Goal: Task Accomplishment & Management: Manage account settings

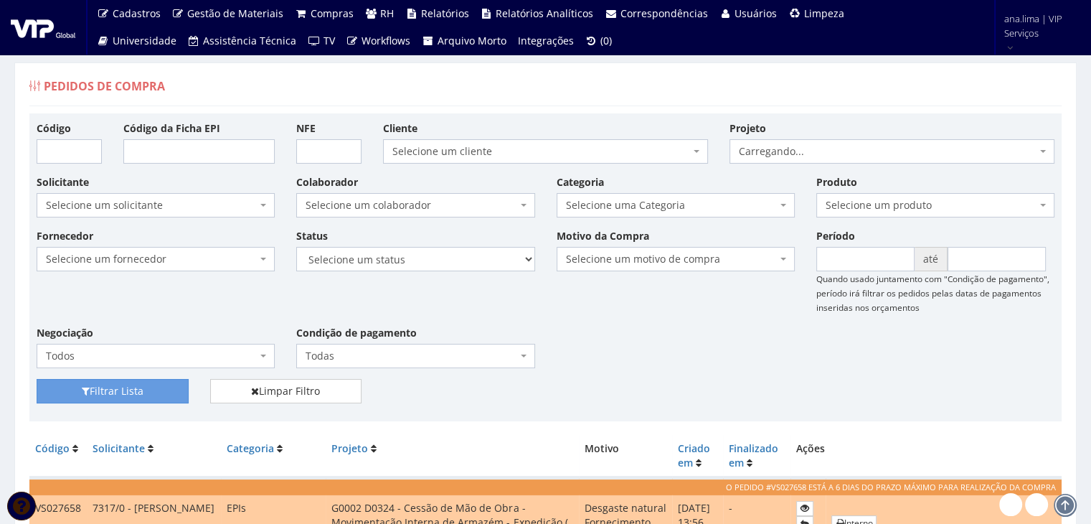
click at [447, 202] on span "Selecione um colaborador" at bounding box center [411, 205] width 211 height 14
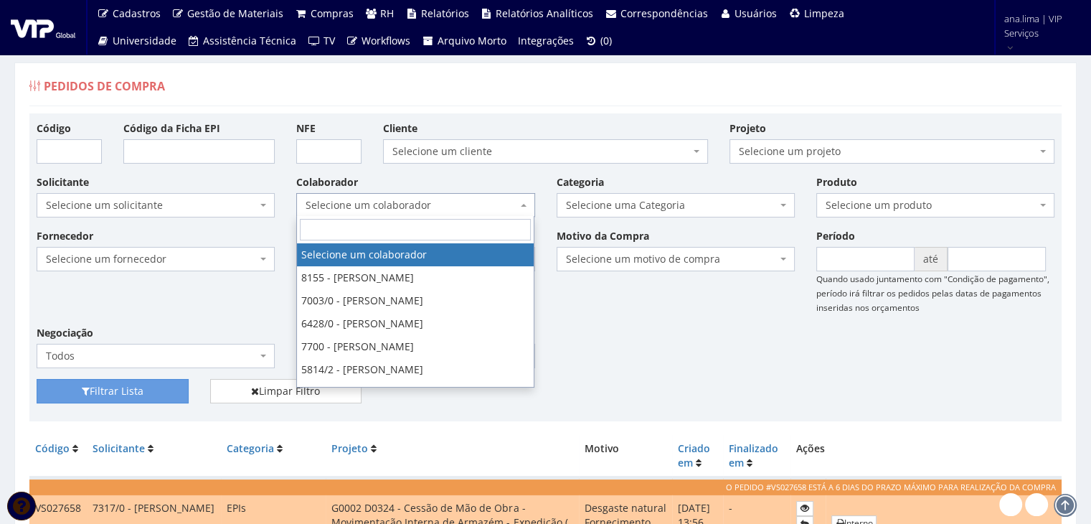
click at [447, 202] on span "Selecione um colaborador" at bounding box center [411, 205] width 211 height 14
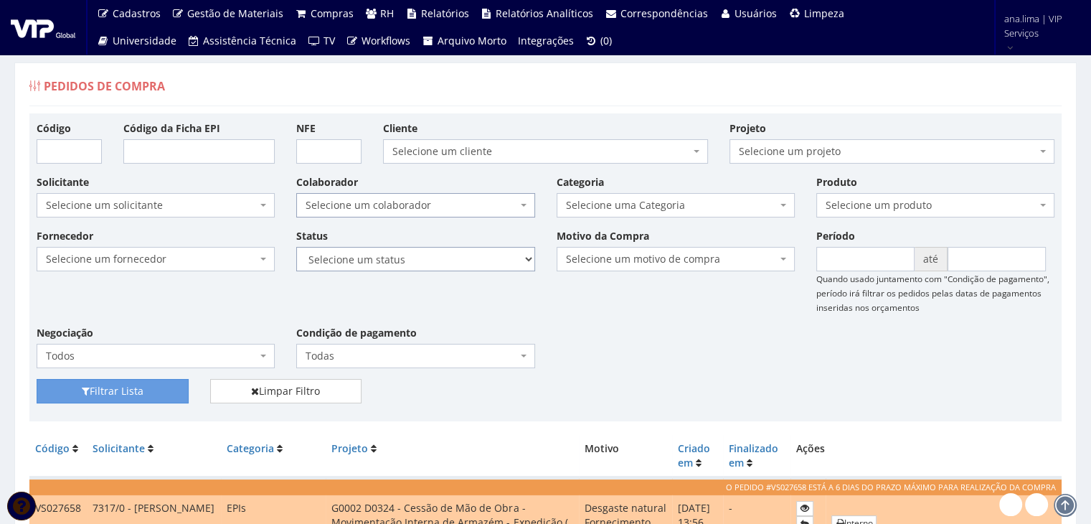
click at [459, 260] on select "Selecione um status Cancelado Aguardando Aprovação Diretoria Pedido Aprovado Ag…" at bounding box center [415, 259] width 238 height 24
select select "1"
click at [296, 247] on select "Selecione um status Cancelado Aguardando Aprovação Diretoria Pedido Aprovado Ag…" at bounding box center [415, 259] width 238 height 24
click at [150, 398] on button "Filtrar Lista" at bounding box center [113, 391] width 152 height 24
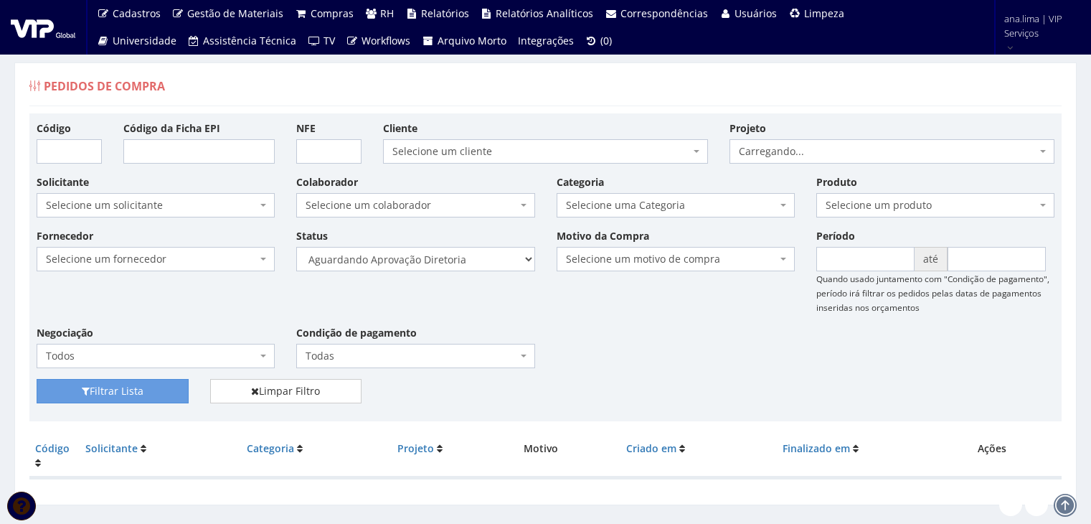
scroll to position [29, 0]
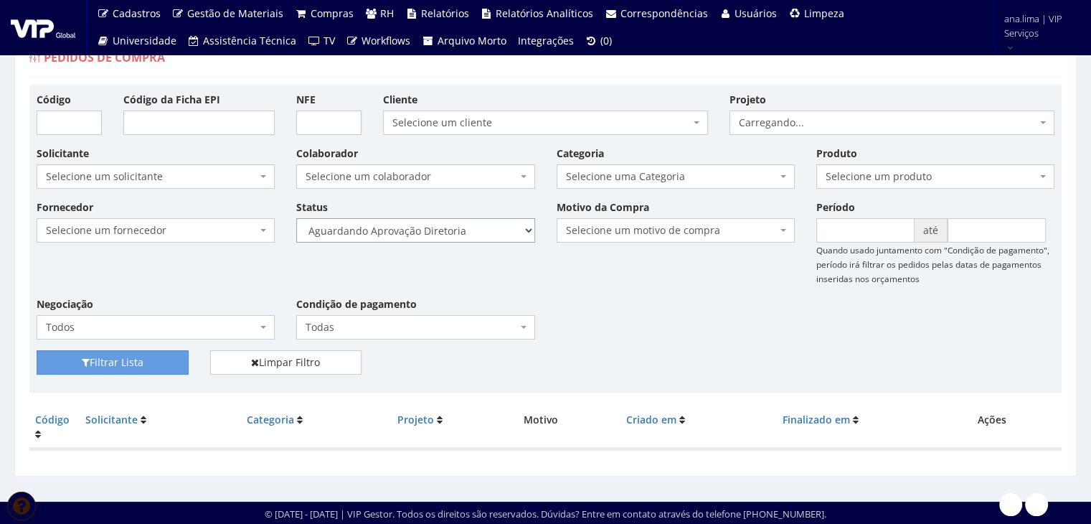
click at [471, 230] on select "Selecione um status Cancelado Aguardando Aprovação Diretoria Pedido Aprovado Ag…" at bounding box center [415, 230] width 238 height 24
select select "4"
click at [296, 218] on select "Selecione um status Cancelado Aguardando Aprovação Diretoria Pedido Aprovado Ag…" at bounding box center [415, 230] width 238 height 24
click at [146, 360] on button "Filtrar Lista" at bounding box center [113, 362] width 152 height 24
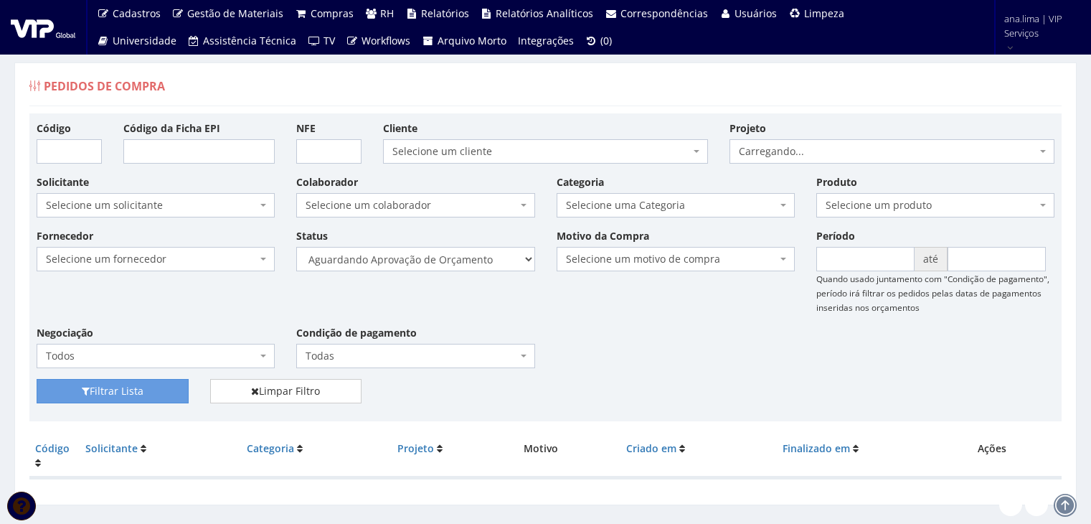
scroll to position [29, 0]
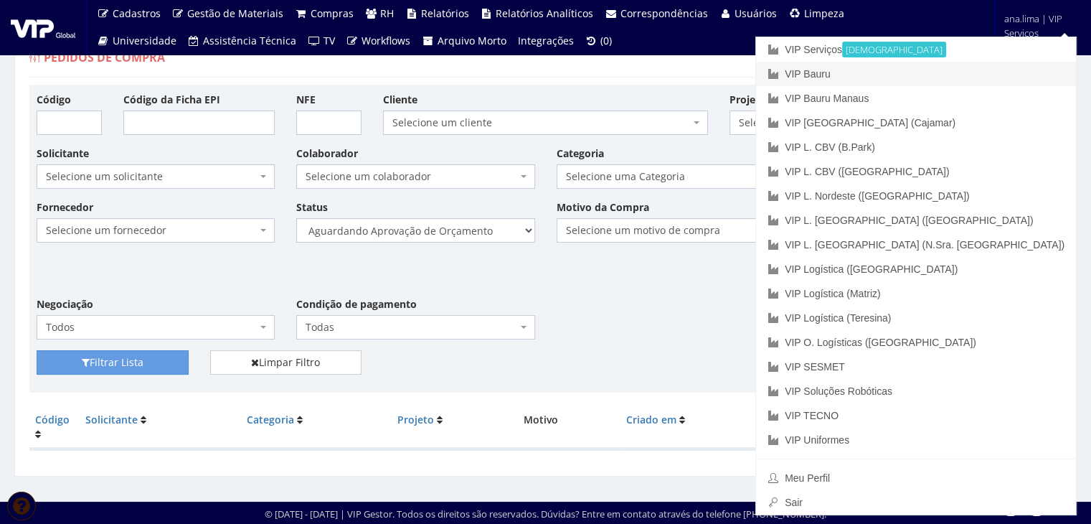
click at [996, 72] on link "VIP Bauru" at bounding box center [916, 74] width 320 height 24
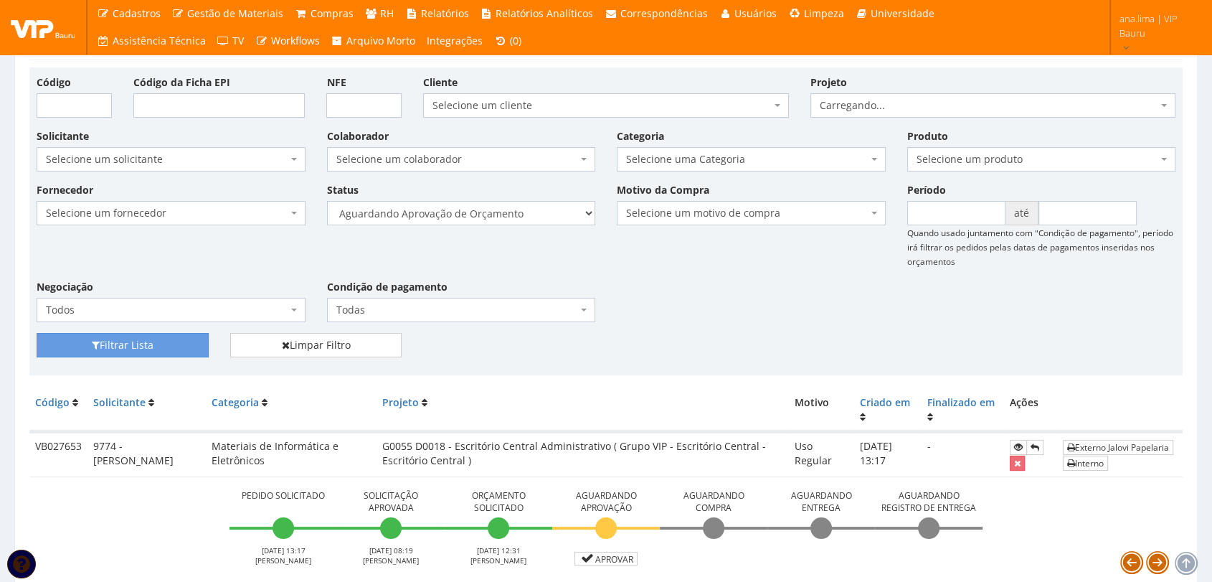
scroll to position [115, 0]
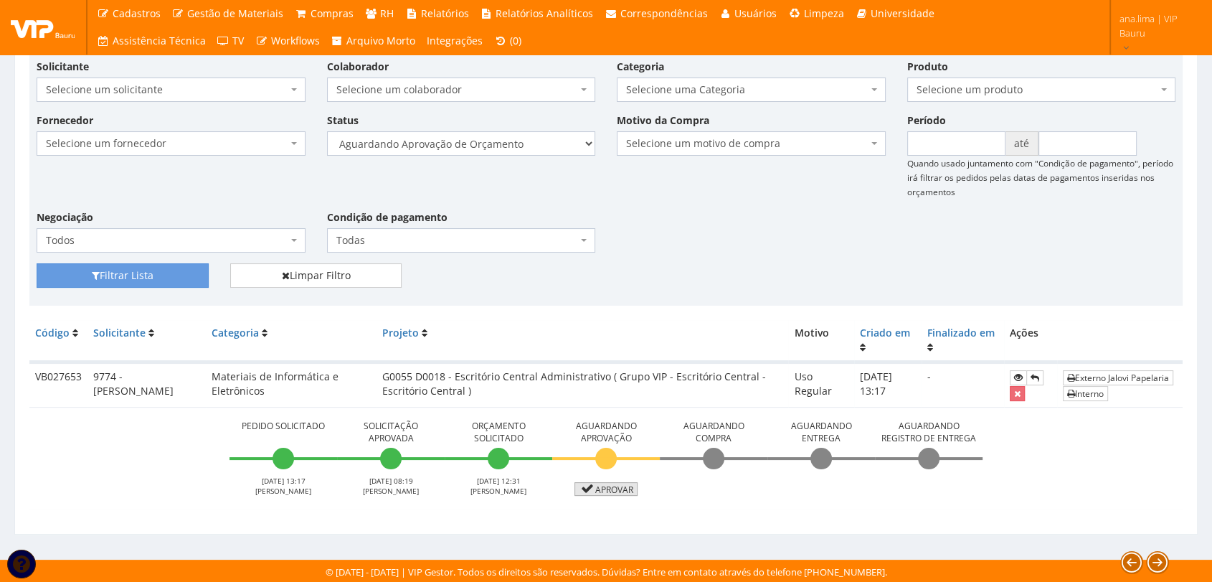
click at [618, 488] on link "Aprovar" at bounding box center [606, 489] width 63 height 14
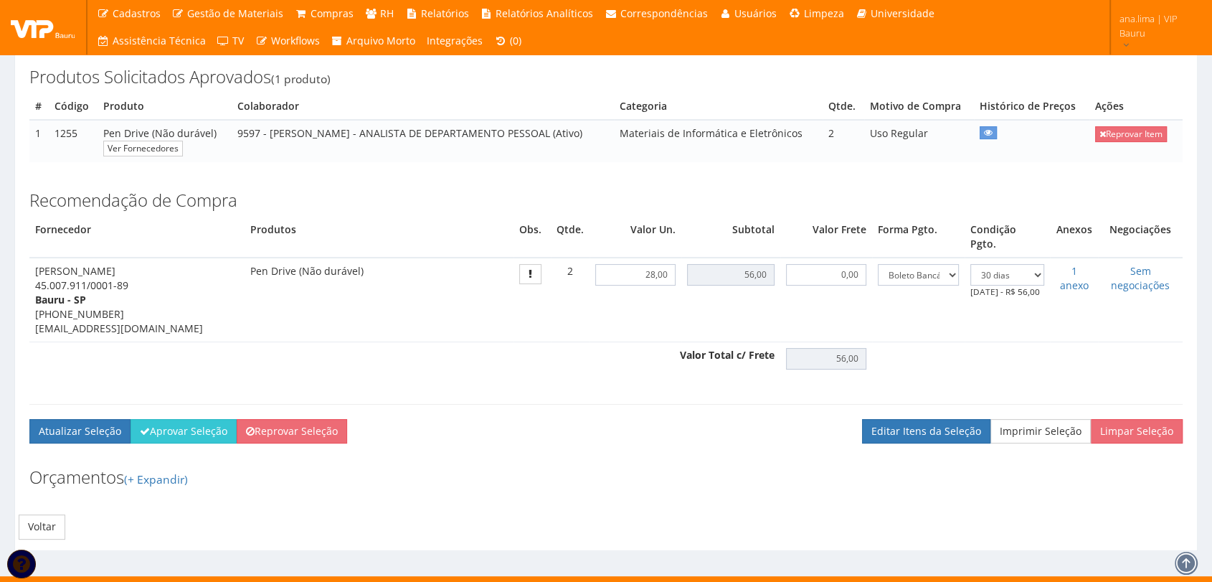
scroll to position [220, 0]
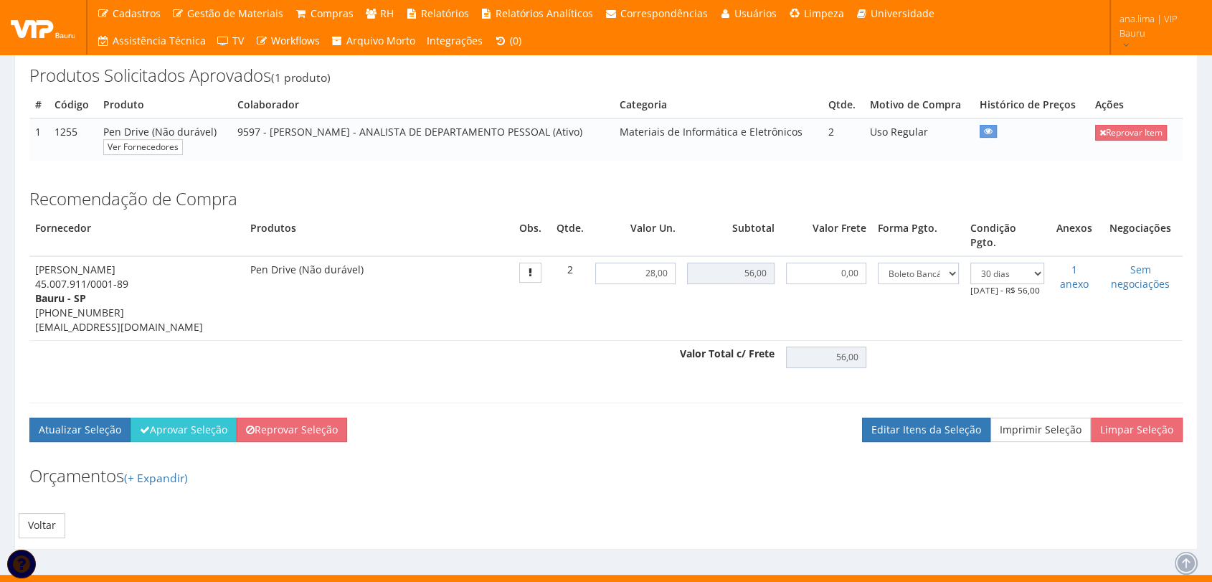
click at [186, 397] on div "Recomendação de Compra Fornecedor Produtos Obs. Qtde. Valor Un. Subtotal Valor …" at bounding box center [606, 313] width 1175 height 277
click at [181, 417] on button "Aprovar Seleção" at bounding box center [184, 429] width 106 height 24
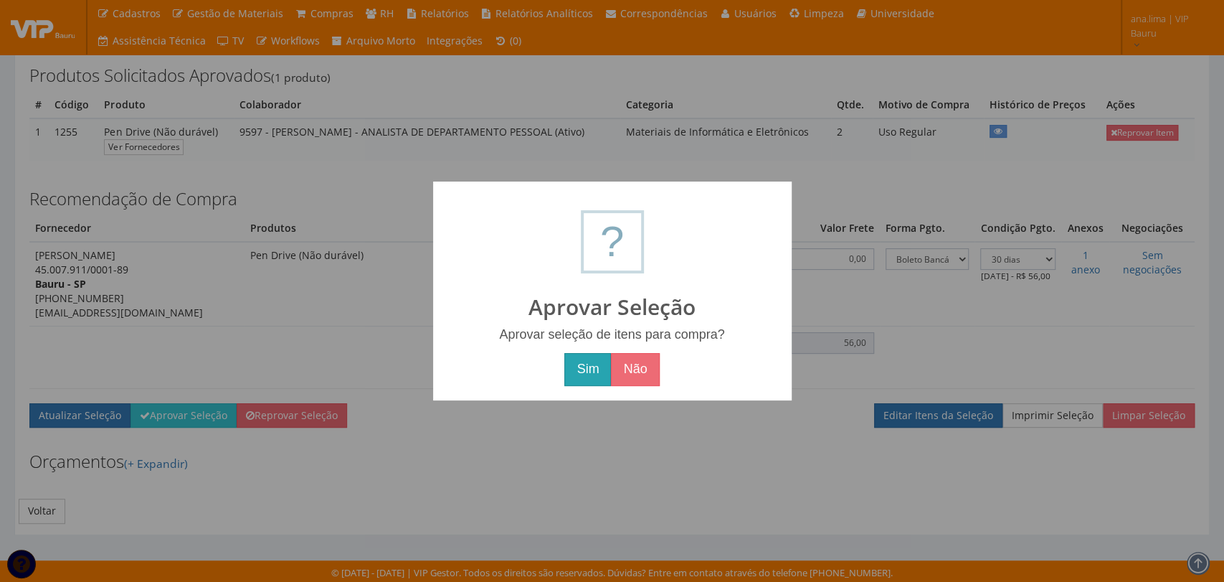
click at [584, 369] on button "Sim" at bounding box center [588, 369] width 47 height 33
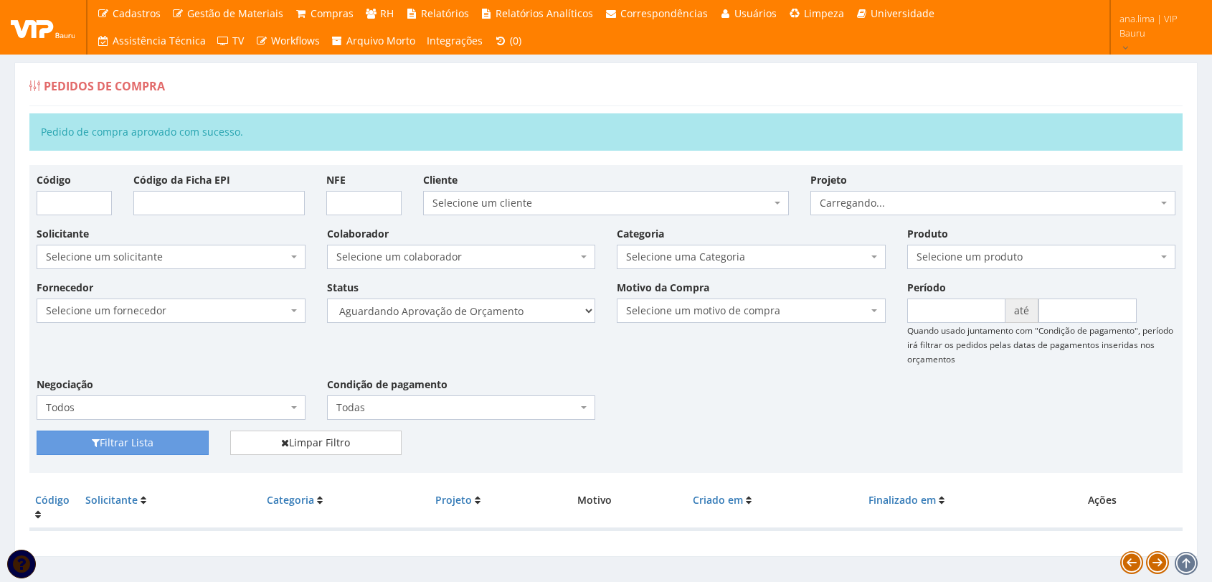
scroll to position [23, 0]
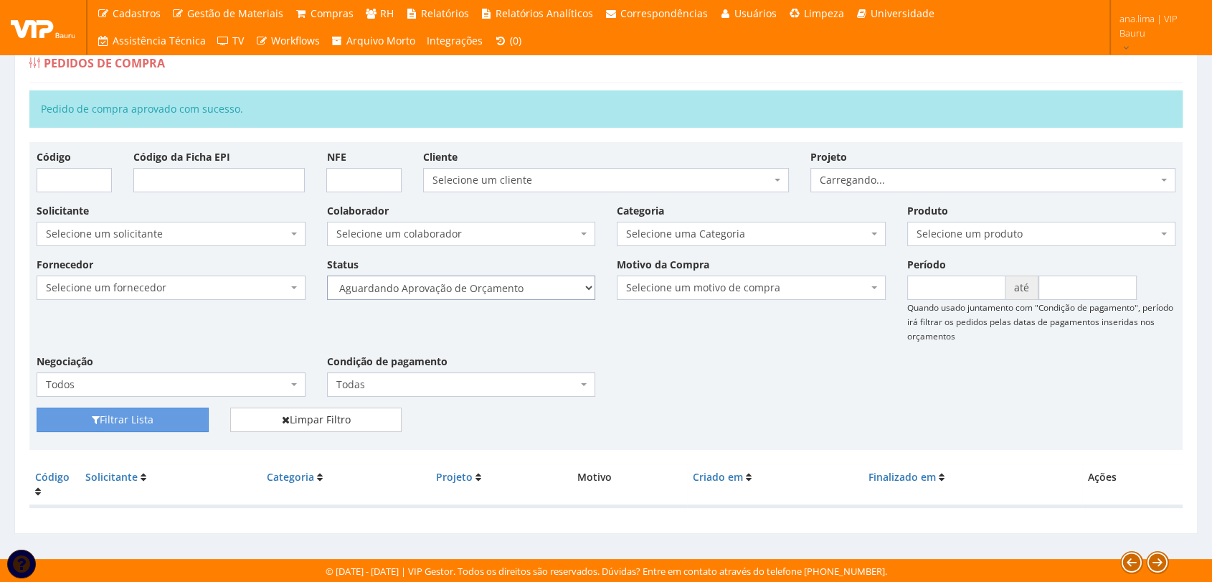
drag, startPoint x: 523, startPoint y: 285, endPoint x: 527, endPoint y: 295, distance: 10.3
click at [523, 285] on select "Selecione um status Cancelado Aguardando Aprovação Diretoria Pedido Aprovado Ag…" at bounding box center [461, 287] width 269 height 24
select select "1"
click at [327, 275] on select "Selecione um status Cancelado Aguardando Aprovação Diretoria Pedido Aprovado Ag…" at bounding box center [461, 287] width 269 height 24
click at [206, 422] on button "Filtrar Lista" at bounding box center [123, 419] width 172 height 24
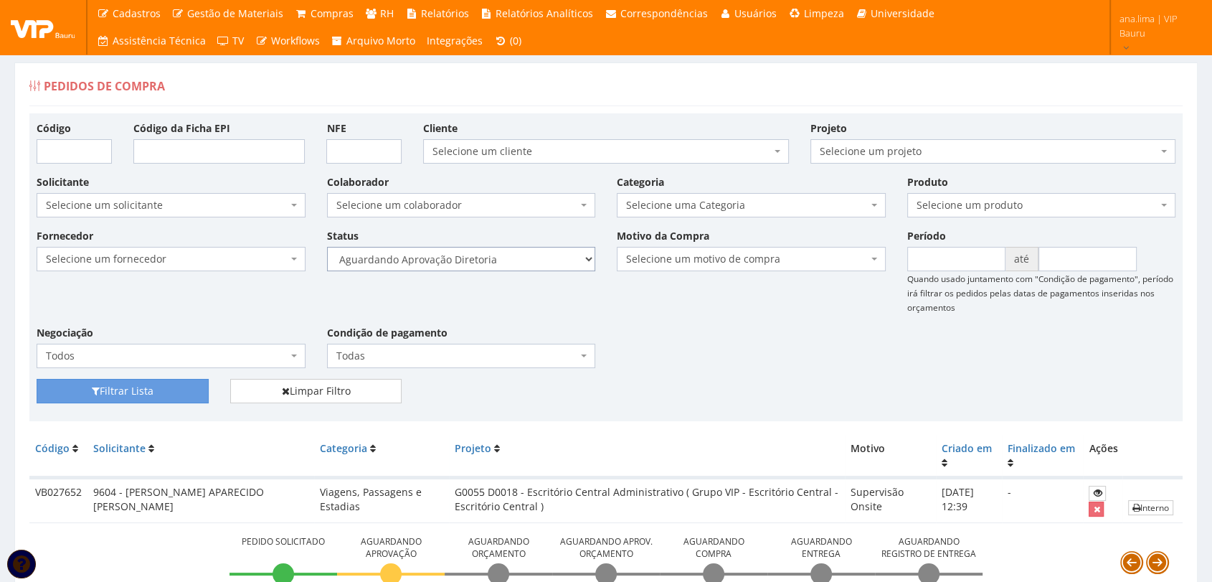
click at [545, 260] on select "Selecione um status Cancelado Aguardando Aprovação Diretoria Pedido Aprovado Ag…" at bounding box center [461, 259] width 269 height 24
select select "4"
click at [327, 247] on select "Selecione um status Cancelado Aguardando Aprovação Diretoria Pedido Aprovado Ag…" at bounding box center [461, 259] width 269 height 24
click at [176, 392] on button "Filtrar Lista" at bounding box center [123, 391] width 172 height 24
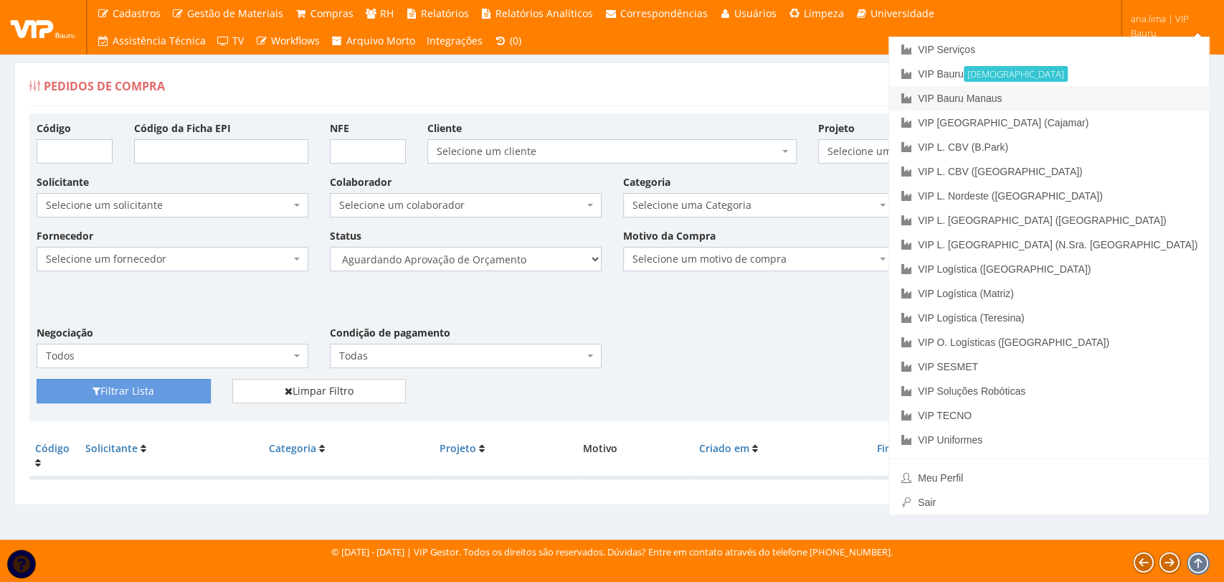
click at [1108, 95] on link "VIP Bauru Manaus" at bounding box center [1049, 98] width 320 height 24
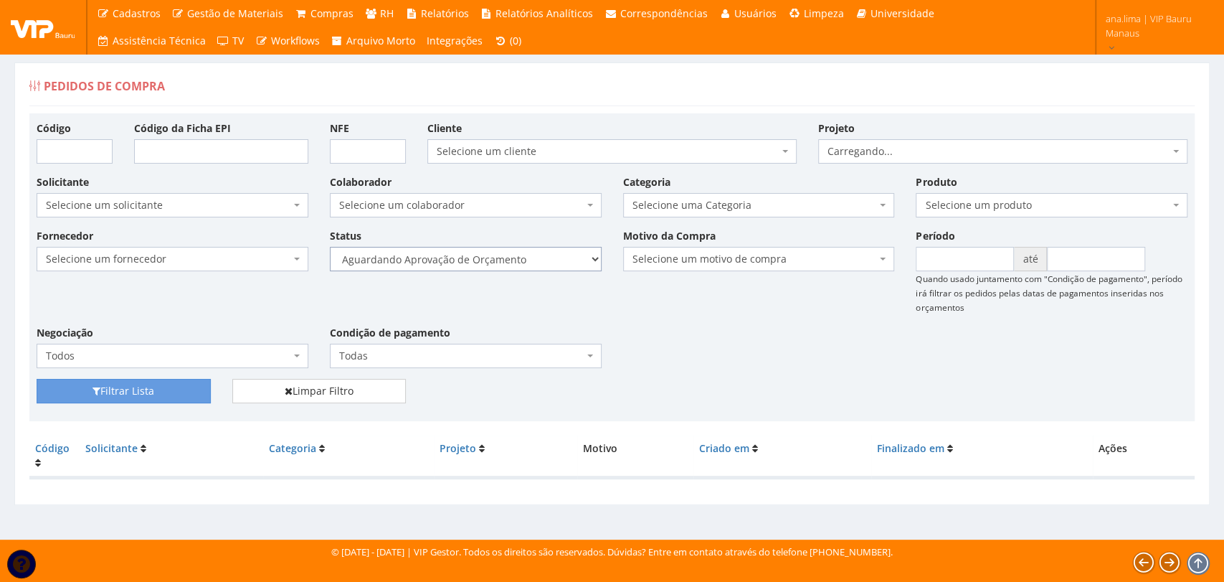
click at [534, 265] on select "Selecione um status Cancelado Aguardando Aprovação Diretoria Pedido Aprovado Ag…" at bounding box center [466, 259] width 272 height 24
select select "1"
click at [330, 247] on select "Selecione um status Cancelado Aguardando Aprovação Diretoria Pedido Aprovado Ag…" at bounding box center [466, 259] width 272 height 24
click at [176, 391] on button "Filtrar Lista" at bounding box center [124, 391] width 174 height 24
click at [493, 265] on select "Selecione um status Cancelado Aguardando Aprovação Diretoria Pedido Aprovado Ag…" at bounding box center [466, 259] width 272 height 24
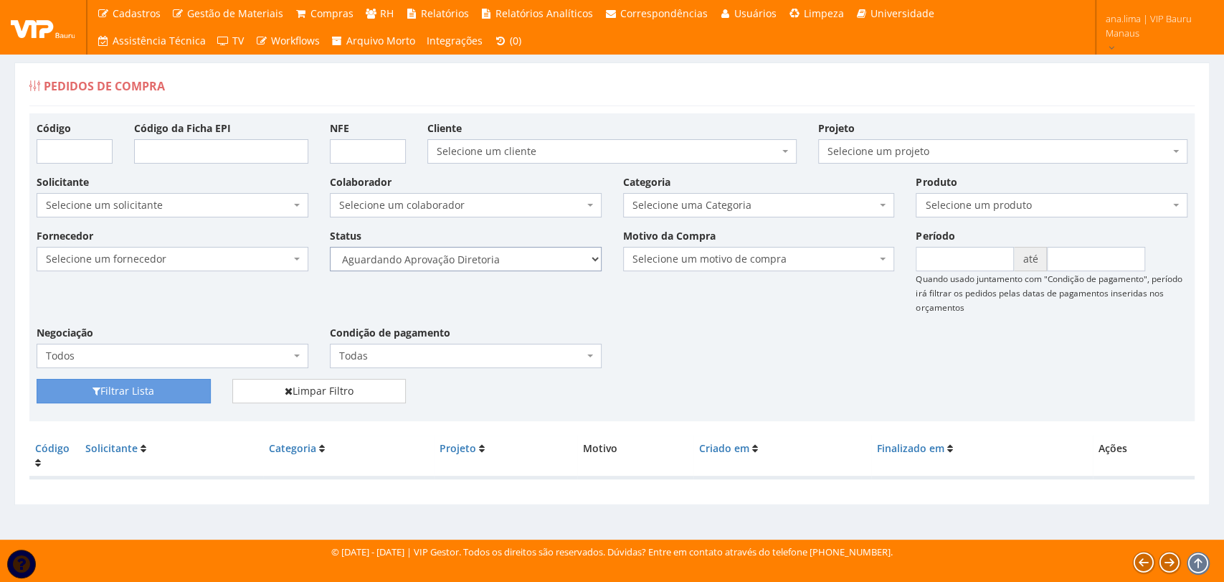
select select "4"
click at [330, 247] on select "Selecione um status Cancelado Aguardando Aprovação Diretoria Pedido Aprovado Ag…" at bounding box center [466, 259] width 272 height 24
click at [146, 392] on button "Filtrar Lista" at bounding box center [124, 391] width 174 height 24
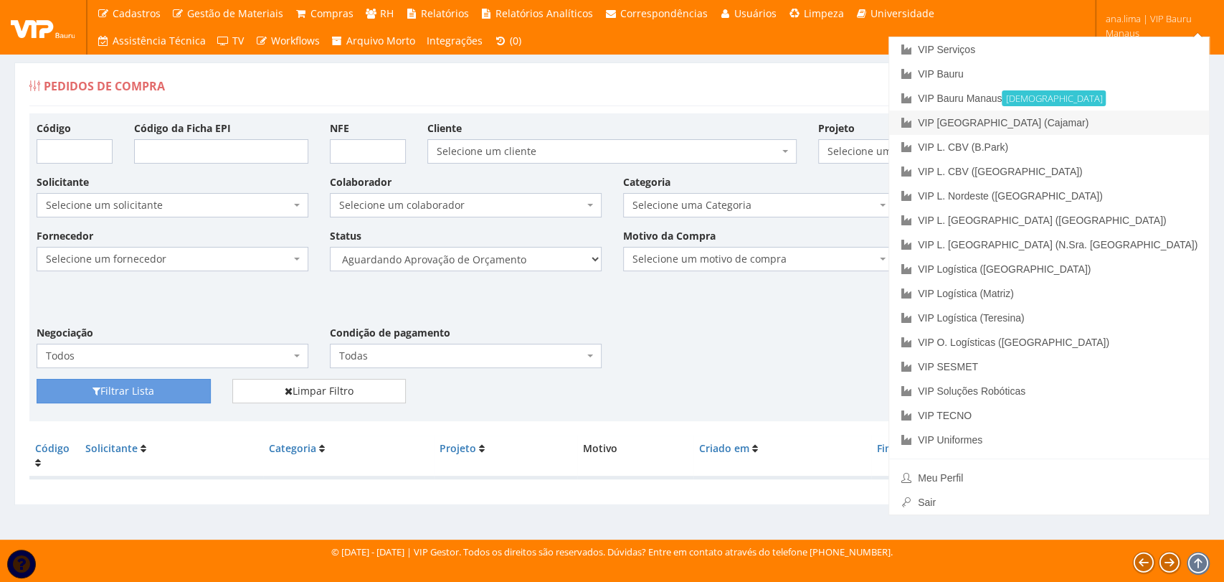
click at [1126, 123] on link "VIP [GEOGRAPHIC_DATA] (Cajamar)" at bounding box center [1049, 122] width 320 height 24
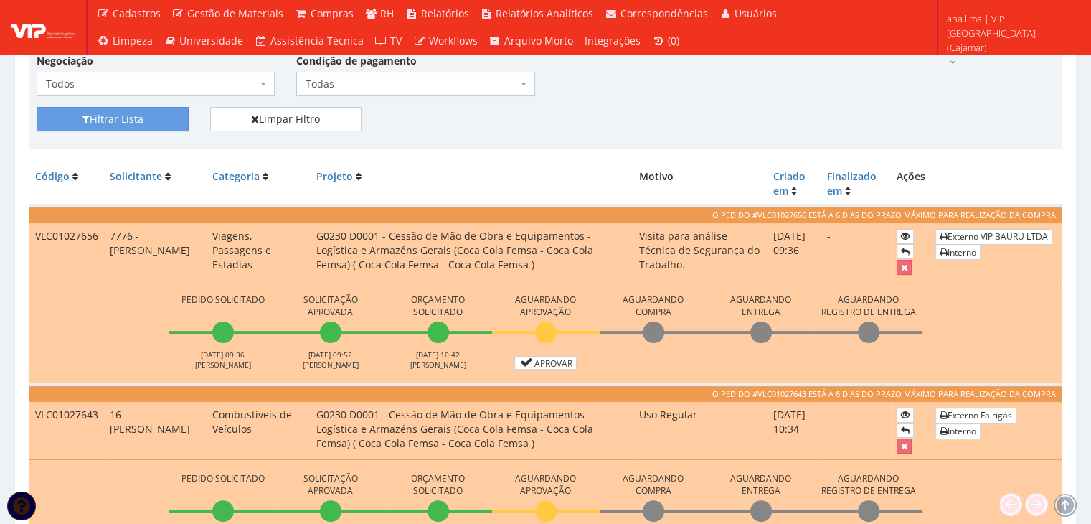
scroll to position [287, 0]
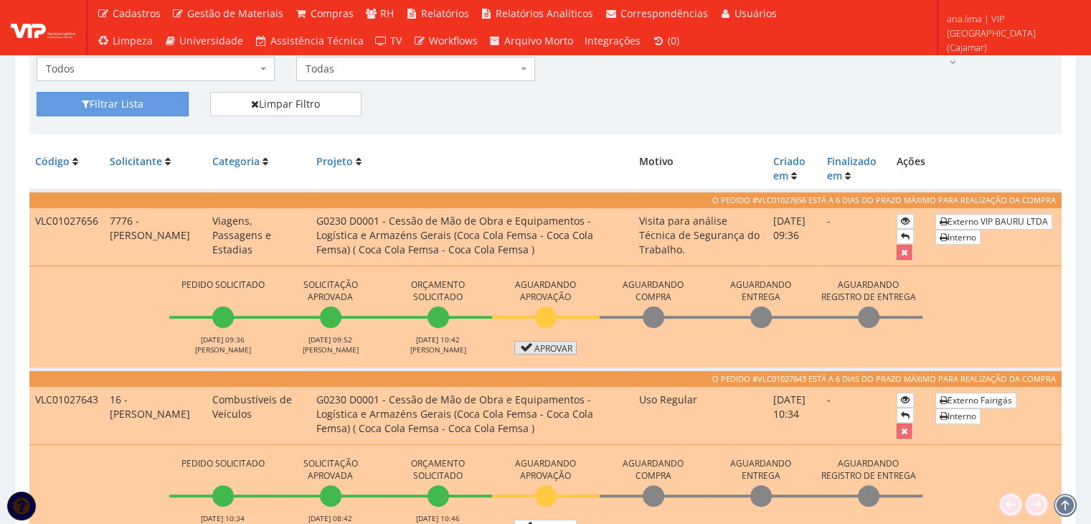
click at [537, 349] on link "Aprovar" at bounding box center [545, 348] width 63 height 14
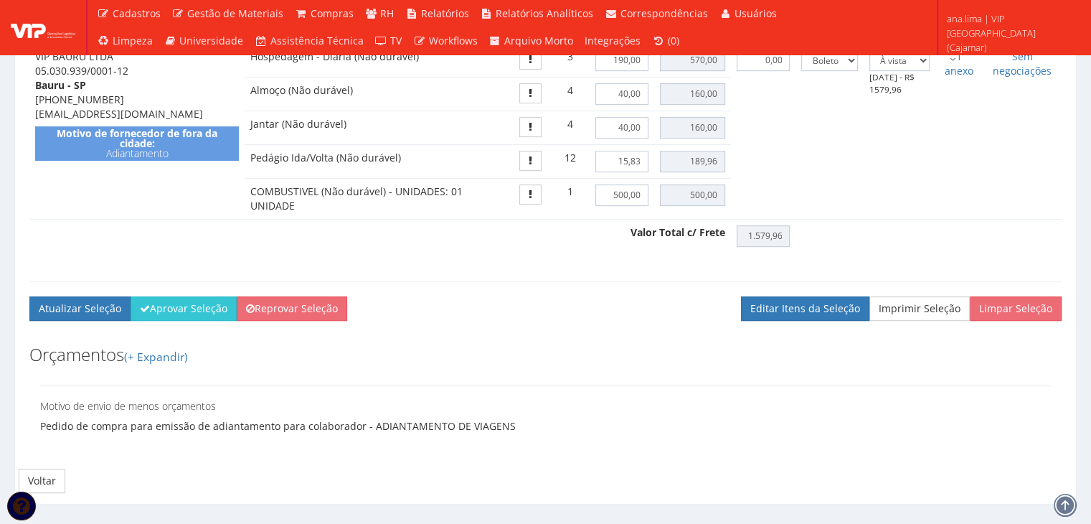
scroll to position [691, 0]
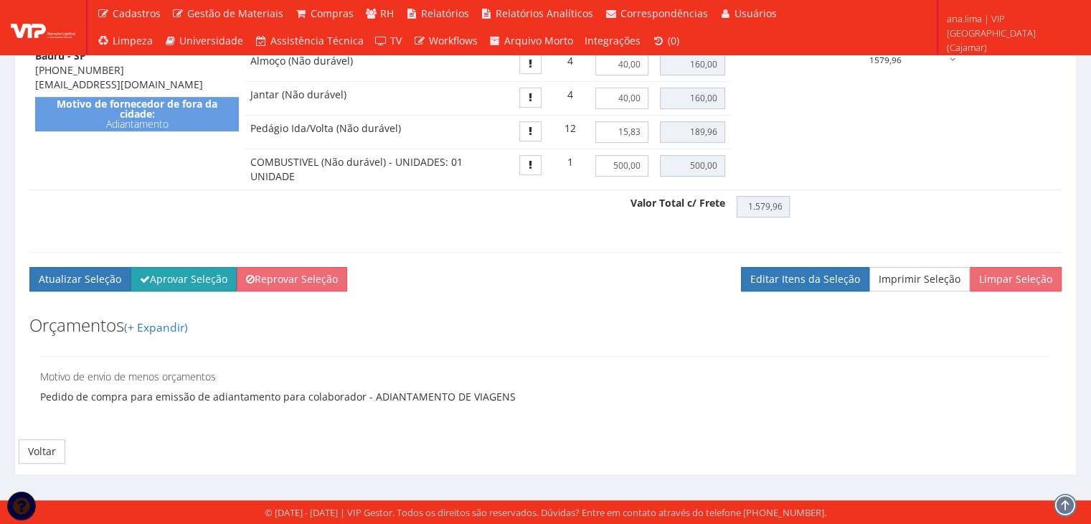
click at [158, 277] on button "Aprovar Seleção" at bounding box center [184, 279] width 106 height 24
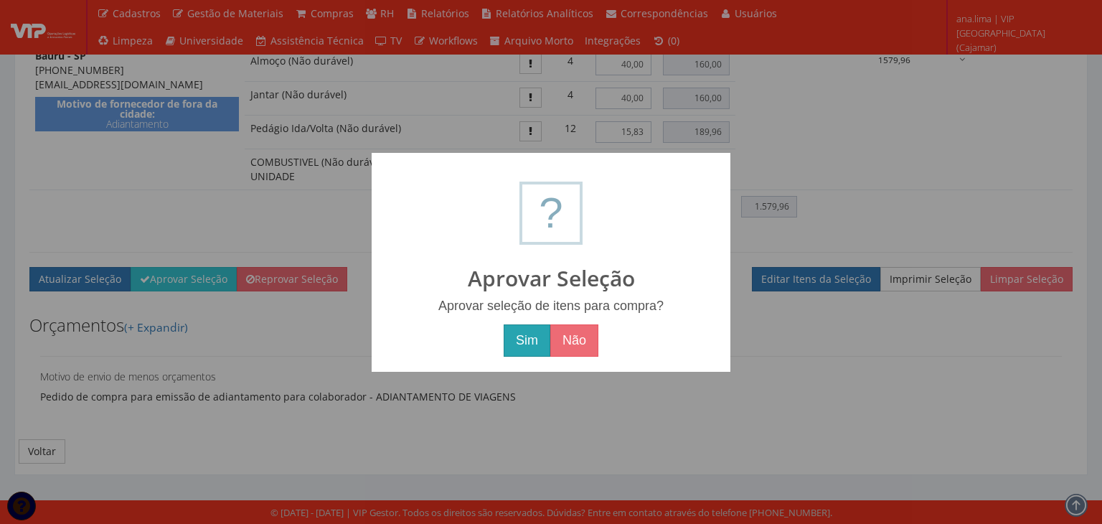
click at [522, 338] on button "Sim" at bounding box center [527, 340] width 47 height 33
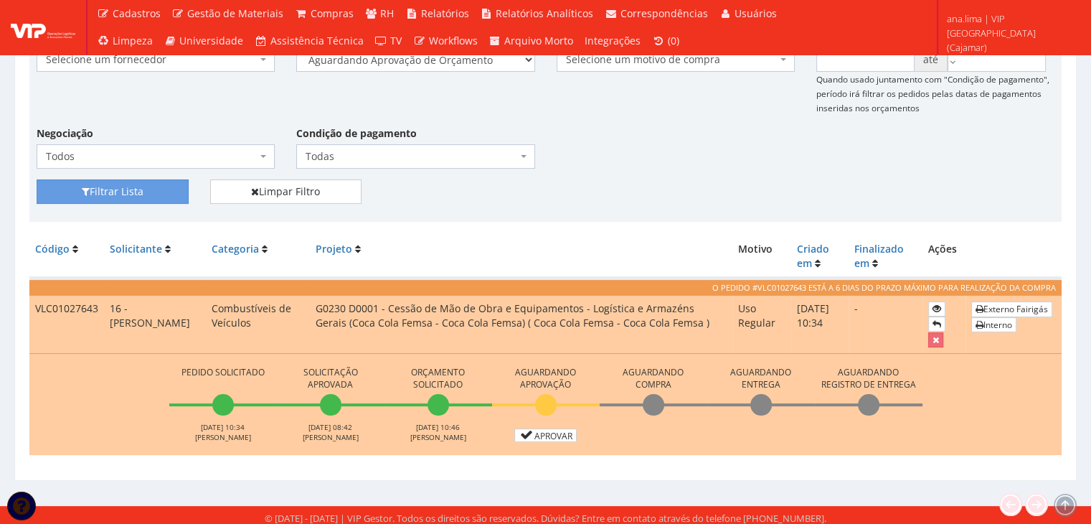
scroll to position [255, 0]
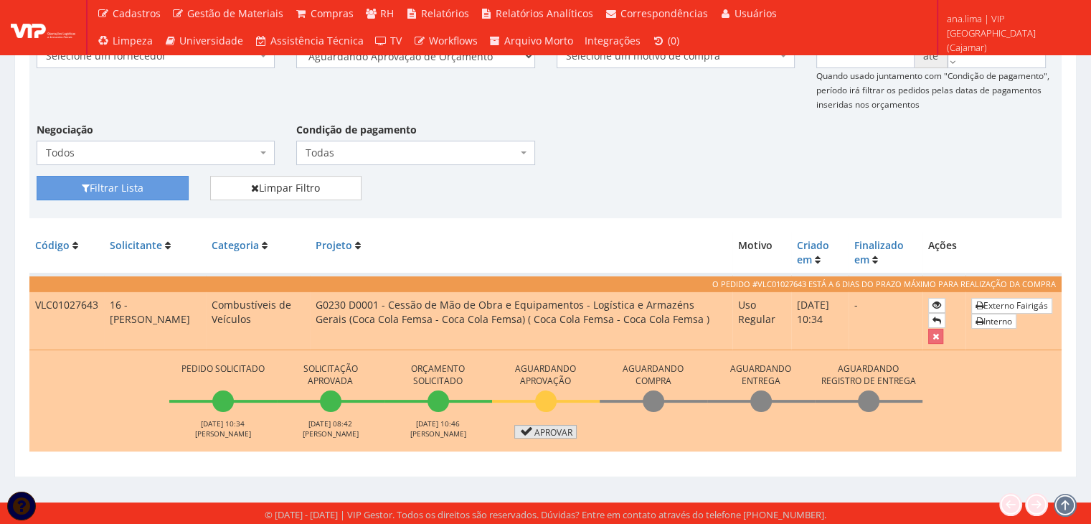
click at [557, 431] on link "Aprovar" at bounding box center [545, 432] width 63 height 14
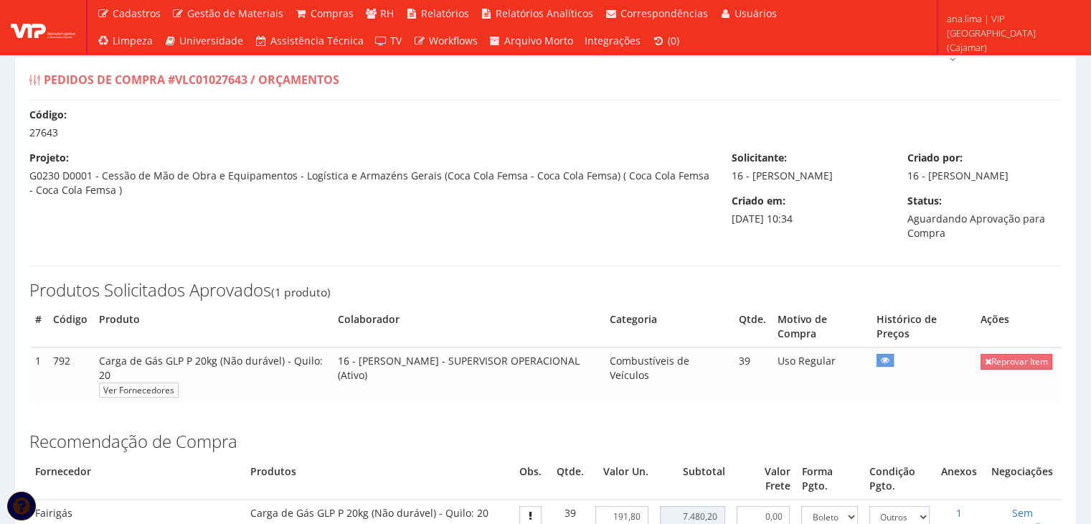
scroll to position [436, 0]
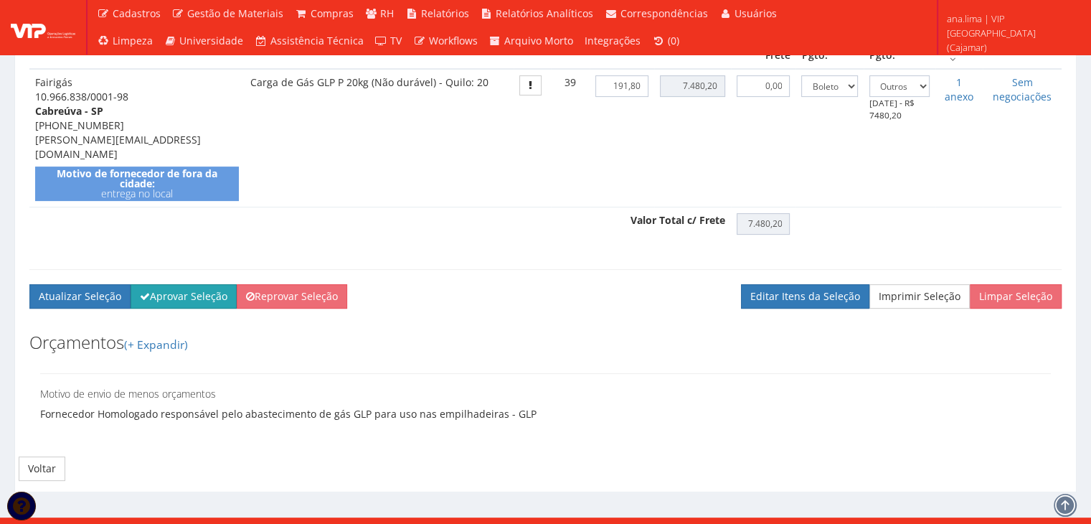
click at [169, 284] on button "Aprovar Seleção" at bounding box center [184, 296] width 106 height 24
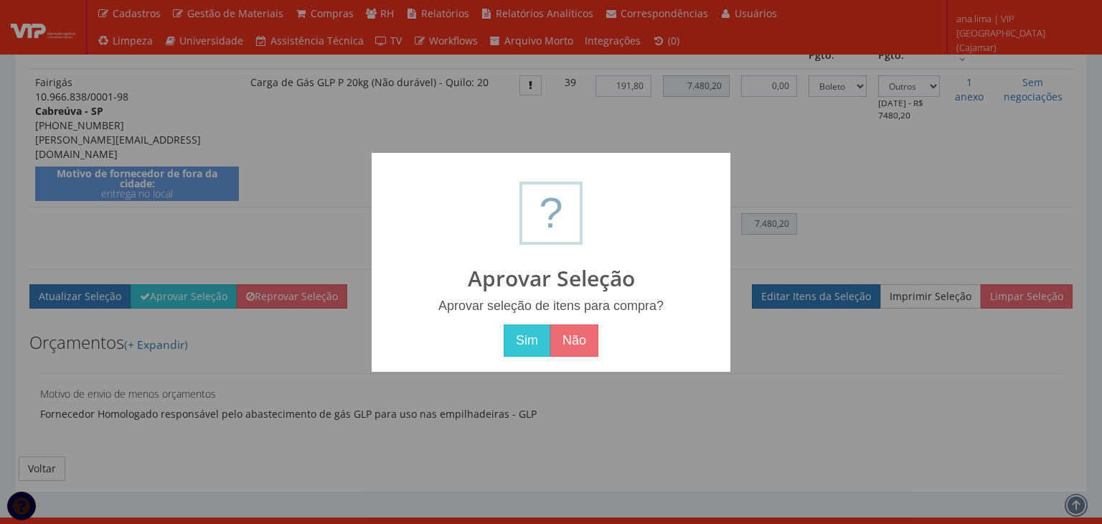
drag, startPoint x: 525, startPoint y: 339, endPoint x: 452, endPoint y: 349, distance: 73.8
click at [524, 339] on button "Sim" at bounding box center [527, 340] width 47 height 33
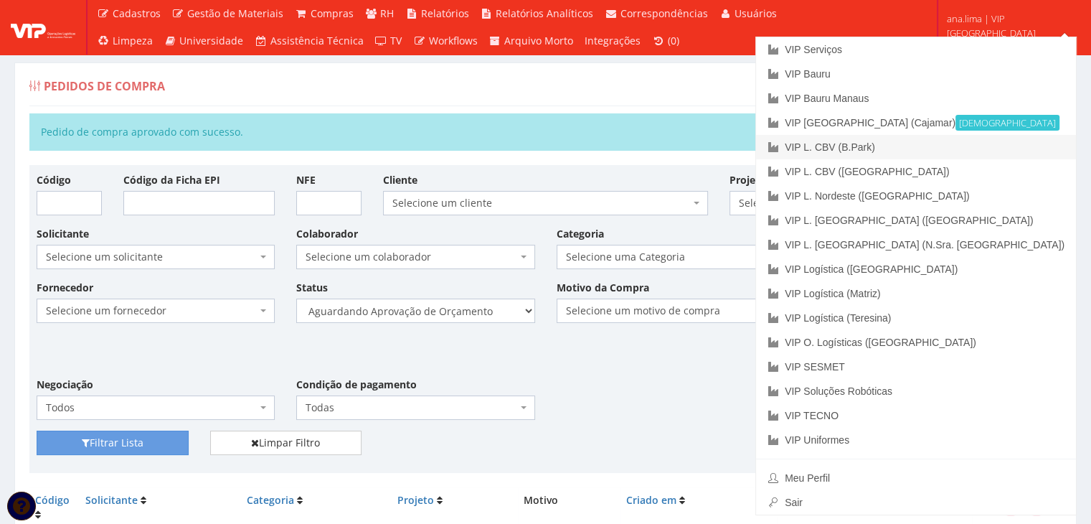
click at [1000, 143] on link "VIP L. CBV (B.Park)" at bounding box center [916, 147] width 320 height 24
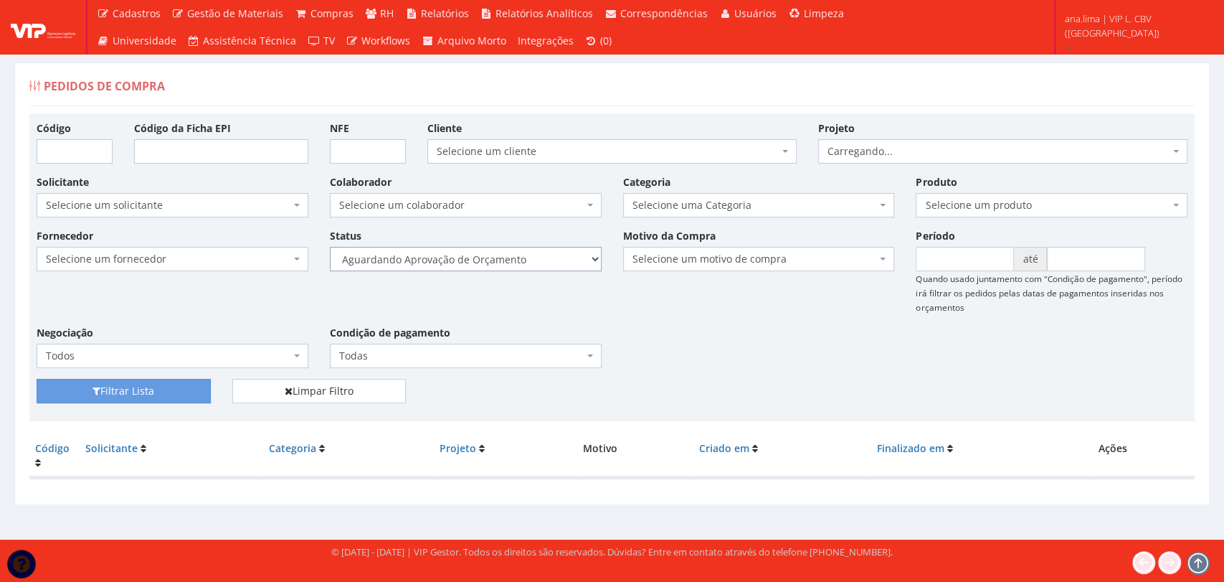
click at [488, 263] on select "Selecione um status Cancelado Aguardando Aprovação Diretoria Pedido Aprovado Ag…" at bounding box center [466, 259] width 272 height 24
select select "1"
click at [330, 247] on select "Selecione um status Cancelado Aguardando Aprovação Diretoria Pedido Aprovado Ag…" at bounding box center [466, 259] width 272 height 24
click at [174, 395] on button "Filtrar Lista" at bounding box center [124, 391] width 174 height 24
drag, startPoint x: 0, startPoint y: 0, endPoint x: 522, endPoint y: 268, distance: 587.1
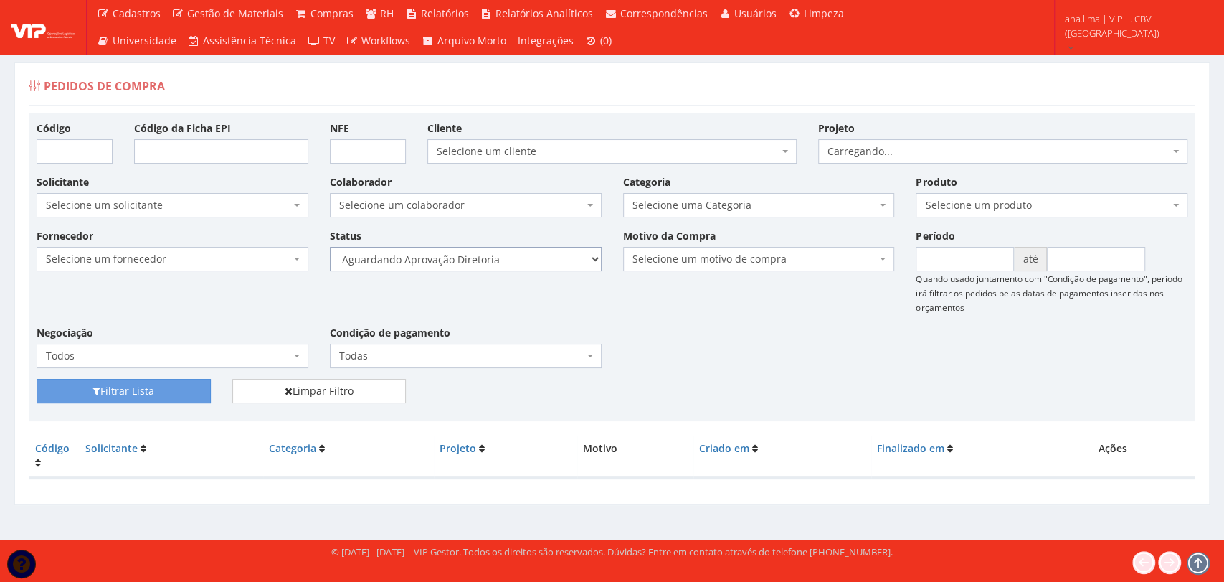
click at [522, 265] on select "Selecione um status Cancelado Aguardando Aprovação Diretoria Pedido Aprovado Ag…" at bounding box center [466, 259] width 272 height 24
select select "4"
click at [330, 247] on select "Selecione um status Cancelado Aguardando Aprovação Diretoria Pedido Aprovado Ag…" at bounding box center [466, 259] width 272 height 24
click at [154, 393] on button "Filtrar Lista" at bounding box center [124, 391] width 174 height 24
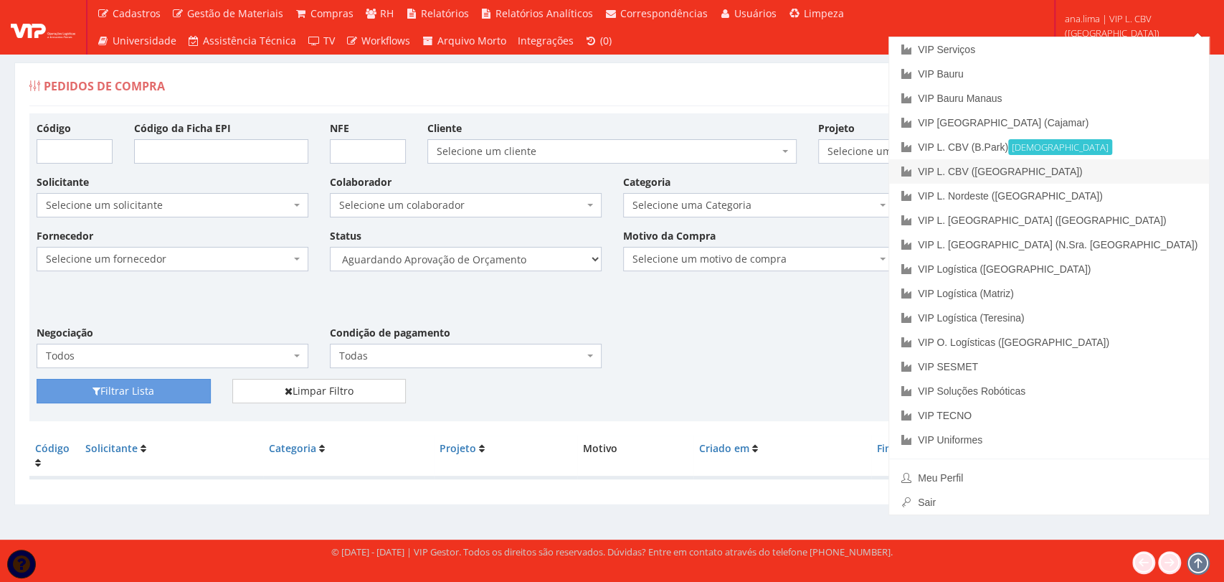
click at [1145, 174] on link "VIP L. CBV ([GEOGRAPHIC_DATA])" at bounding box center [1049, 171] width 320 height 24
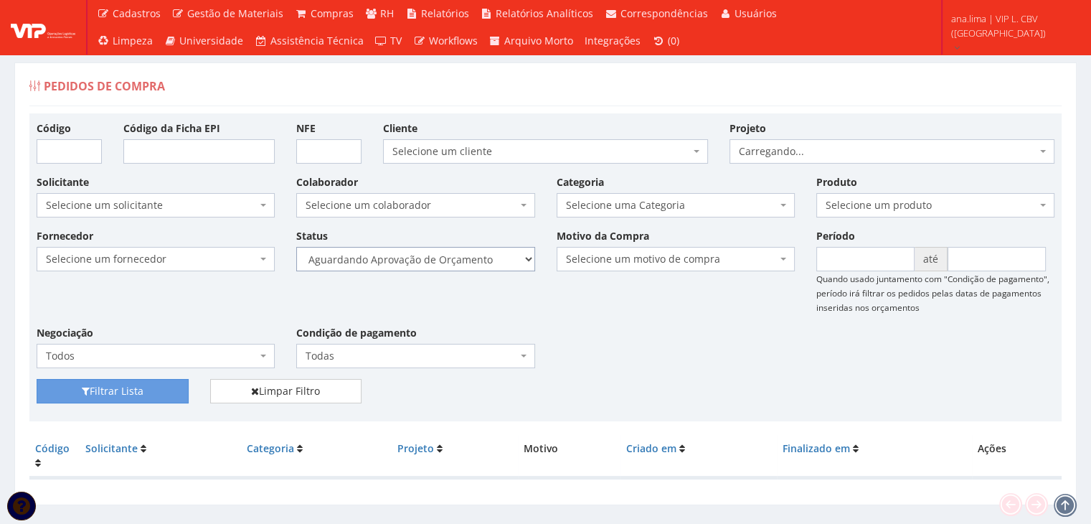
click at [476, 258] on select "Selecione um status Cancelado Aguardando Aprovação Diretoria Pedido Aprovado Ag…" at bounding box center [415, 259] width 238 height 24
select select "1"
click at [296, 247] on select "Selecione um status Cancelado Aguardando Aprovação Diretoria Pedido Aprovado Ag…" at bounding box center [415, 259] width 238 height 24
click at [169, 389] on button "Filtrar Lista" at bounding box center [113, 391] width 152 height 24
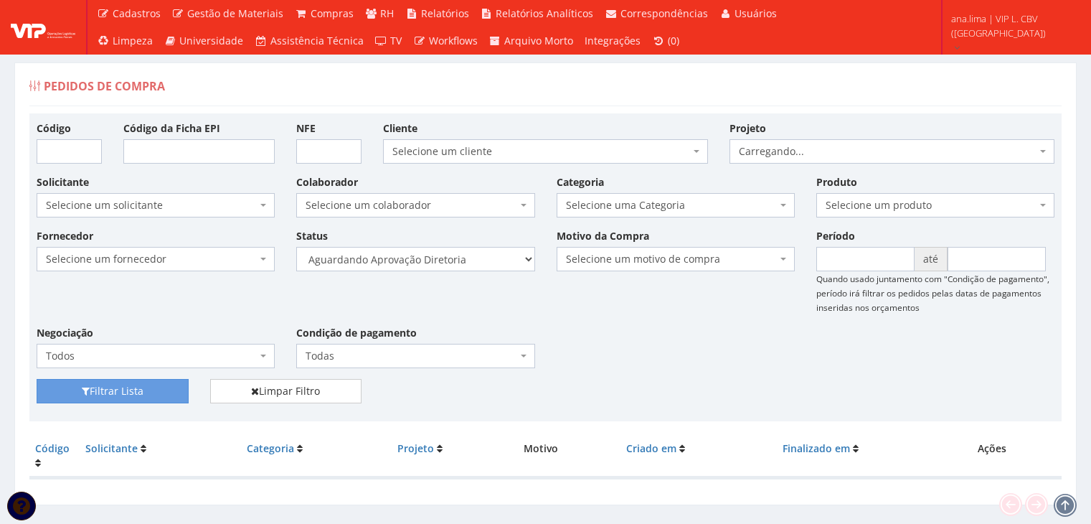
scroll to position [29, 0]
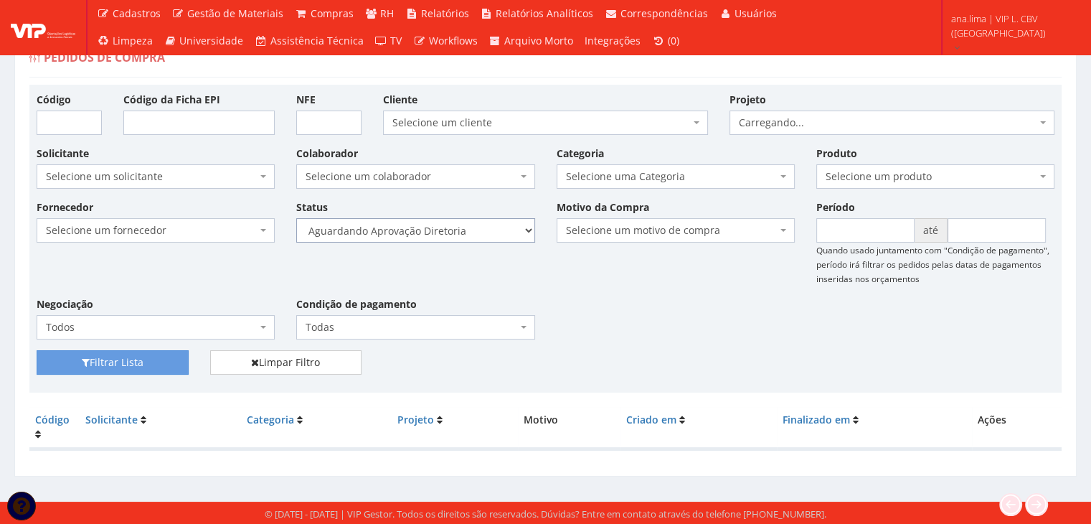
click at [476, 230] on select "Selecione um status Cancelado Aguardando Aprovação Diretoria Pedido Aprovado Ag…" at bounding box center [415, 230] width 238 height 24
select select "5"
click at [296, 218] on select "Selecione um status Cancelado Aguardando Aprovação Diretoria Pedido Aprovado Ag…" at bounding box center [415, 230] width 238 height 24
click at [141, 364] on button "Filtrar Lista" at bounding box center [113, 362] width 152 height 24
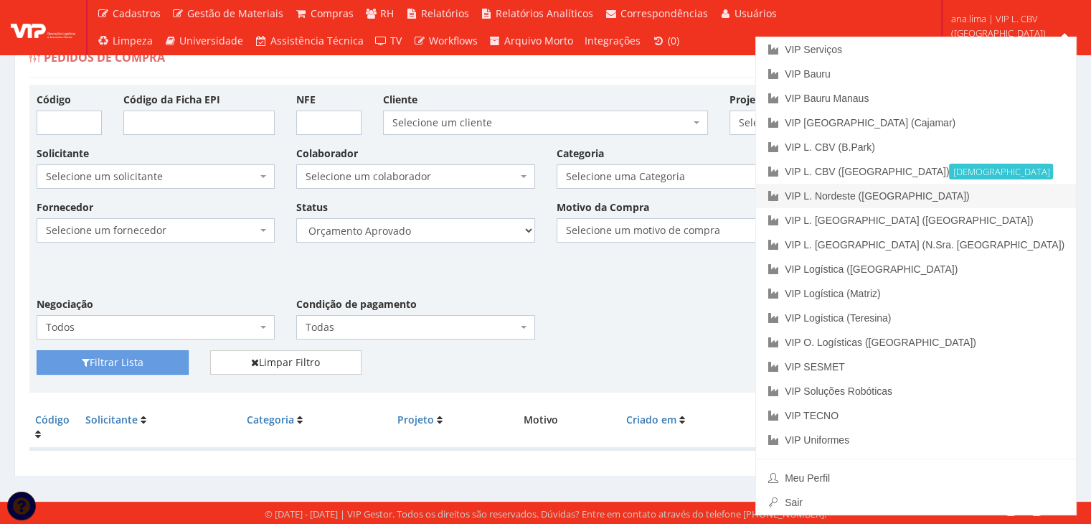
click at [992, 198] on link "VIP L. Nordeste ([GEOGRAPHIC_DATA])" at bounding box center [916, 196] width 320 height 24
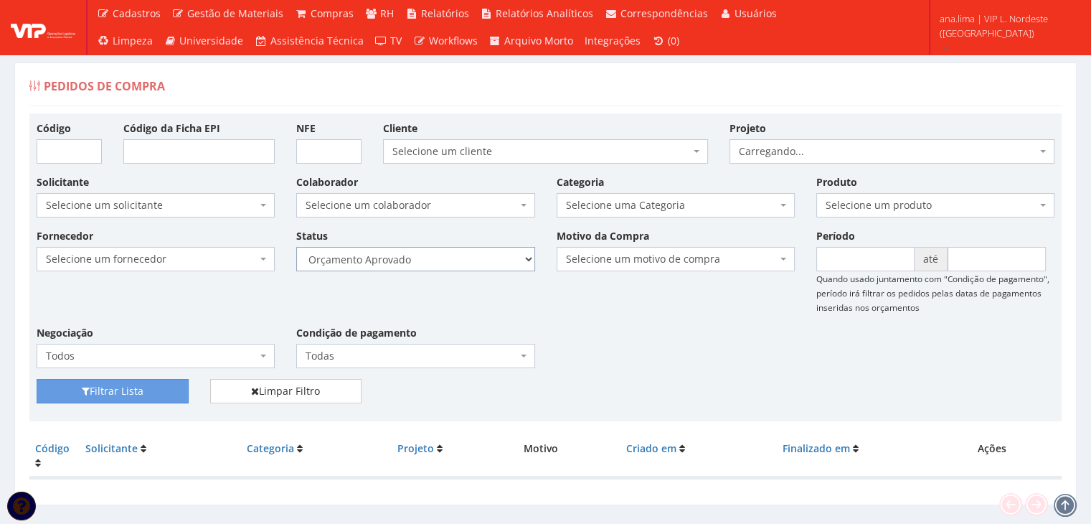
click at [484, 255] on select "Selecione um status Cancelado Aguardando Aprovação Diretoria Pedido Aprovado Ag…" at bounding box center [415, 259] width 238 height 24
select select "1"
click at [296, 247] on select "Selecione um status Cancelado Aguardando Aprovação Diretoria Pedido Aprovado Ag…" at bounding box center [415, 259] width 238 height 24
drag, startPoint x: 154, startPoint y: 382, endPoint x: 372, endPoint y: 323, distance: 226.7
click at [154, 382] on button "Filtrar Lista" at bounding box center [113, 391] width 152 height 24
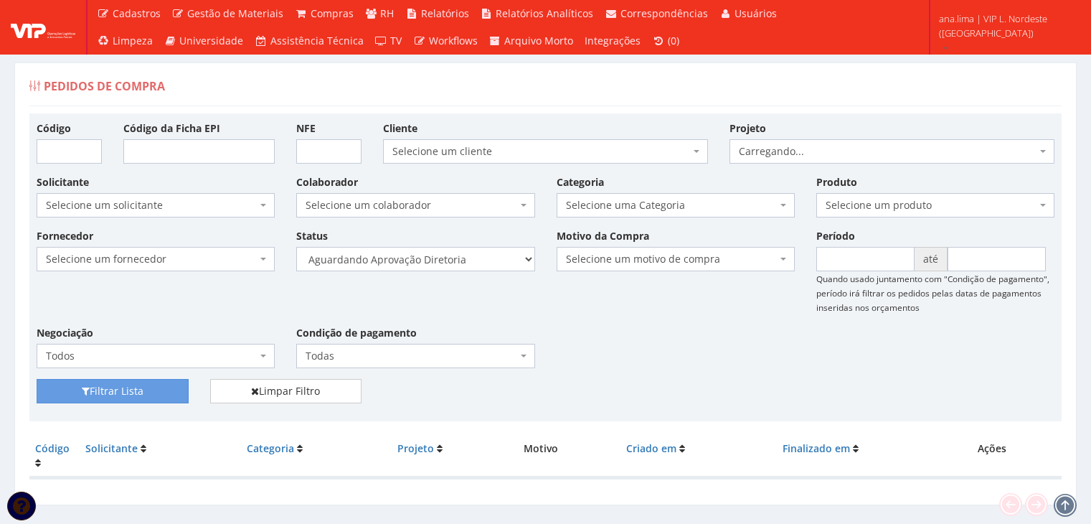
scroll to position [29, 0]
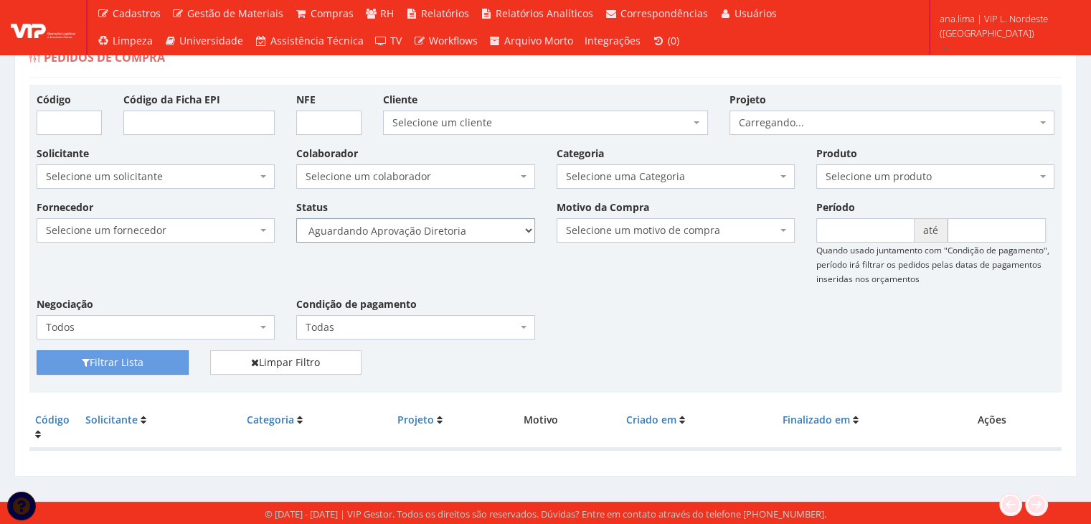
drag, startPoint x: 482, startPoint y: 228, endPoint x: 484, endPoint y: 236, distance: 8.2
click at [482, 228] on select "Selecione um status Cancelado Aguardando Aprovação Diretoria Pedido Aprovado Ag…" at bounding box center [415, 230] width 238 height 24
select select "4"
click at [296, 218] on select "Selecione um status Cancelado Aguardando Aprovação Diretoria Pedido Aprovado Ag…" at bounding box center [415, 230] width 238 height 24
click at [151, 368] on button "Filtrar Lista" at bounding box center [113, 362] width 152 height 24
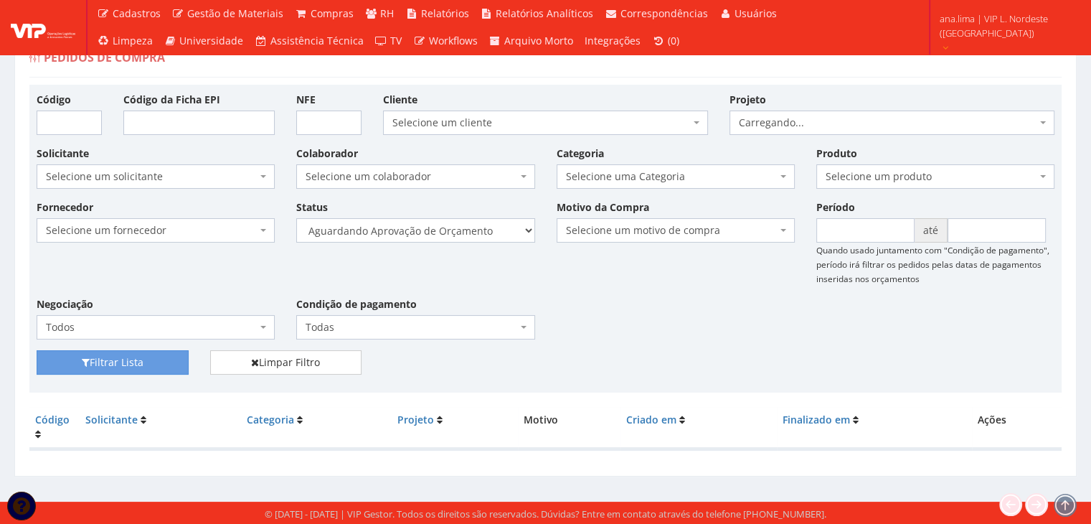
scroll to position [29, 0]
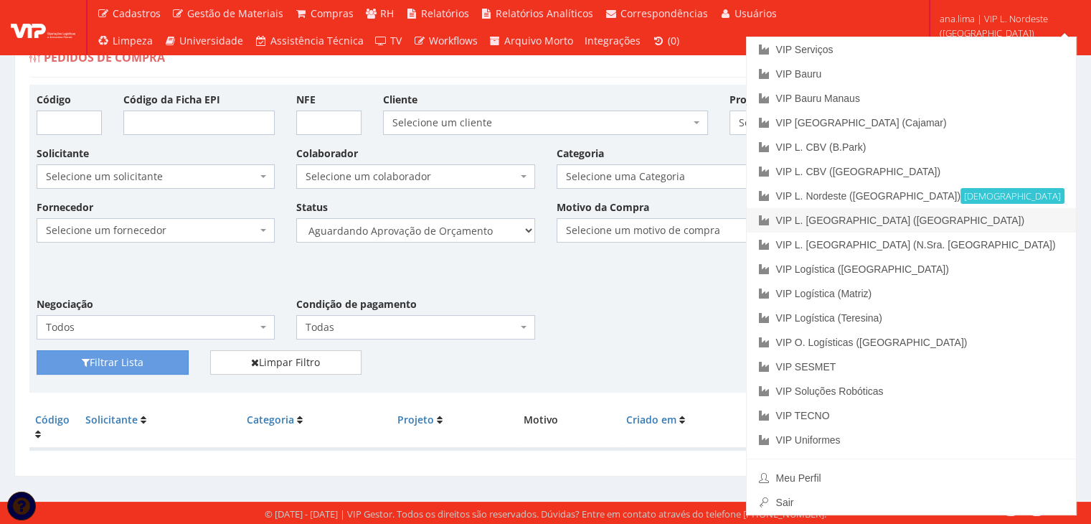
click at [1031, 219] on link "VIP L. [GEOGRAPHIC_DATA] ([GEOGRAPHIC_DATA])" at bounding box center [911, 220] width 329 height 24
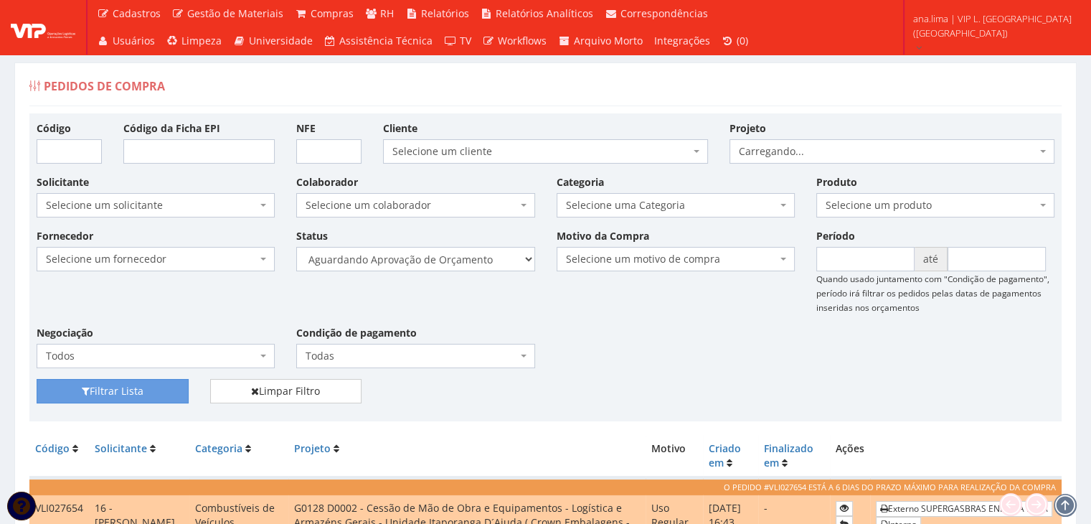
scroll to position [204, 0]
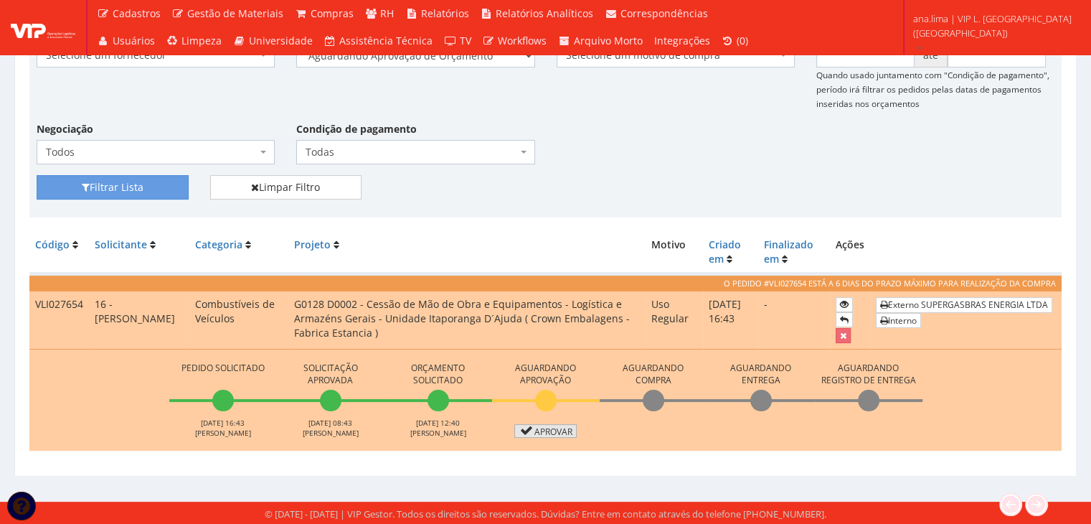
click at [534, 430] on link "Aprovar" at bounding box center [545, 431] width 63 height 14
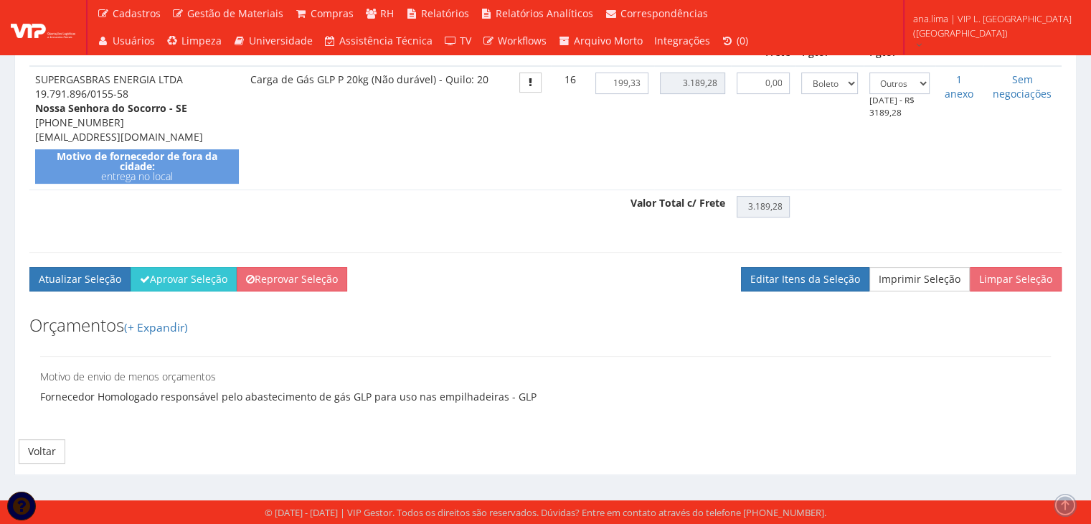
scroll to position [430, 0]
click at [199, 291] on button "Aprovar Seleção" at bounding box center [184, 279] width 106 height 24
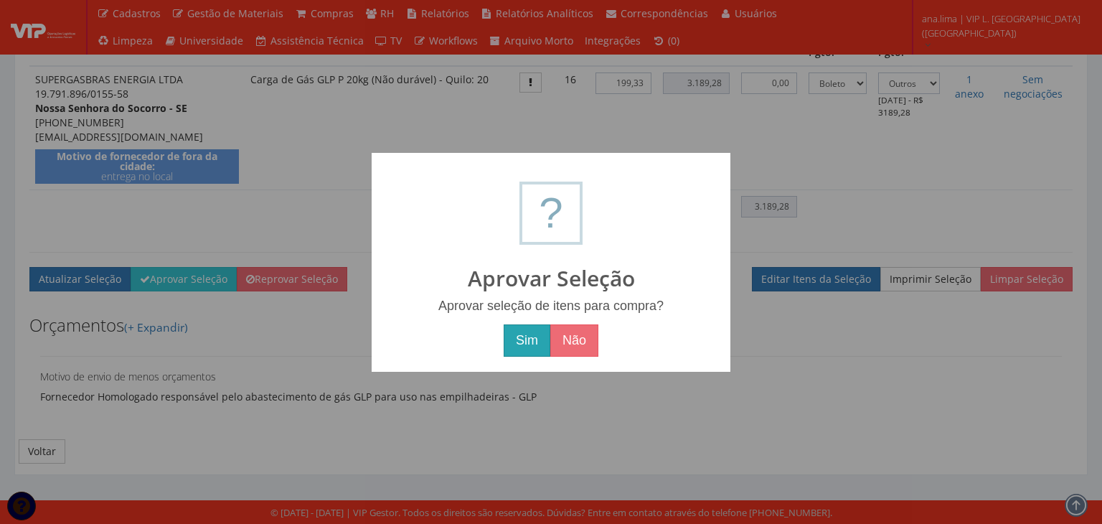
drag, startPoint x: 522, startPoint y: 346, endPoint x: 434, endPoint y: 326, distance: 90.5
click at [521, 346] on button "Sim" at bounding box center [527, 340] width 47 height 33
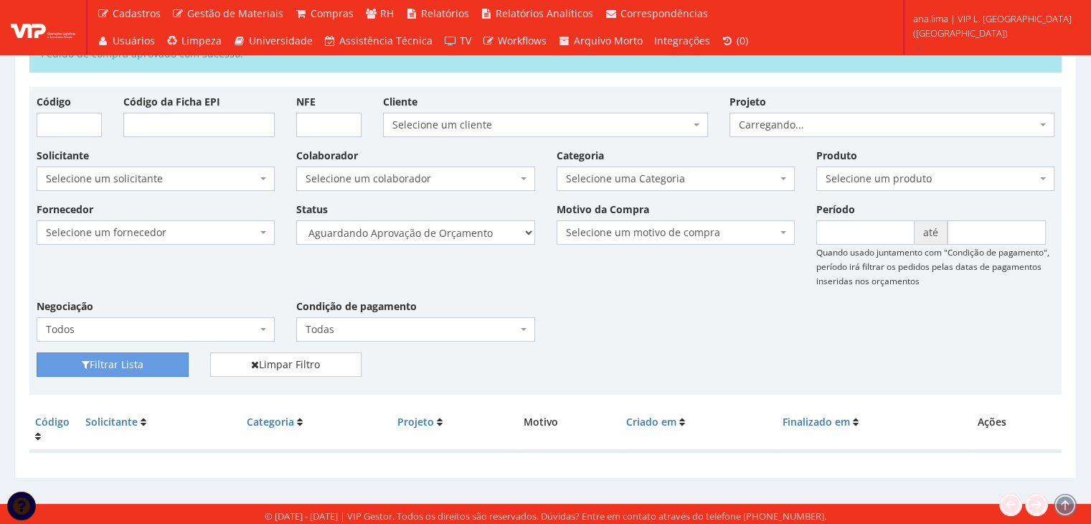
scroll to position [80, 0]
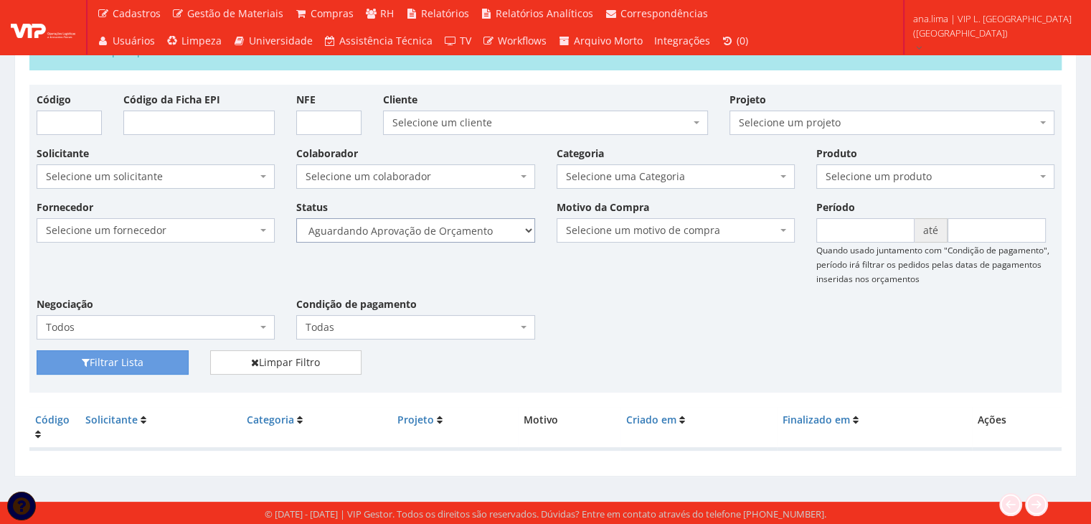
drag, startPoint x: 485, startPoint y: 230, endPoint x: 483, endPoint y: 239, distance: 9.6
click at [485, 230] on select "Selecione um status Cancelado Aguardando Aprovação Diretoria Pedido Aprovado Ag…" at bounding box center [415, 230] width 238 height 24
select select "1"
click at [296, 218] on select "Selecione um status Cancelado Aguardando Aprovação Diretoria Pedido Aprovado Ag…" at bounding box center [415, 230] width 238 height 24
click at [129, 360] on button "Filtrar Lista" at bounding box center [113, 362] width 152 height 24
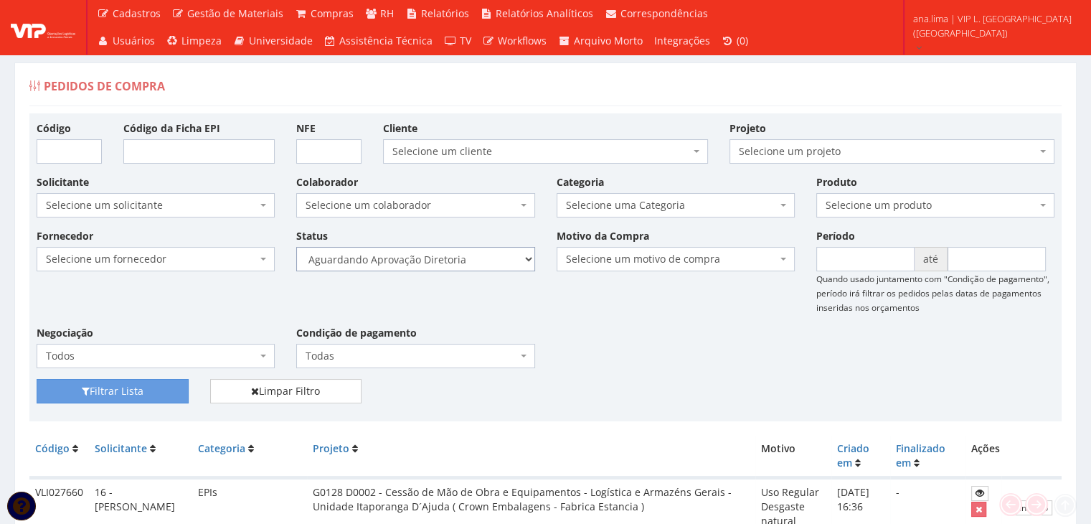
click at [499, 258] on select "Selecione um status Cancelado Aguardando Aprovação Diretoria Pedido Aprovado Ag…" at bounding box center [415, 259] width 238 height 24
select select "4"
click at [296, 247] on select "Selecione um status Cancelado Aguardando Aprovação Diretoria Pedido Aprovado Ag…" at bounding box center [415, 259] width 238 height 24
click at [176, 391] on button "Filtrar Lista" at bounding box center [113, 391] width 152 height 24
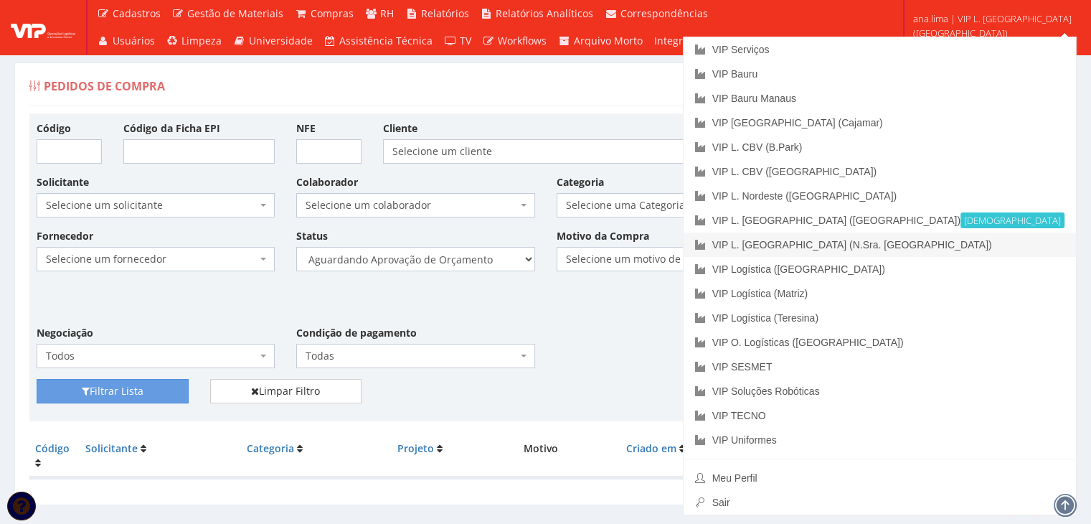
click at [993, 239] on link "VIP L. [GEOGRAPHIC_DATA] (N.Sra. [GEOGRAPHIC_DATA])" at bounding box center [880, 244] width 392 height 24
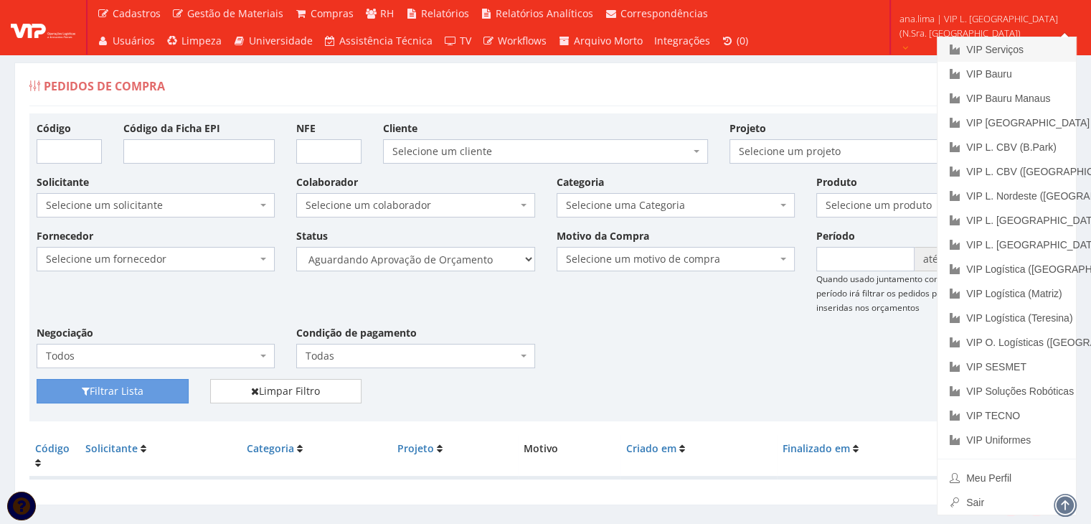
click at [1021, 58] on link "VIP Serviços" at bounding box center [1007, 49] width 138 height 24
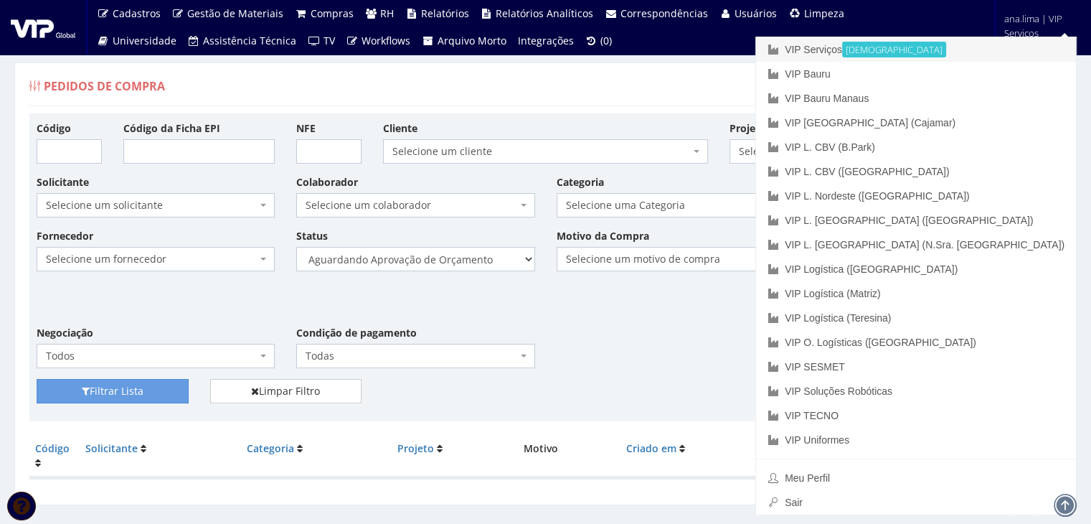
click at [970, 50] on link "VIP Serviços Ativa" at bounding box center [916, 49] width 320 height 24
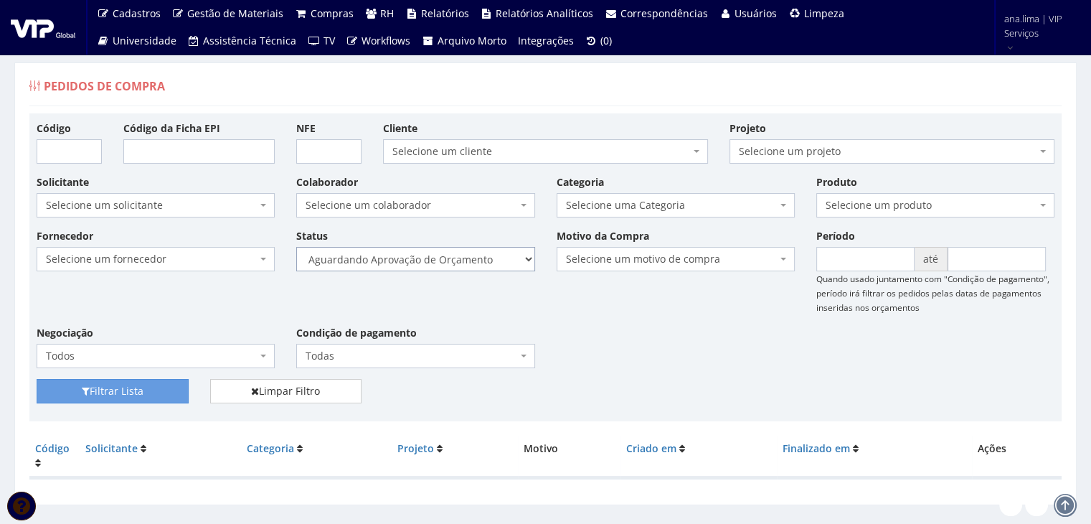
click at [492, 252] on select "Selecione um status Cancelado Aguardando Aprovação Diretoria Pedido Aprovado Ag…" at bounding box center [415, 259] width 238 height 24
select select "1"
click at [296, 247] on select "Selecione um status Cancelado Aguardando Aprovação Diretoria Pedido Aprovado Ag…" at bounding box center [415, 259] width 238 height 24
click at [182, 379] on button "Filtrar Lista" at bounding box center [113, 391] width 152 height 24
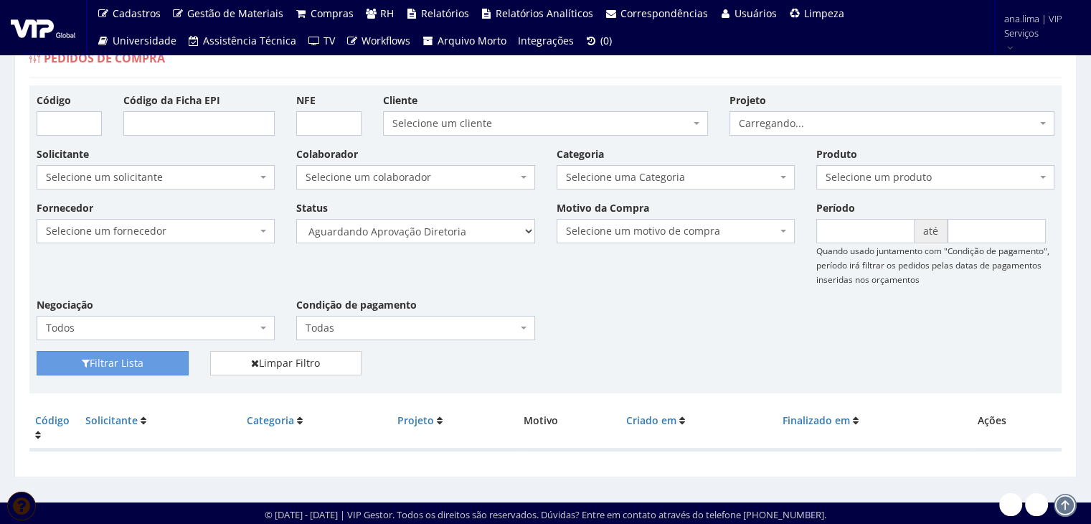
scroll to position [29, 0]
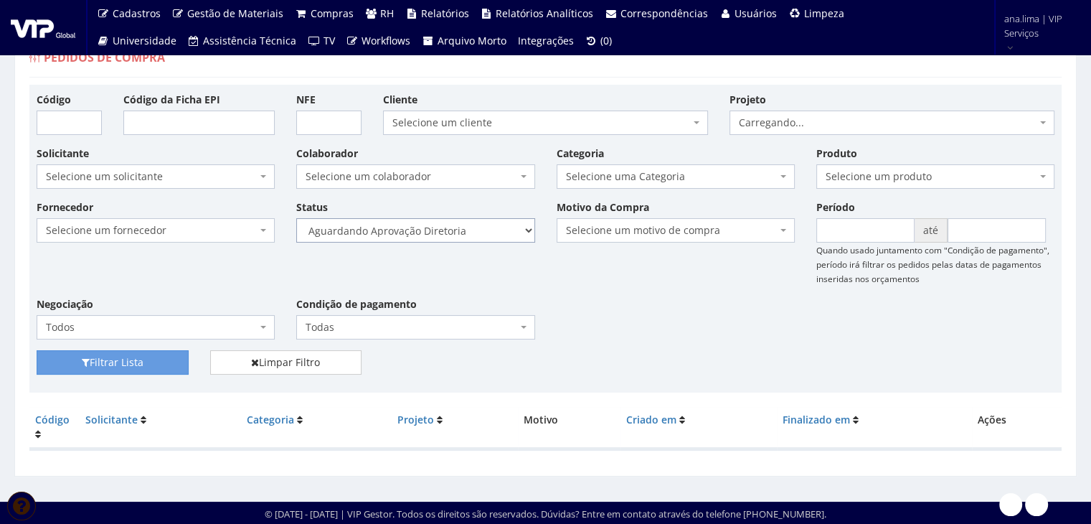
click at [477, 235] on select "Selecione um status Cancelado Aguardando Aprovação Diretoria Pedido Aprovado Ag…" at bounding box center [415, 230] width 238 height 24
select select "4"
click at [296, 218] on select "Selecione um status Cancelado Aguardando Aprovação Diretoria Pedido Aprovado Ag…" at bounding box center [415, 230] width 238 height 24
click at [164, 354] on button "Filtrar Lista" at bounding box center [113, 362] width 152 height 24
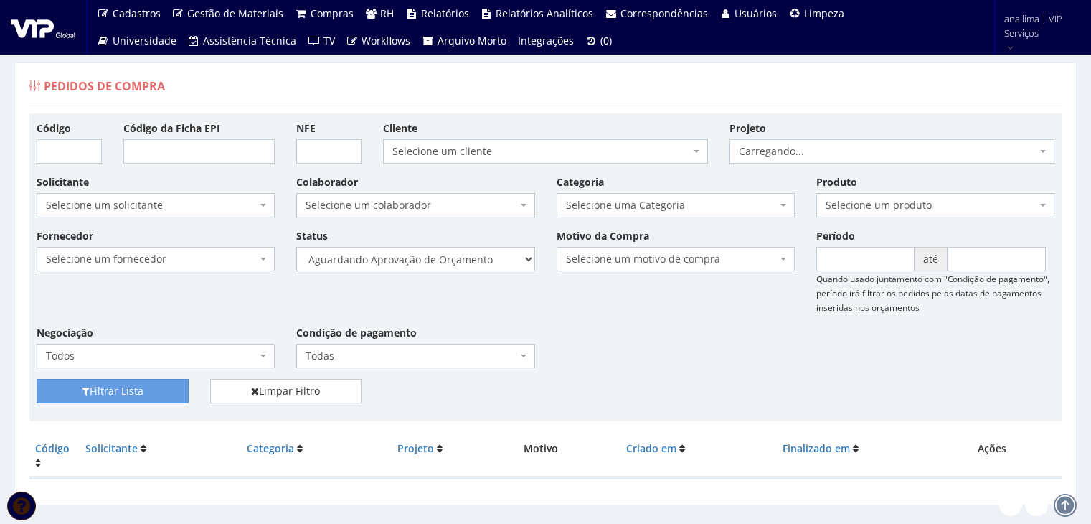
scroll to position [29, 0]
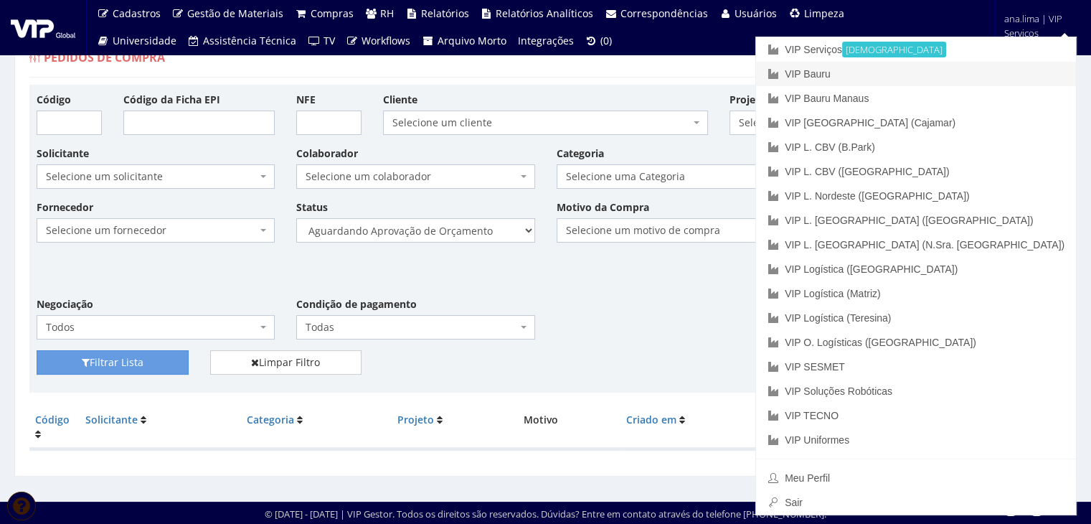
click at [994, 78] on link "VIP Bauru" at bounding box center [916, 74] width 320 height 24
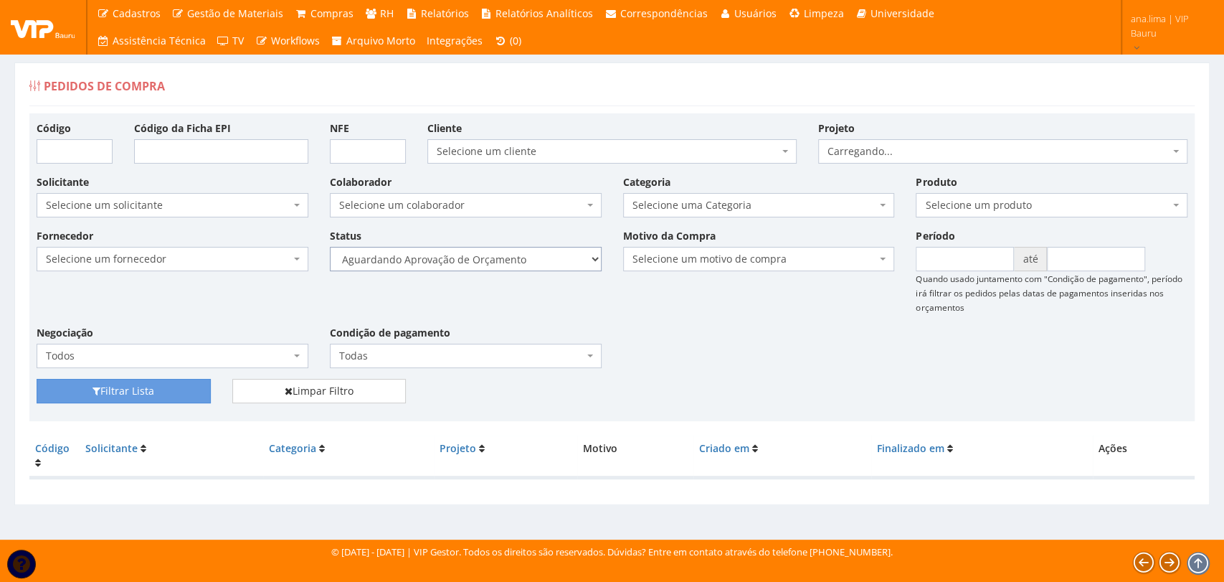
drag, startPoint x: 0, startPoint y: 0, endPoint x: 521, endPoint y: 259, distance: 582.2
click at [521, 259] on select "Selecione um status Cancelado Aguardando Aprovação Diretoria Pedido Aprovado Ag…" at bounding box center [466, 259] width 272 height 24
select select "1"
click at [330, 247] on select "Selecione um status Cancelado Aguardando Aprovação Diretoria Pedido Aprovado Ag…" at bounding box center [466, 259] width 272 height 24
click at [146, 390] on button "Filtrar Lista" at bounding box center [124, 391] width 174 height 24
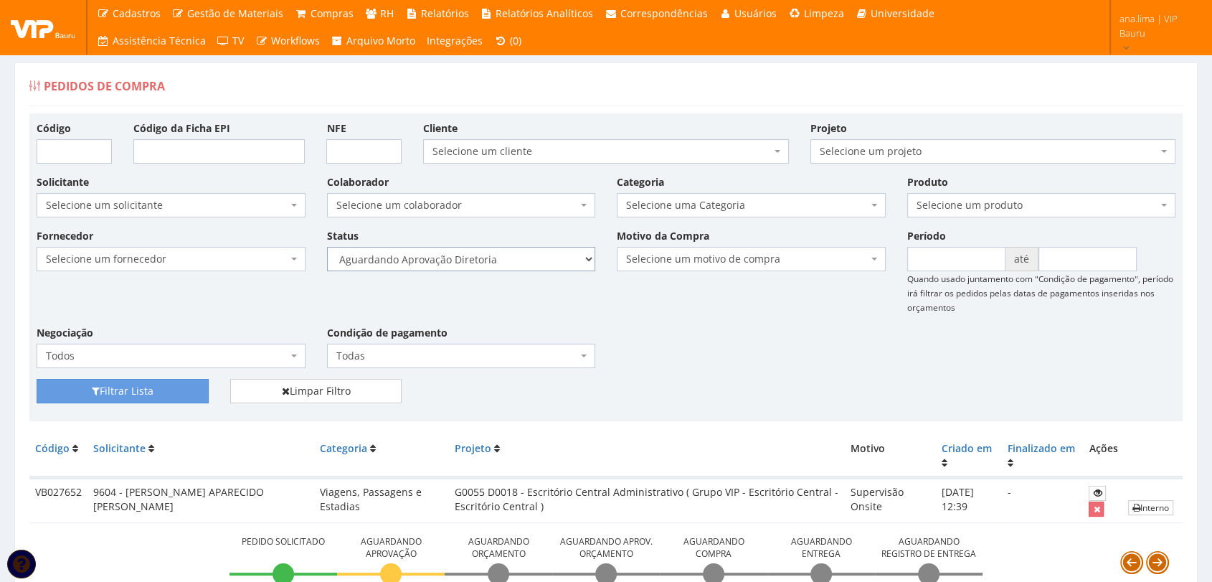
click at [496, 253] on select "Selecione um status Cancelado Aguardando Aprovação Diretoria Pedido Aprovado Ag…" at bounding box center [461, 259] width 269 height 24
click at [504, 265] on select "Selecione um status Cancelado Aguardando Aprovação Diretoria Pedido Aprovado Ag…" at bounding box center [461, 259] width 269 height 24
select select "4"
click at [327, 247] on select "Selecione um status Cancelado Aguardando Aprovação Diretoria Pedido Aprovado Ag…" at bounding box center [461, 259] width 269 height 24
click at [174, 382] on button "Filtrar Lista" at bounding box center [123, 391] width 172 height 24
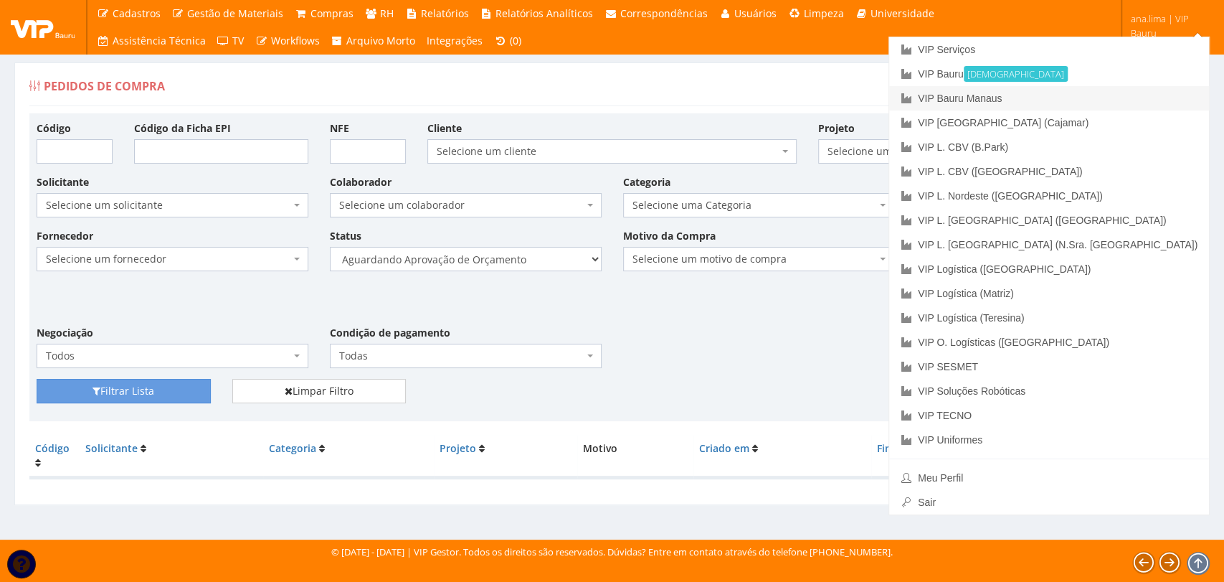
click at [1146, 93] on link "VIP Bauru Manaus" at bounding box center [1049, 98] width 320 height 24
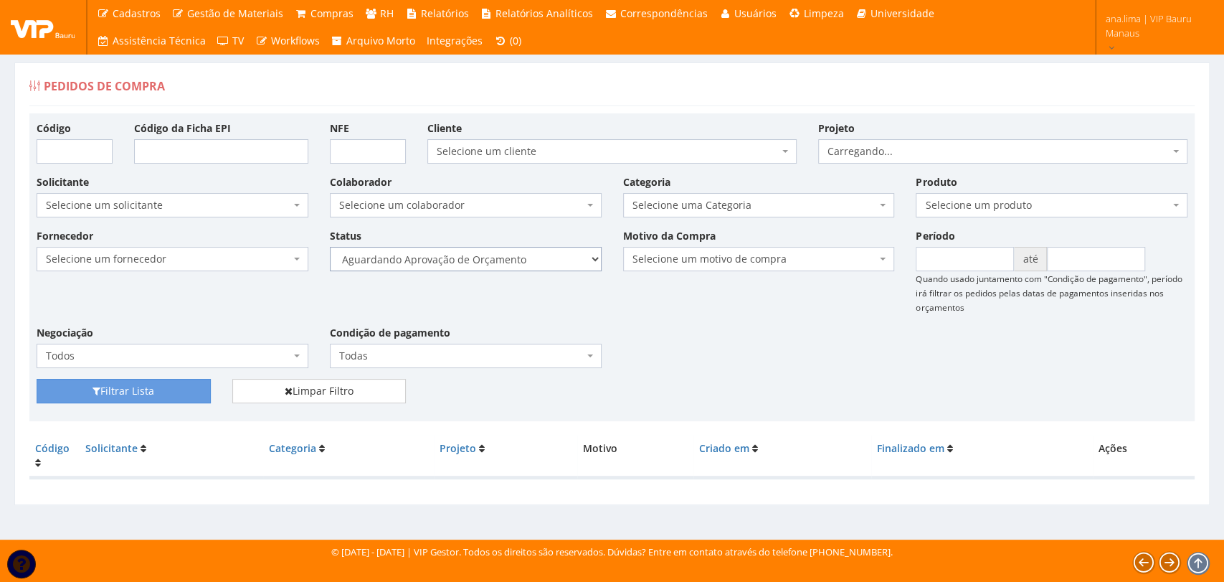
click at [499, 260] on select "Selecione um status Cancelado Aguardando Aprovação Diretoria Pedido Aprovado Ag…" at bounding box center [466, 259] width 272 height 24
select select "1"
click at [330, 247] on select "Selecione um status Cancelado Aguardando Aprovação Diretoria Pedido Aprovado Ag…" at bounding box center [466, 259] width 272 height 24
click at [194, 387] on button "Filtrar Lista" at bounding box center [124, 391] width 174 height 24
drag, startPoint x: 0, startPoint y: 0, endPoint x: 511, endPoint y: 256, distance: 572.0
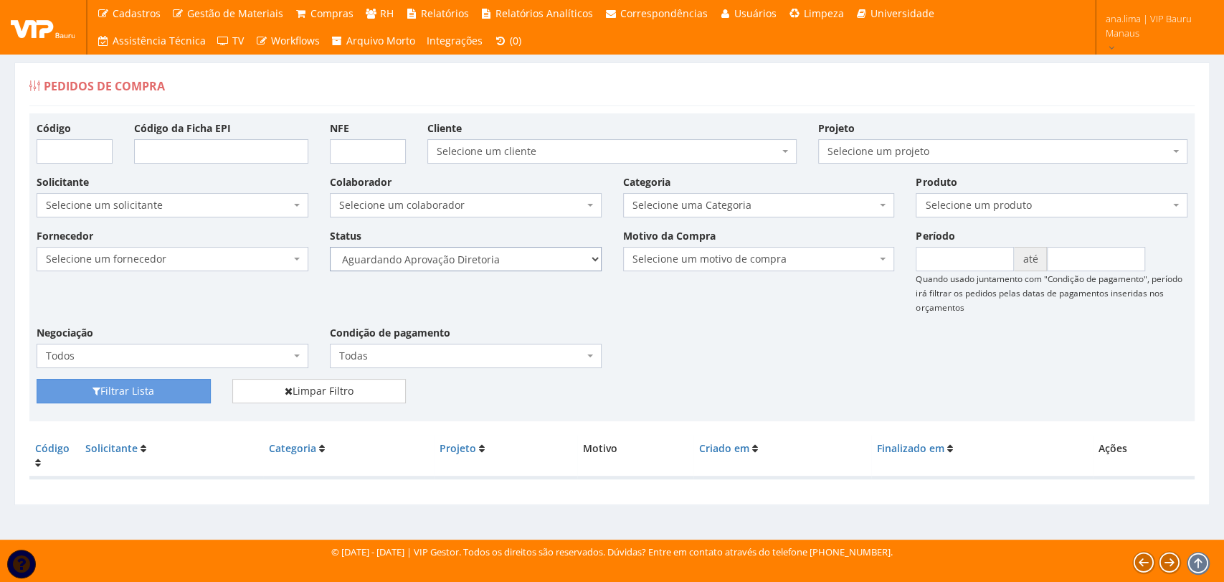
click at [511, 256] on select "Selecione um status Cancelado Aguardando Aprovação Diretoria Pedido Aprovado Ag…" at bounding box center [466, 259] width 272 height 24
select select "4"
click at [330, 247] on select "Selecione um status Cancelado Aguardando Aprovação Diretoria Pedido Aprovado Ag…" at bounding box center [466, 259] width 272 height 24
click at [185, 394] on button "Filtrar Lista" at bounding box center [124, 391] width 174 height 24
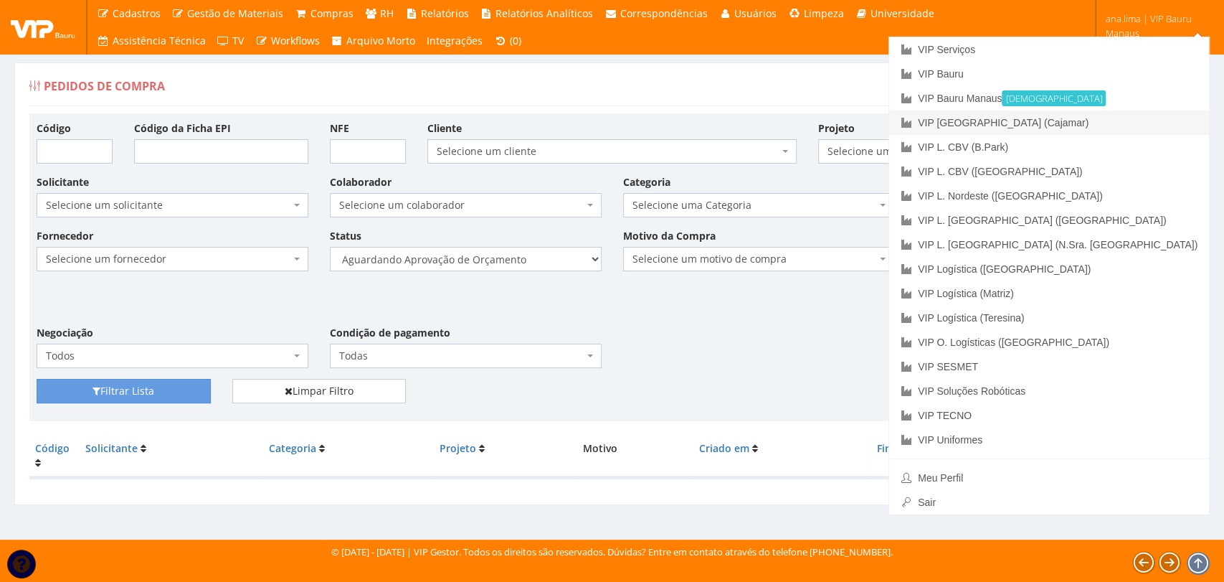
click at [1128, 123] on link "VIP [GEOGRAPHIC_DATA] (Cajamar)" at bounding box center [1049, 122] width 320 height 24
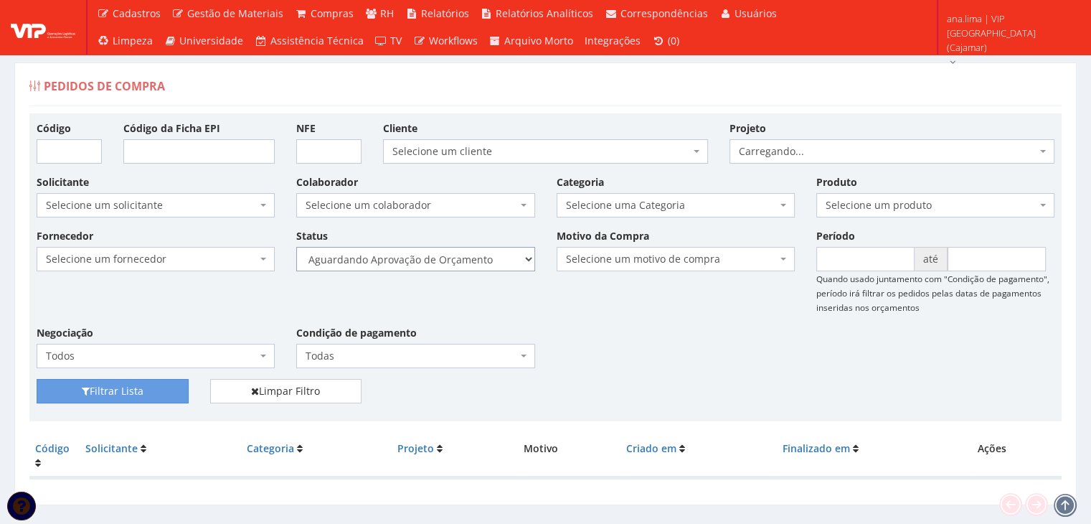
click at [463, 262] on select "Selecione um status Cancelado Aguardando Aprovação Diretoria Pedido Aprovado Ag…" at bounding box center [415, 259] width 238 height 24
select select "1"
click at [296, 247] on select "Selecione um status Cancelado Aguardando Aprovação Diretoria Pedido Aprovado Ag…" at bounding box center [415, 259] width 238 height 24
click at [174, 392] on button "Filtrar Lista" at bounding box center [113, 391] width 152 height 24
click at [442, 266] on select "Selecione um status Cancelado Aguardando Aprovação Diretoria Pedido Aprovado Ag…" at bounding box center [415, 259] width 238 height 24
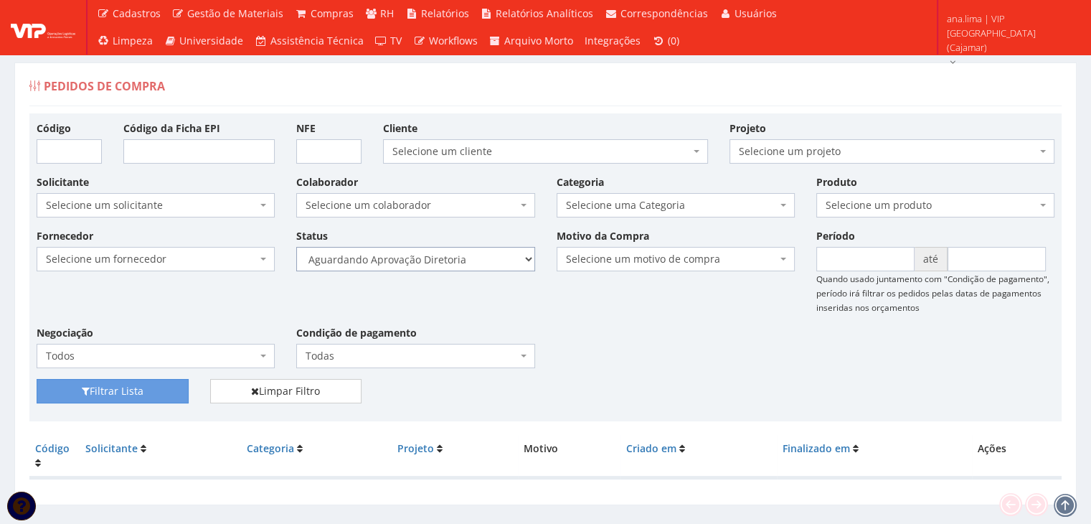
select select "4"
click at [296, 247] on select "Selecione um status Cancelado Aguardando Aprovação Diretoria Pedido Aprovado Ag…" at bounding box center [415, 259] width 238 height 24
click at [151, 389] on button "Filtrar Lista" at bounding box center [113, 391] width 152 height 24
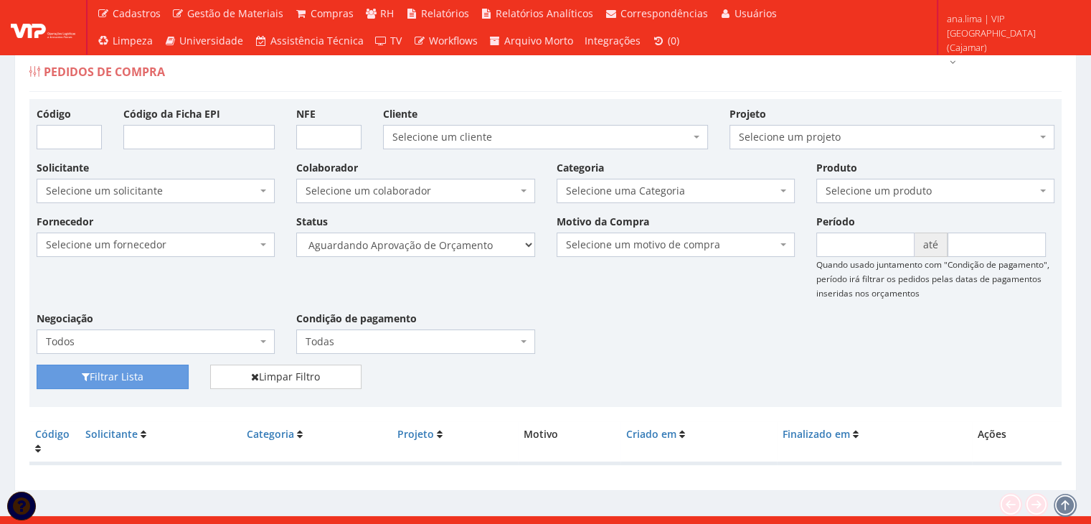
scroll to position [29, 0]
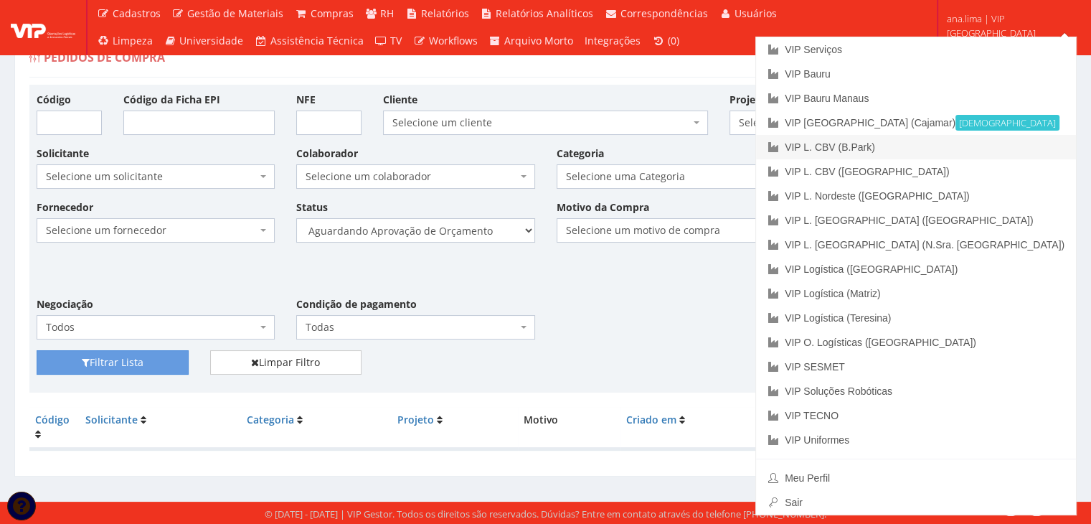
click at [997, 137] on link "VIP L. CBV (B.Park)" at bounding box center [916, 147] width 320 height 24
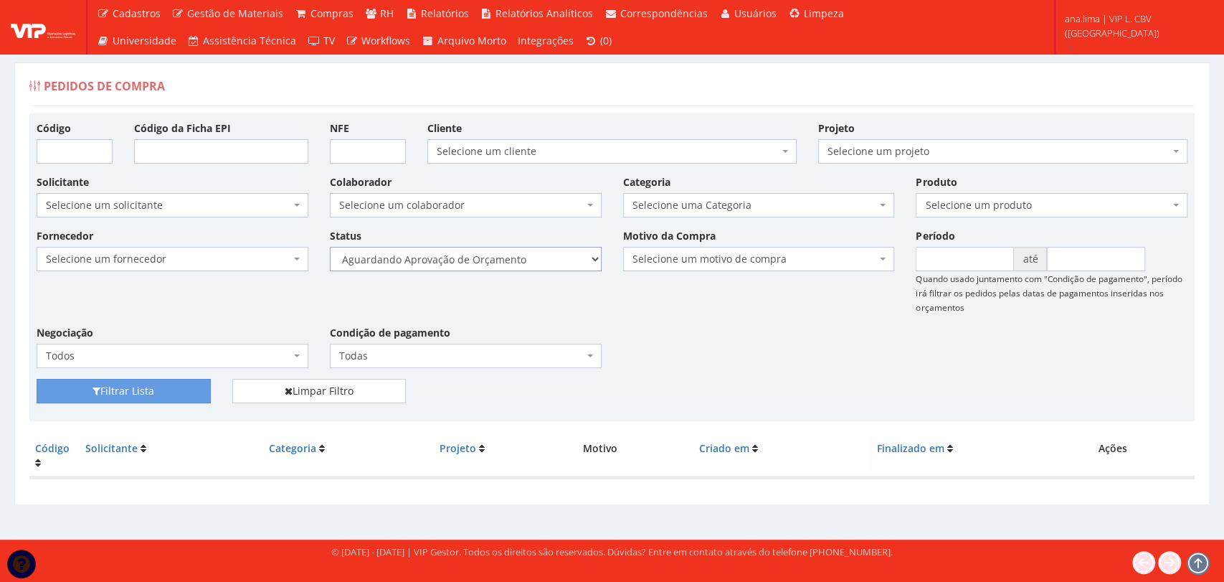
click at [557, 260] on select "Selecione um status Cancelado Aguardando Aprovação Diretoria Pedido Aprovado Ag…" at bounding box center [466, 259] width 272 height 24
select select "1"
click at [330, 247] on select "Selecione um status Cancelado Aguardando Aprovação Diretoria Pedido Aprovado Ag…" at bounding box center [466, 259] width 272 height 24
click at [165, 385] on button "Filtrar Lista" at bounding box center [124, 391] width 174 height 24
click at [542, 254] on select "Selecione um status Cancelado Aguardando Aprovação Diretoria Pedido Aprovado Ag…" at bounding box center [466, 259] width 272 height 24
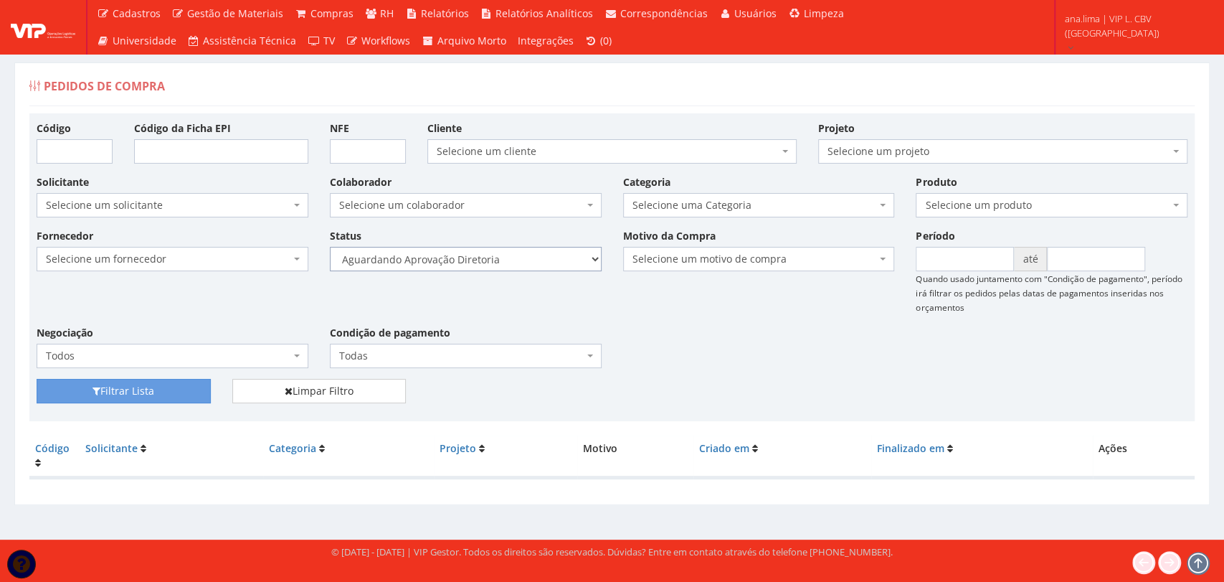
select select "4"
click at [330, 247] on select "Selecione um status Cancelado Aguardando Aprovação Diretoria Pedido Aprovado Ag…" at bounding box center [466, 259] width 272 height 24
click at [175, 385] on button "Filtrar Lista" at bounding box center [124, 391] width 174 height 24
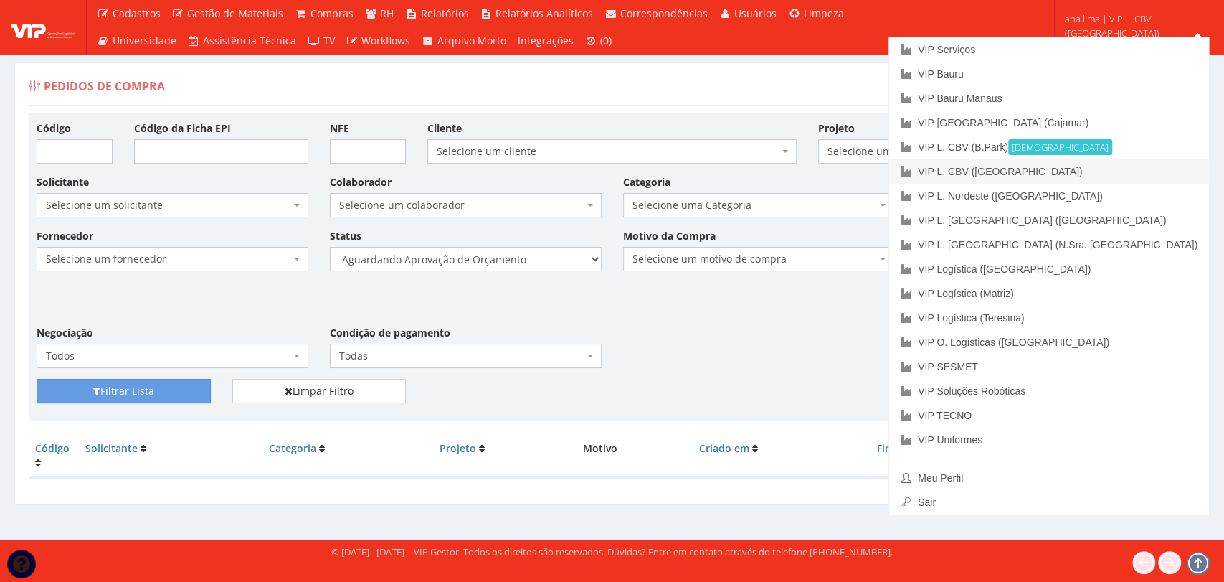
click at [1141, 176] on link "VIP L. CBV ([GEOGRAPHIC_DATA])" at bounding box center [1049, 171] width 320 height 24
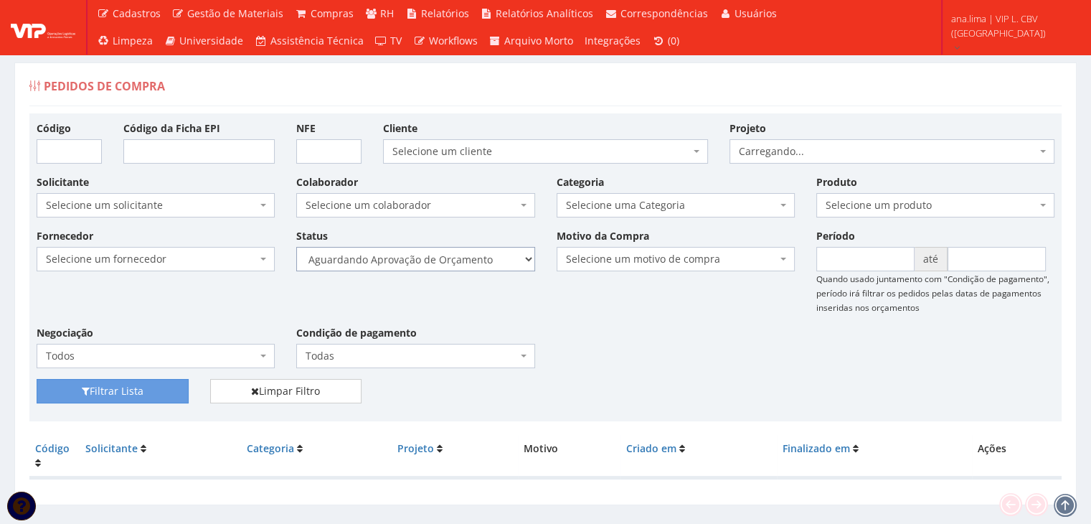
click at [463, 265] on select "Selecione um status Cancelado Aguardando Aprovação Diretoria Pedido Aprovado Ag…" at bounding box center [415, 259] width 238 height 24
select select "1"
click at [296, 247] on select "Selecione um status Cancelado Aguardando Aprovação Diretoria Pedido Aprovado Ag…" at bounding box center [415, 259] width 238 height 24
click at [113, 384] on button "Filtrar Lista" at bounding box center [113, 391] width 152 height 24
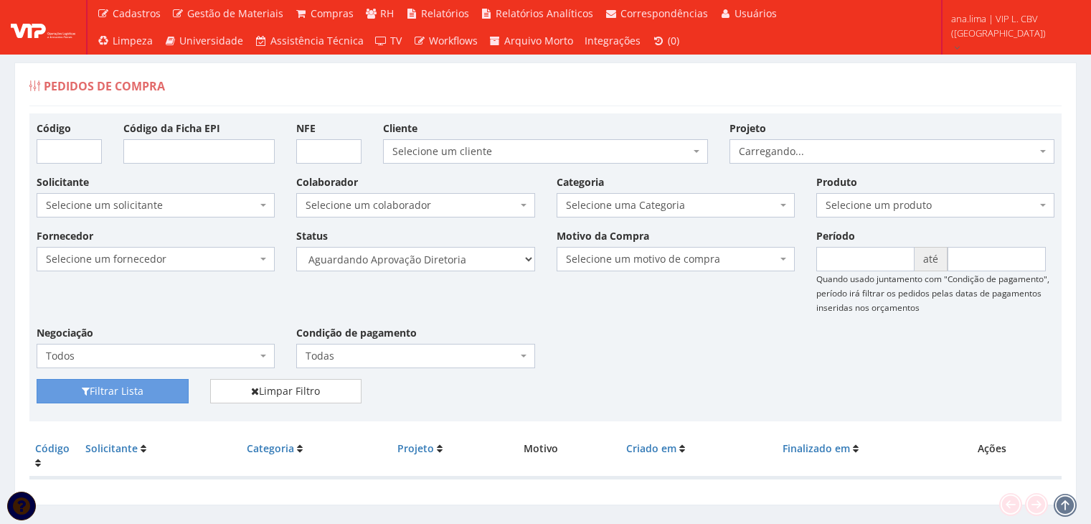
click at [448, 262] on select "Selecione um status Cancelado Aguardando Aprovação Diretoria Pedido Aprovado Ag…" at bounding box center [415, 259] width 238 height 24
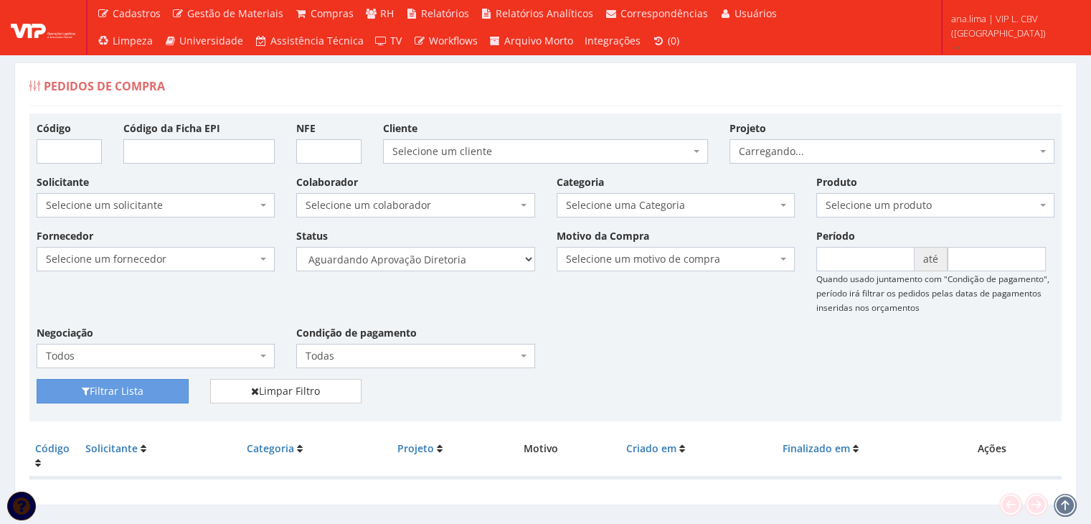
select select "4"
click at [296, 247] on select "Selecione um status Cancelado Aguardando Aprovação Diretoria Pedido Aprovado Ag…" at bounding box center [415, 259] width 238 height 24
click at [145, 388] on button "Filtrar Lista" at bounding box center [113, 391] width 152 height 24
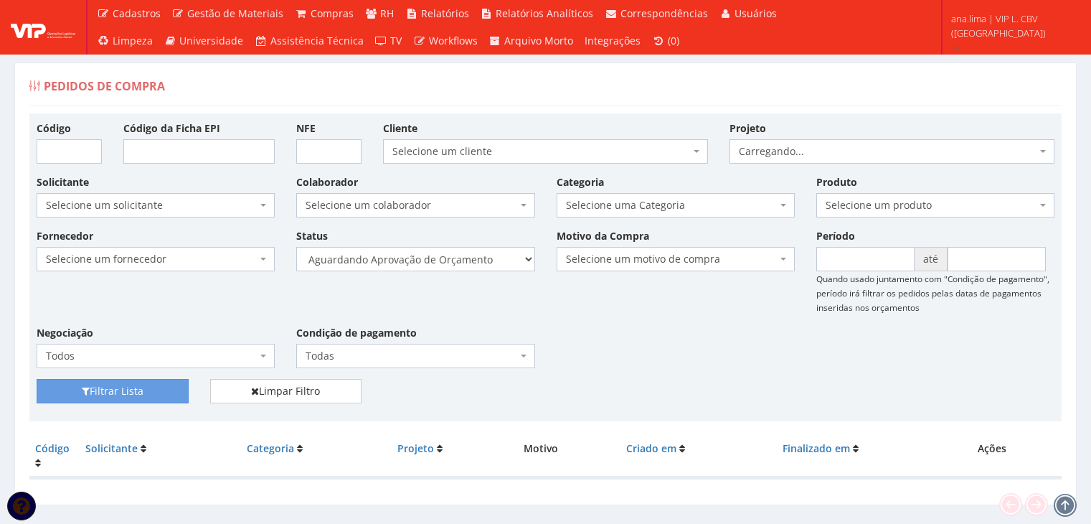
scroll to position [29, 0]
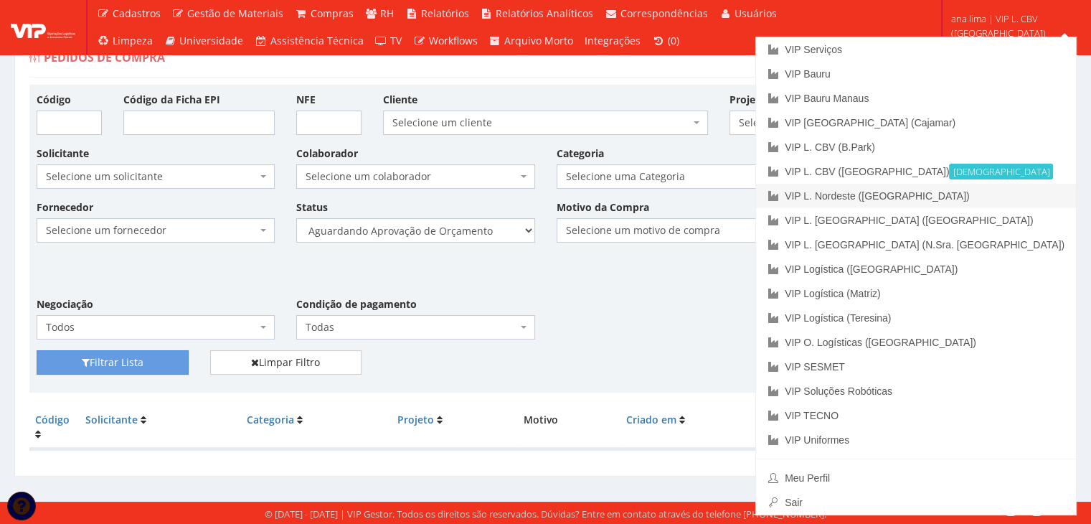
click at [1009, 199] on link "VIP L. Nordeste ([GEOGRAPHIC_DATA])" at bounding box center [916, 196] width 320 height 24
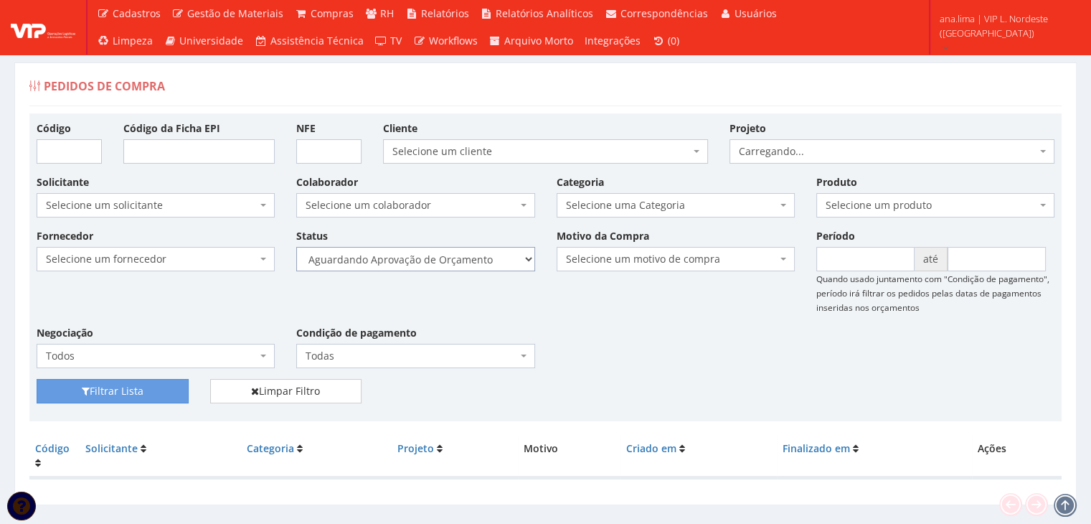
drag, startPoint x: 0, startPoint y: 0, endPoint x: 491, endPoint y: 258, distance: 554.1
click at [491, 258] on select "Selecione um status Cancelado Aguardando Aprovação Diretoria Pedido Aprovado Ag…" at bounding box center [415, 259] width 238 height 24
select select "1"
click at [296, 247] on select "Selecione um status Cancelado Aguardando Aprovação Diretoria Pedido Aprovado Ag…" at bounding box center [415, 259] width 238 height 24
click at [118, 388] on button "Filtrar Lista" at bounding box center [113, 391] width 152 height 24
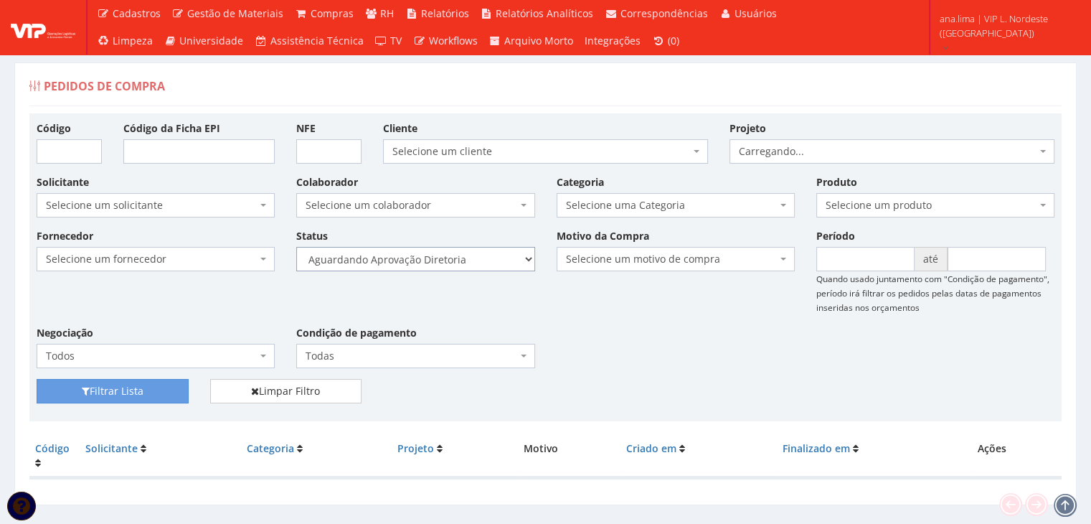
click at [472, 259] on select "Selecione um status Cancelado Aguardando Aprovação Diretoria Pedido Aprovado Ag…" at bounding box center [415, 259] width 238 height 24
select select "4"
click at [296, 247] on select "Selecione um status Cancelado Aguardando Aprovação Diretoria Pedido Aprovado Ag…" at bounding box center [415, 259] width 238 height 24
click at [167, 384] on button "Filtrar Lista" at bounding box center [113, 391] width 152 height 24
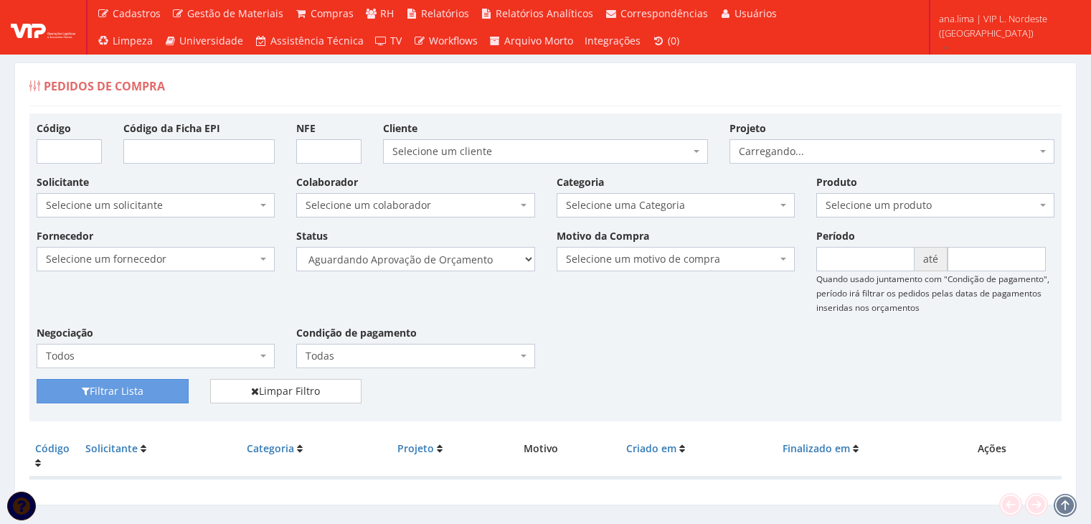
scroll to position [29, 0]
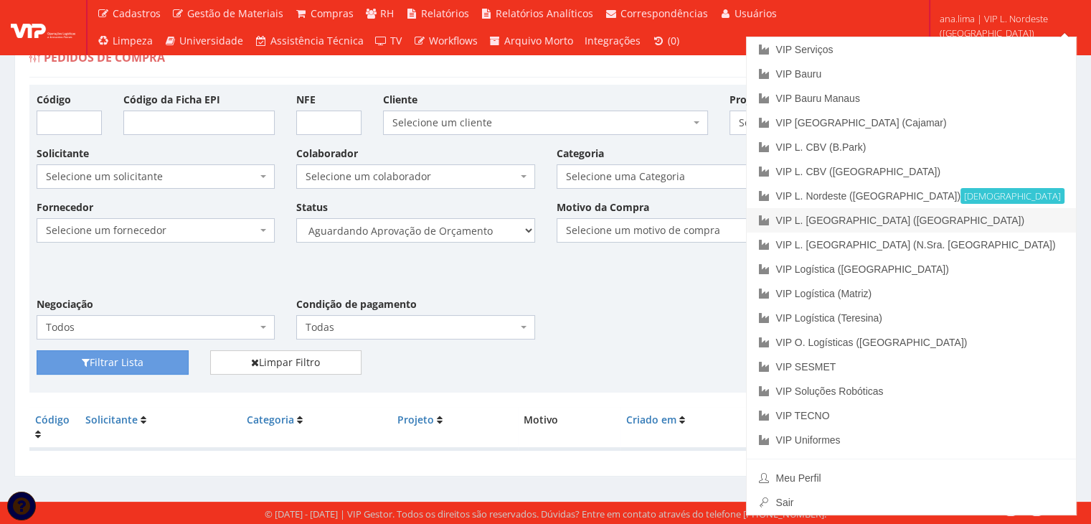
click at [1017, 230] on link "VIP L. [GEOGRAPHIC_DATA] ([GEOGRAPHIC_DATA])" at bounding box center [911, 220] width 329 height 24
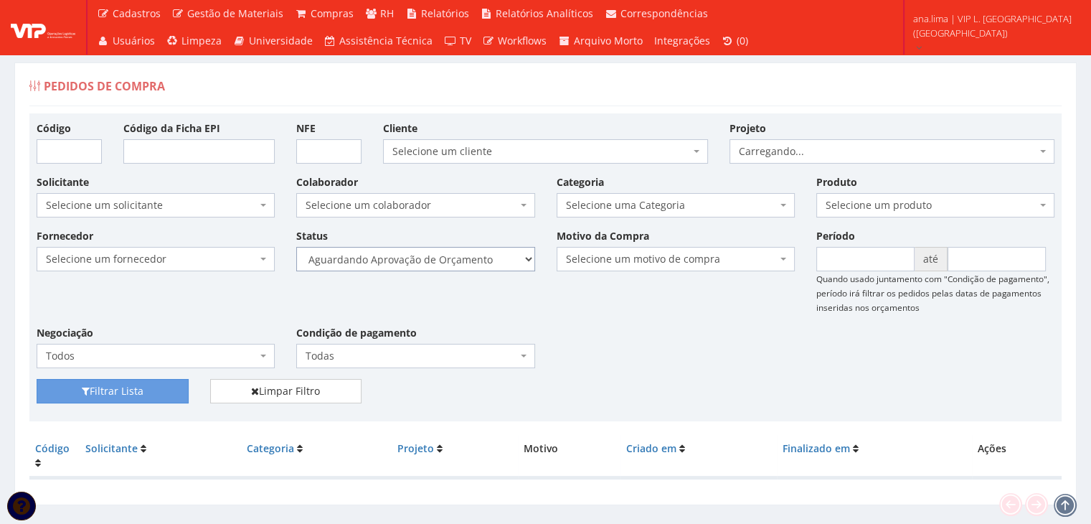
drag, startPoint x: 0, startPoint y: 0, endPoint x: 466, endPoint y: 256, distance: 531.9
click at [466, 256] on select "Selecione um status Cancelado Aguardando Aprovação Diretoria Pedido Aprovado Ag…" at bounding box center [415, 259] width 238 height 24
select select "1"
click at [296, 247] on select "Selecione um status Cancelado Aguardando Aprovação Diretoria Pedido Aprovado Ag…" at bounding box center [415, 259] width 238 height 24
click at [172, 384] on button "Filtrar Lista" at bounding box center [113, 391] width 152 height 24
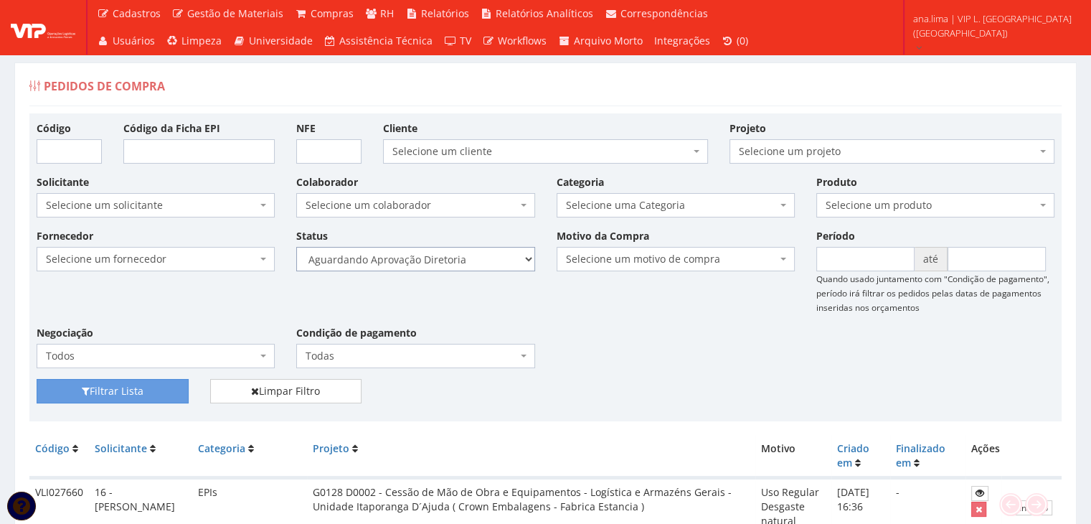
click at [466, 250] on select "Selecione um status Cancelado Aguardando Aprovação Diretoria Pedido Aprovado Ag…" at bounding box center [415, 259] width 238 height 24
select select "4"
click at [296, 247] on select "Selecione um status Cancelado Aguardando Aprovação Diretoria Pedido Aprovado Ag…" at bounding box center [415, 259] width 238 height 24
click at [141, 384] on button "Filtrar Lista" at bounding box center [113, 391] width 152 height 24
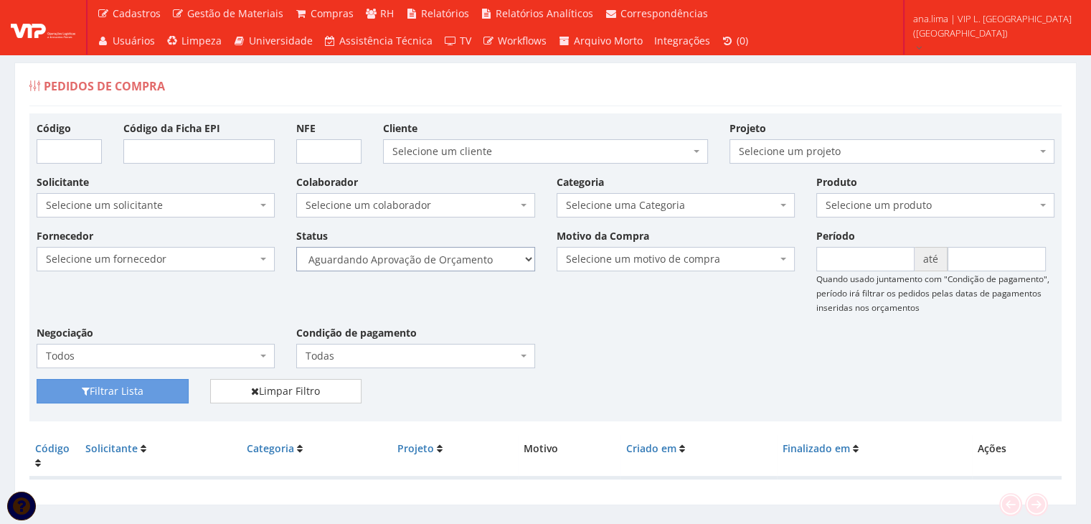
click at [471, 261] on select "Selecione um status Cancelado Aguardando Aprovação Diretoria Pedido Aprovado Ag…" at bounding box center [415, 259] width 238 height 24
select select "1"
click at [296, 247] on select "Selecione um status Cancelado Aguardando Aprovação Diretoria Pedido Aprovado Ag…" at bounding box center [415, 259] width 238 height 24
click at [179, 387] on button "Filtrar Lista" at bounding box center [113, 391] width 152 height 24
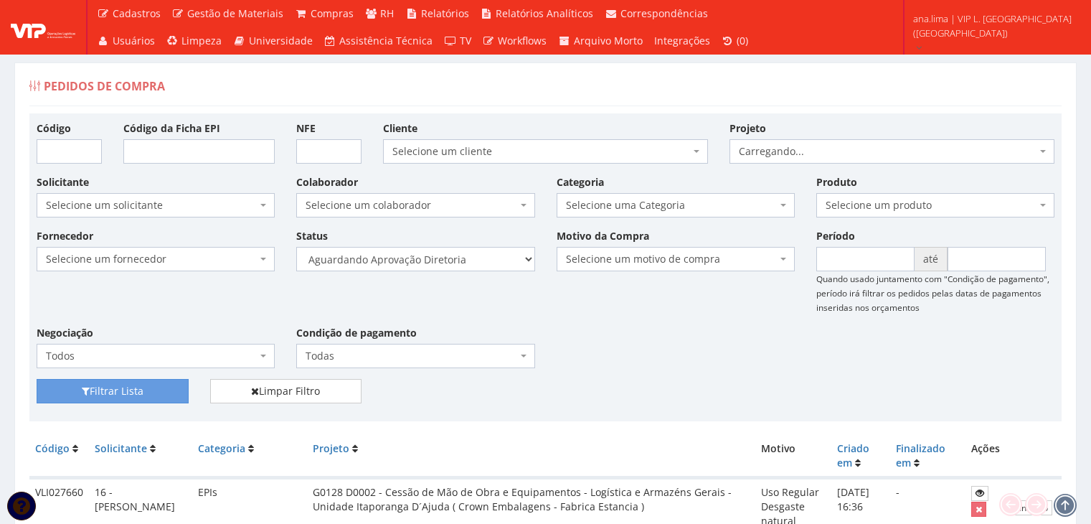
click at [453, 263] on select "Selecione um status Cancelado Aguardando Aprovação Diretoria Pedido Aprovado Ag…" at bounding box center [415, 259] width 238 height 24
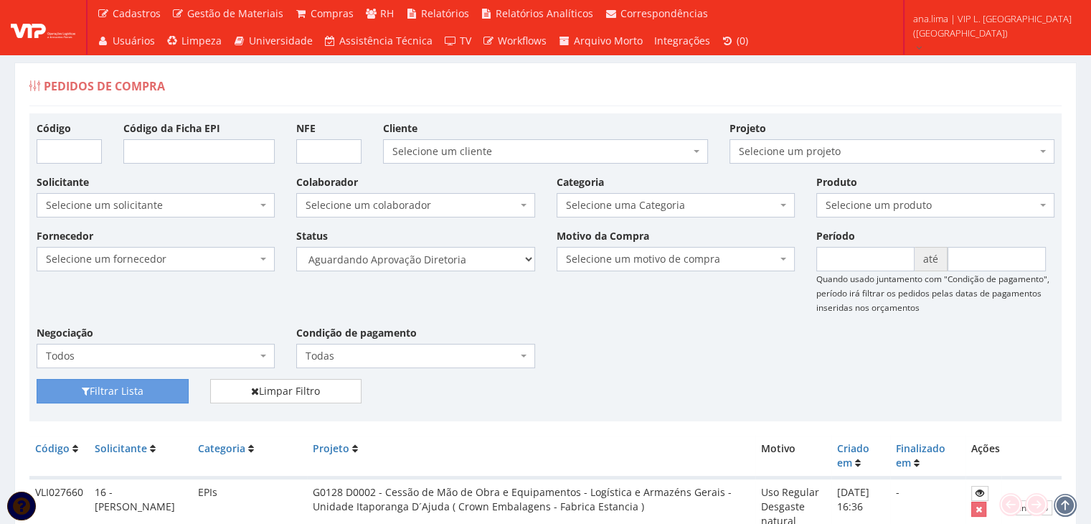
drag, startPoint x: 0, startPoint y: 0, endPoint x: 453, endPoint y: 263, distance: 524.2
click at [453, 263] on select "Selecione um status Cancelado Aguardando Aprovação Diretoria Pedido Aprovado Ag…" at bounding box center [415, 259] width 238 height 24
select select "4"
click at [296, 247] on select "Selecione um status Cancelado Aguardando Aprovação Diretoria Pedido Aprovado Ag…" at bounding box center [415, 259] width 238 height 24
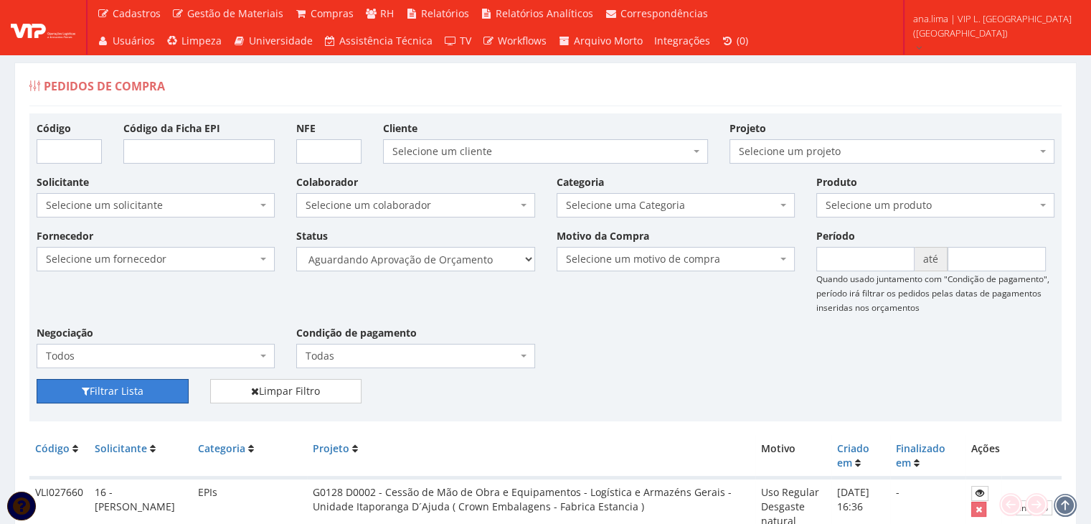
drag, startPoint x: 174, startPoint y: 385, endPoint x: 203, endPoint y: 377, distance: 30.6
click at [174, 385] on button "Filtrar Lista" at bounding box center [113, 391] width 152 height 24
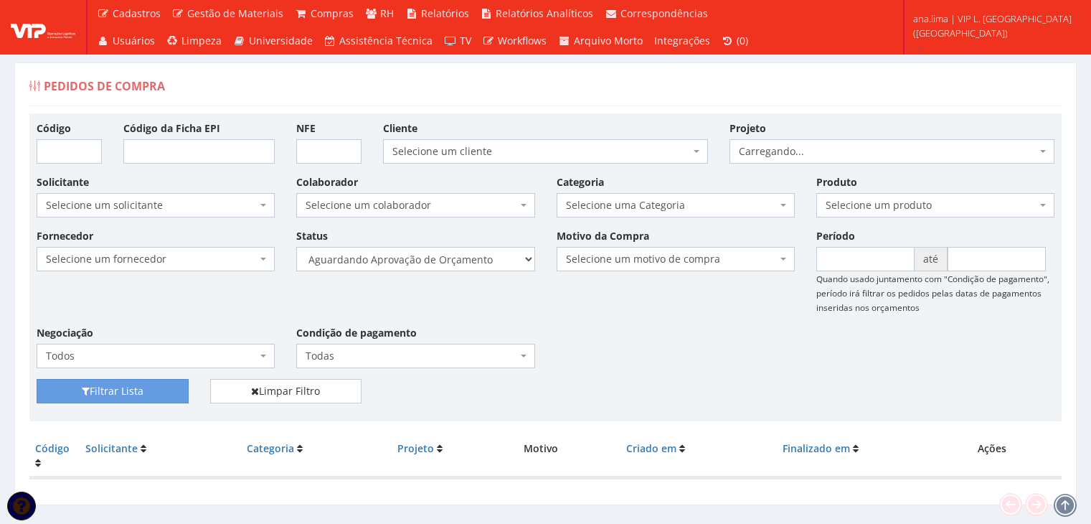
scroll to position [29, 0]
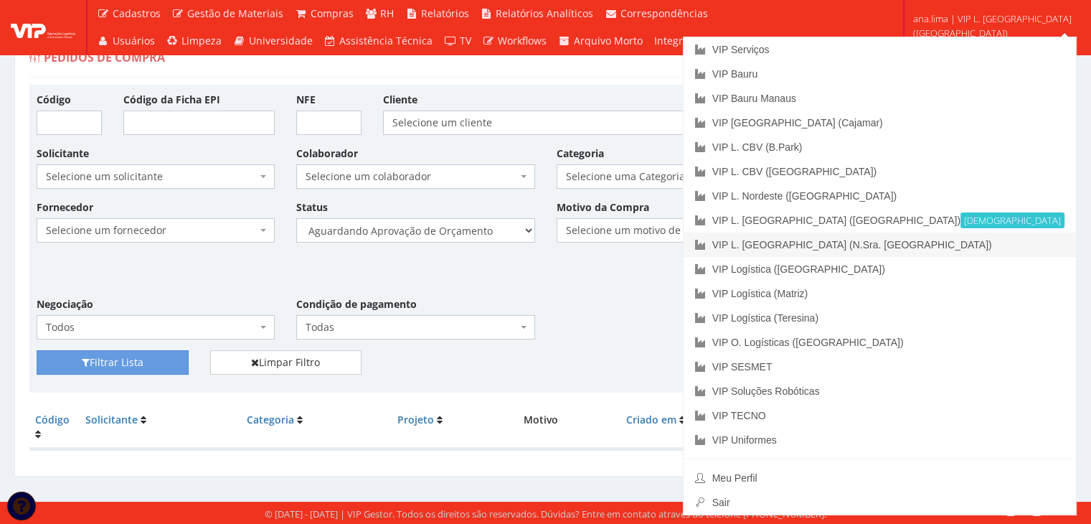
click at [1020, 243] on link "VIP L. [GEOGRAPHIC_DATA] (N.Sra. [GEOGRAPHIC_DATA])" at bounding box center [880, 244] width 392 height 24
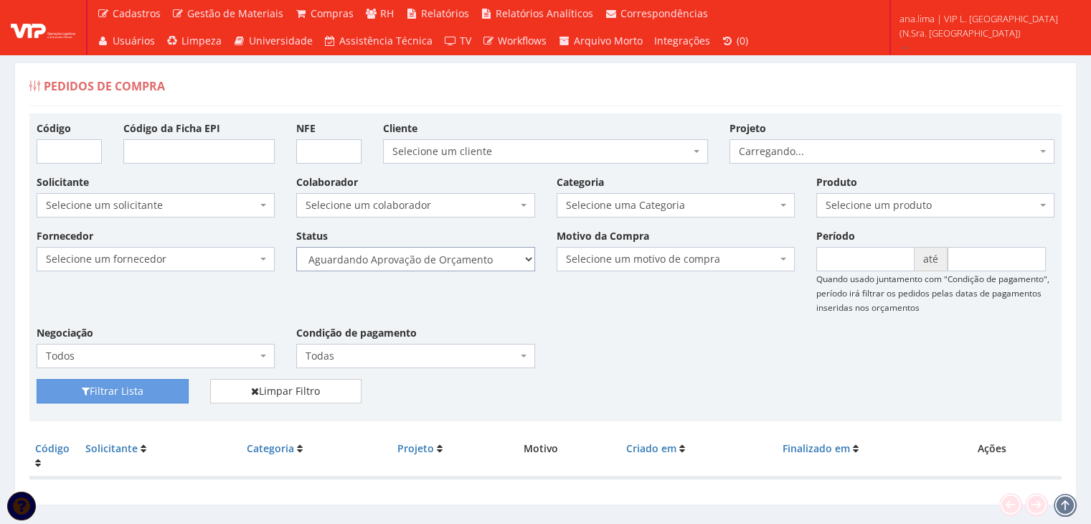
click at [487, 265] on select "Selecione um status Cancelado Aguardando Aprovação Diretoria Pedido Aprovado Ag…" at bounding box center [415, 259] width 238 height 24
select select "1"
click at [296, 247] on select "Selecione um status Cancelado Aguardando Aprovação Diretoria Pedido Aprovado Ag…" at bounding box center [415, 259] width 238 height 24
click at [119, 391] on button "Filtrar Lista" at bounding box center [113, 391] width 152 height 24
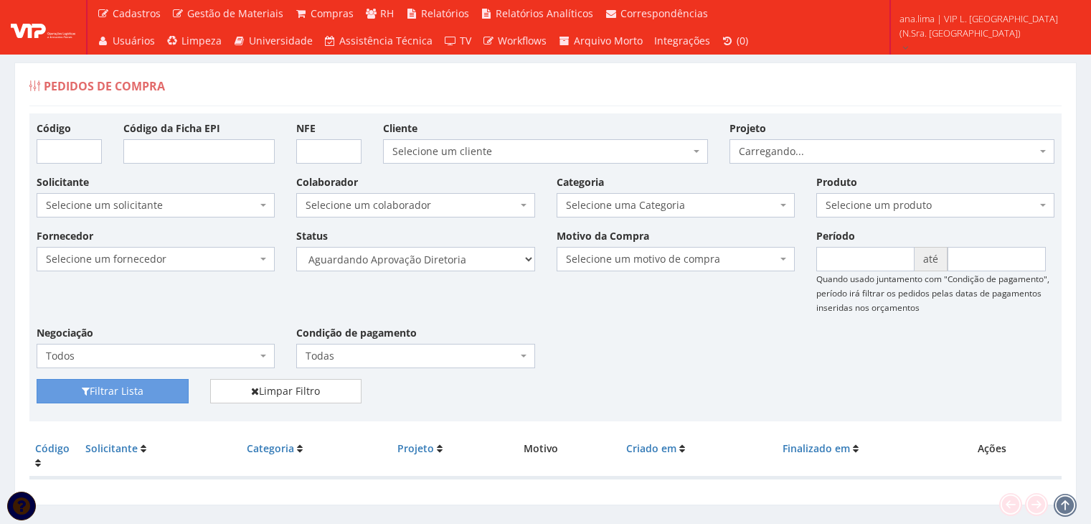
click at [458, 260] on select "Selecione um status Cancelado Aguardando Aprovação Diretoria Pedido Aprovado Ag…" at bounding box center [415, 259] width 238 height 24
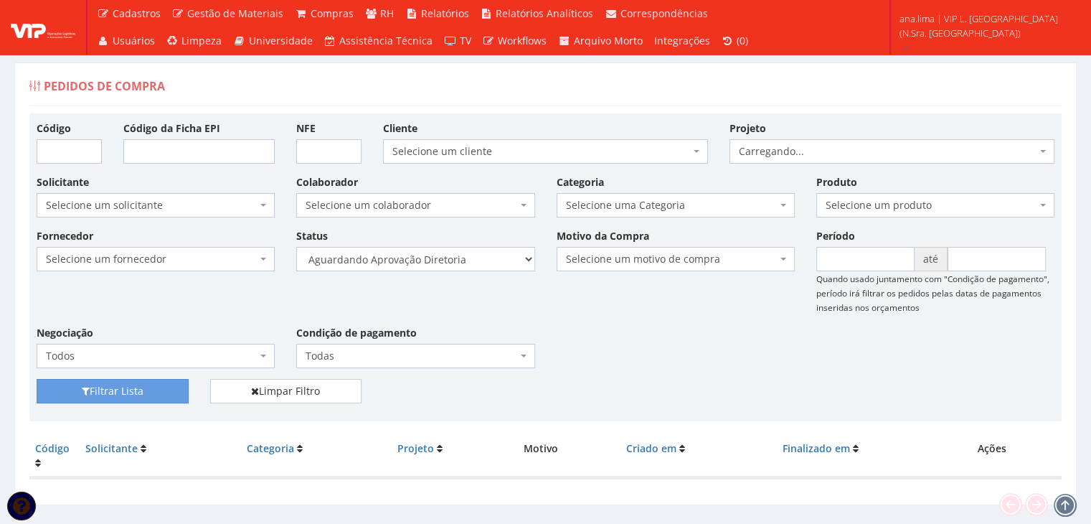
select select "4"
click at [296, 247] on select "Selecione um status Cancelado Aguardando Aprovação Diretoria Pedido Aprovado Ag…" at bounding box center [415, 259] width 238 height 24
click at [147, 389] on button "Filtrar Lista" at bounding box center [113, 391] width 152 height 24
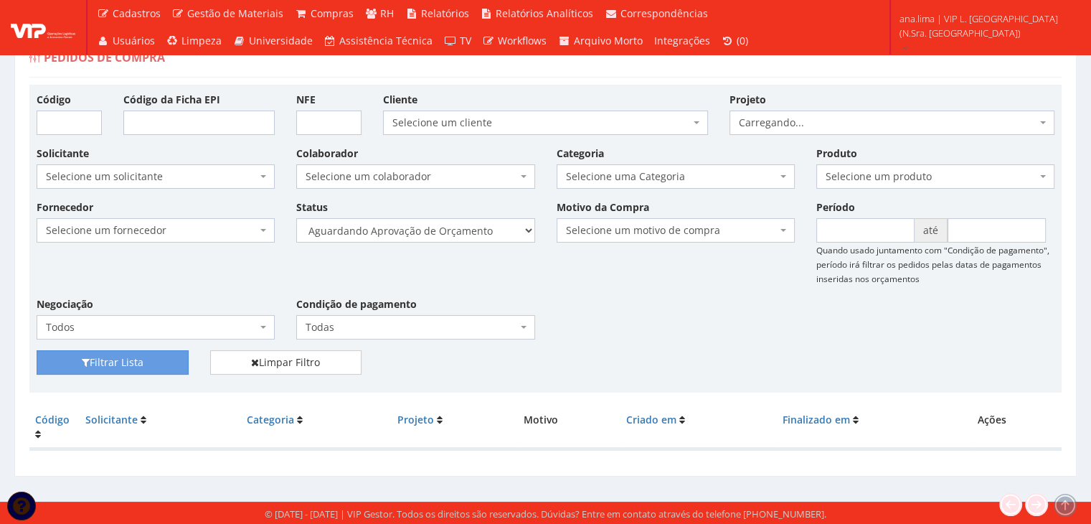
scroll to position [29, 0]
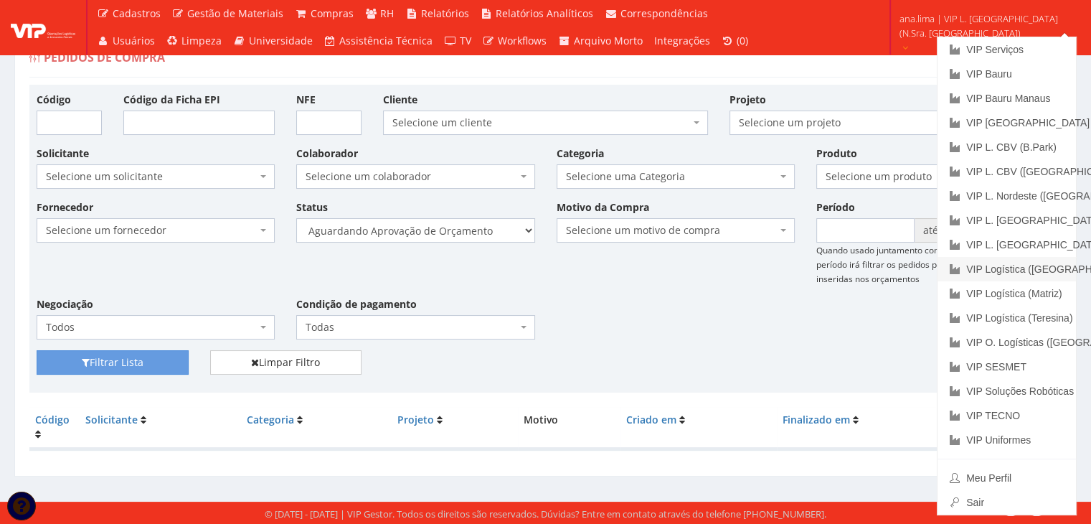
drag, startPoint x: 1059, startPoint y: 263, endPoint x: 701, endPoint y: 285, distance: 358.7
click at [1059, 263] on link "VIP Logística ([GEOGRAPHIC_DATA])" at bounding box center [1007, 269] width 138 height 24
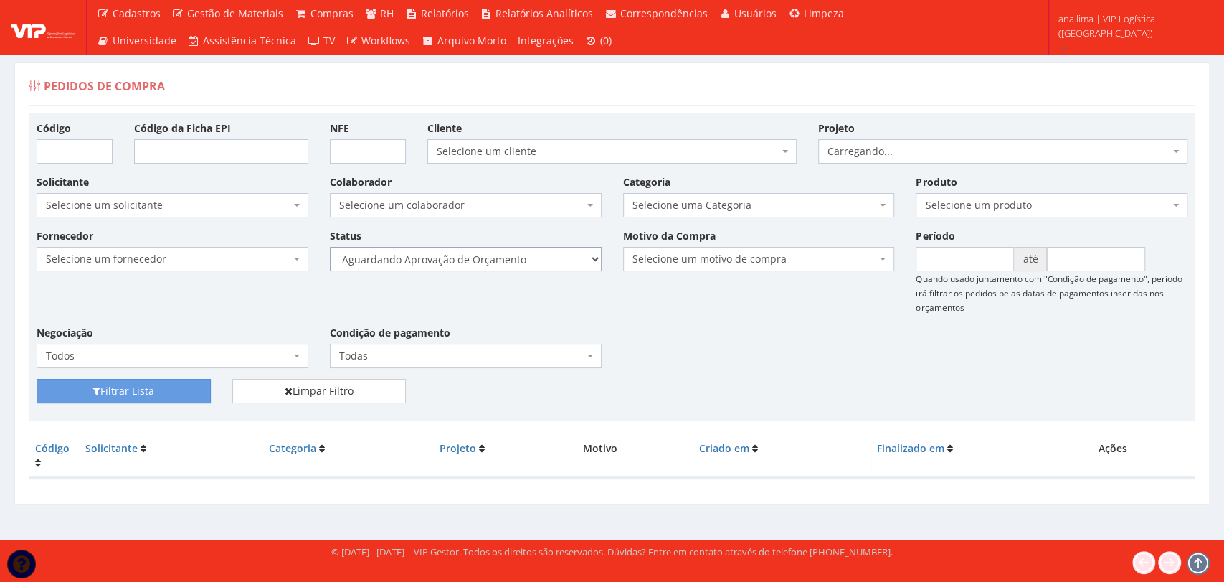
drag, startPoint x: 0, startPoint y: 0, endPoint x: 510, endPoint y: 269, distance: 576.6
click at [510, 263] on select "Selecione um status Cancelado Aguardando Aprovação Diretoria Pedido Aprovado Ag…" at bounding box center [466, 259] width 272 height 24
select select "1"
click at [330, 247] on select "Selecione um status Cancelado Aguardando Aprovação Diretoria Pedido Aprovado Ag…" at bounding box center [466, 259] width 272 height 24
click at [141, 389] on button "Filtrar Lista" at bounding box center [124, 391] width 174 height 24
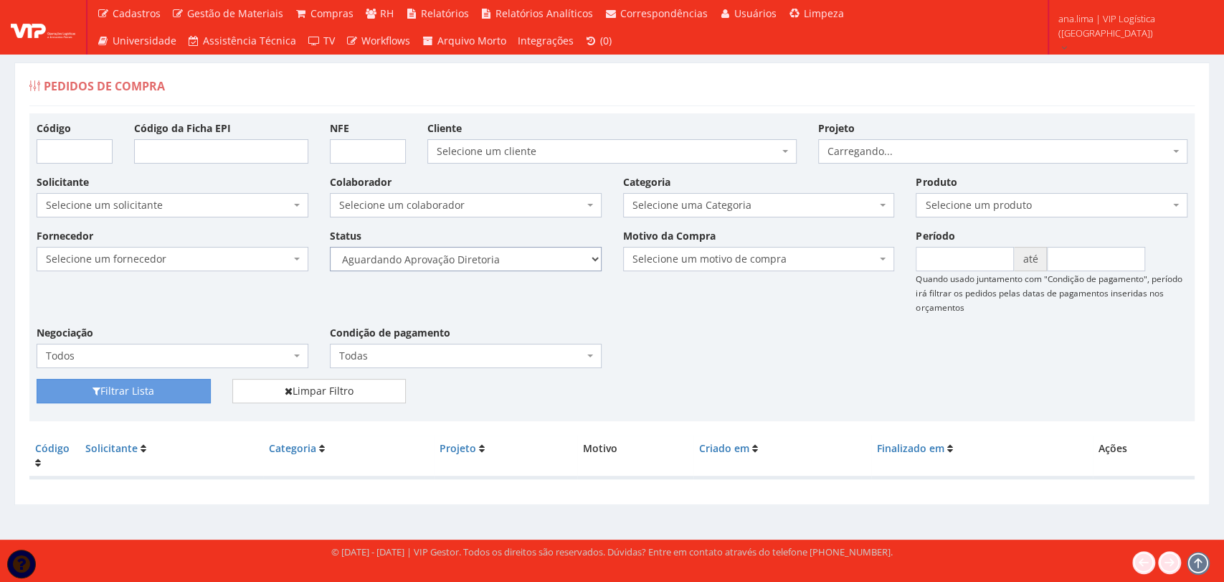
drag, startPoint x: 0, startPoint y: 0, endPoint x: 511, endPoint y: 259, distance: 572.6
click at [511, 259] on select "Selecione um status Cancelado Aguardando Aprovação Diretoria Pedido Aprovado Ag…" at bounding box center [466, 259] width 272 height 24
select select "4"
click at [330, 247] on select "Selecione um status Cancelado Aguardando Aprovação Diretoria Pedido Aprovado Ag…" at bounding box center [466, 259] width 272 height 24
click at [136, 387] on button "Filtrar Lista" at bounding box center [124, 391] width 174 height 24
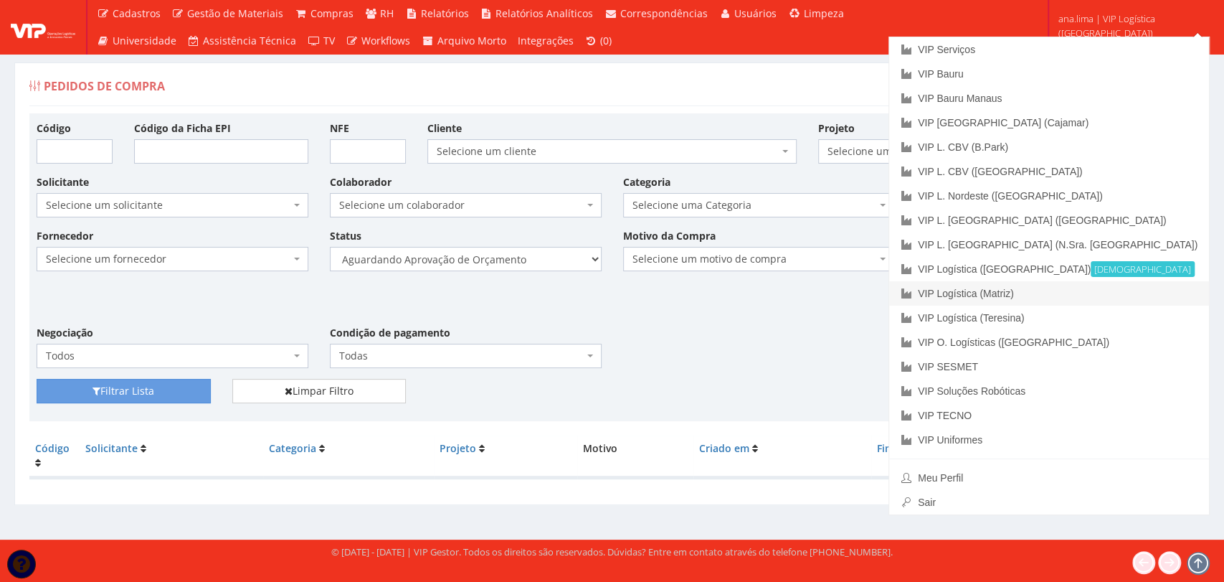
click at [1129, 286] on link "VIP Logística (Matriz)" at bounding box center [1049, 293] width 320 height 24
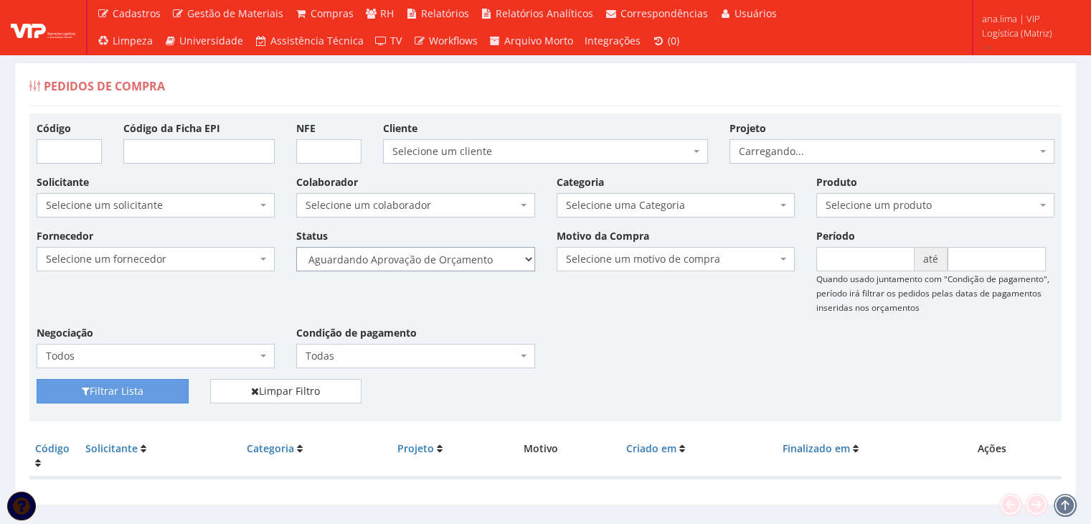
click at [483, 261] on select "Selecione um status Cancelado Aguardando Aprovação Diretoria Pedido Aprovado Ag…" at bounding box center [415, 259] width 238 height 24
select select "1"
click at [296, 247] on select "Selecione um status Cancelado Aguardando Aprovação Diretoria Pedido Aprovado Ag…" at bounding box center [415, 259] width 238 height 24
click at [135, 397] on button "Filtrar Lista" at bounding box center [113, 391] width 152 height 24
drag, startPoint x: 0, startPoint y: 0, endPoint x: 463, endPoint y: 262, distance: 532.2
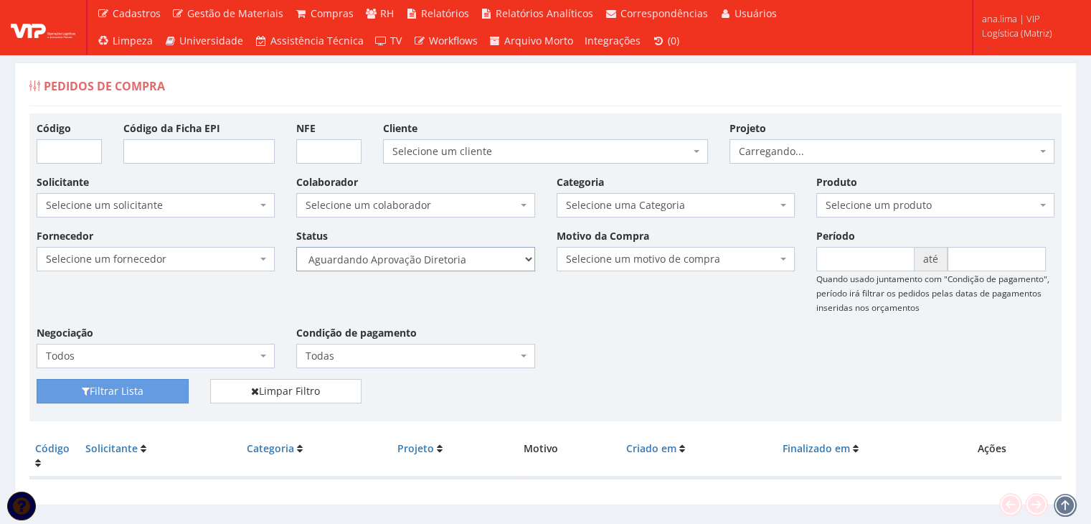
click at [462, 260] on select "Selecione um status Cancelado Aguardando Aprovação Diretoria Pedido Aprovado Ag…" at bounding box center [415, 259] width 238 height 24
select select "4"
click at [296, 247] on select "Selecione um status Cancelado Aguardando Aprovação Diretoria Pedido Aprovado Ag…" at bounding box center [415, 259] width 238 height 24
click at [179, 385] on button "Filtrar Lista" at bounding box center [113, 391] width 152 height 24
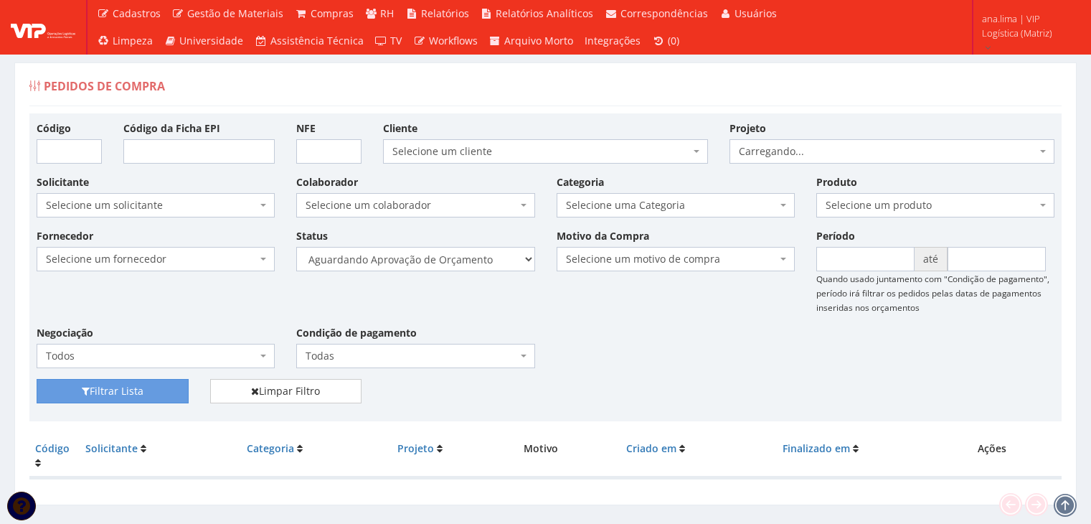
scroll to position [29, 0]
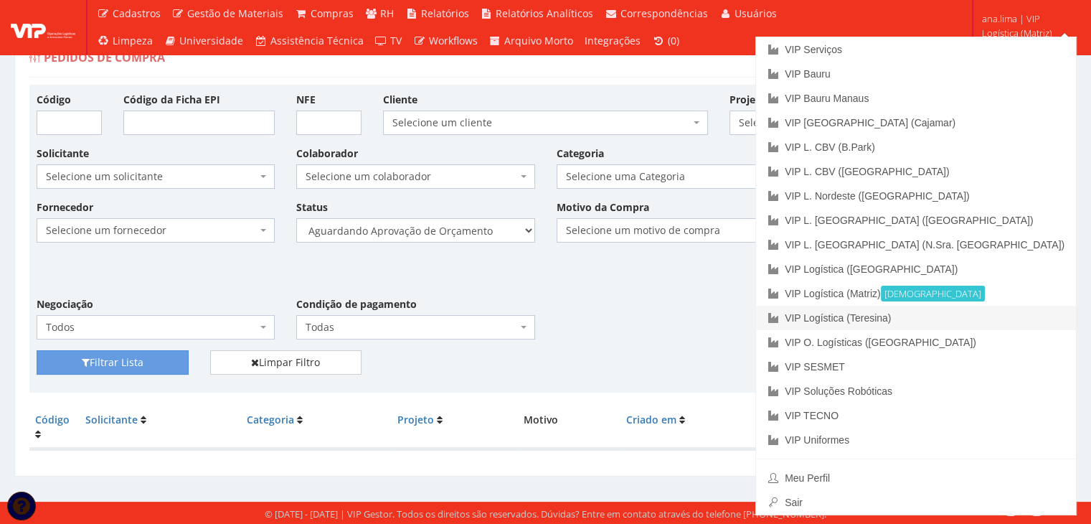
click at [1023, 316] on link "VIP Logística (Teresina)" at bounding box center [916, 318] width 320 height 24
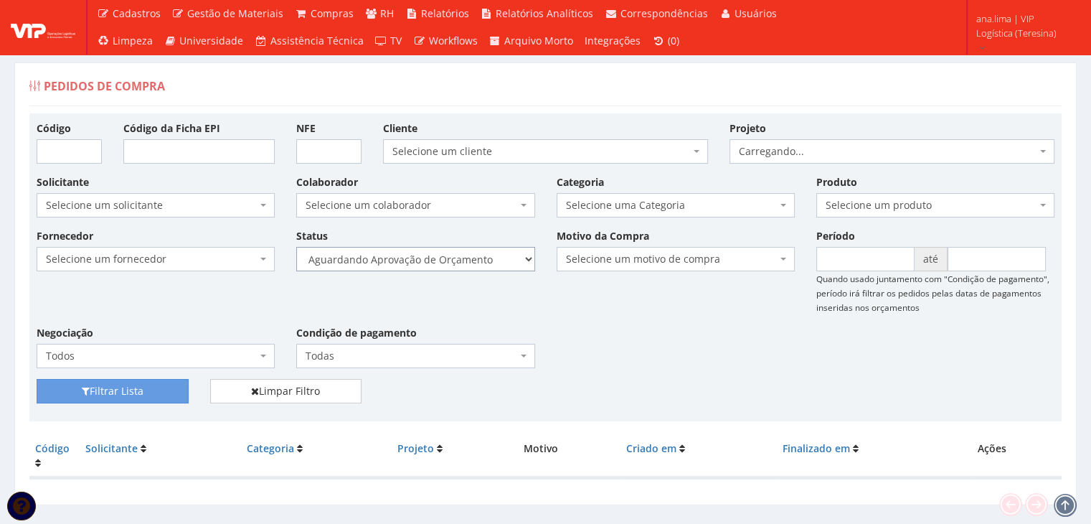
click at [481, 265] on select "Selecione um status Cancelado Aguardando Aprovação Diretoria Pedido Aprovado Ag…" at bounding box center [415, 259] width 238 height 24
select select "1"
click at [296, 247] on select "Selecione um status Cancelado Aguardando Aprovação Diretoria Pedido Aprovado Ag…" at bounding box center [415, 259] width 238 height 24
click at [171, 388] on button "Filtrar Lista" at bounding box center [113, 391] width 152 height 24
click at [415, 260] on select "Selecione um status Cancelado Aguardando Aprovação Diretoria Pedido Aprovado Ag…" at bounding box center [415, 259] width 238 height 24
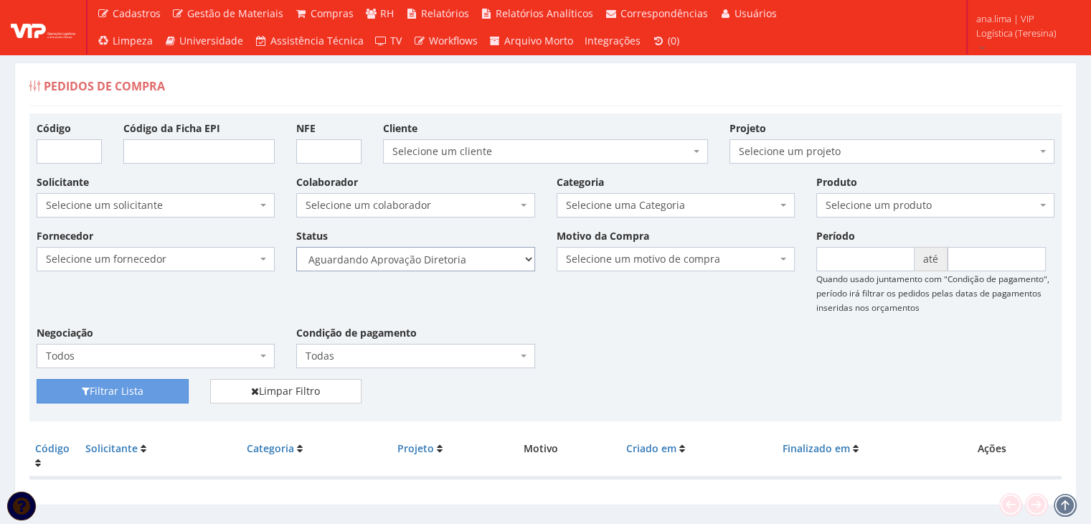
select select "4"
click at [296, 247] on select "Selecione um status Cancelado Aguardando Aprovação Diretoria Pedido Aprovado Ag…" at bounding box center [415, 259] width 238 height 24
click at [164, 387] on button "Filtrar Lista" at bounding box center [113, 391] width 152 height 24
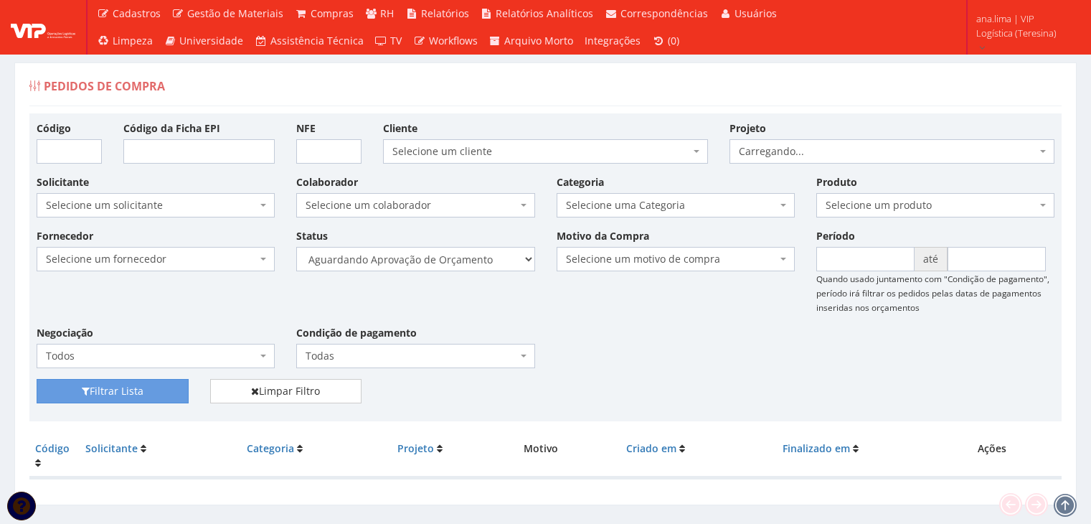
scroll to position [29, 0]
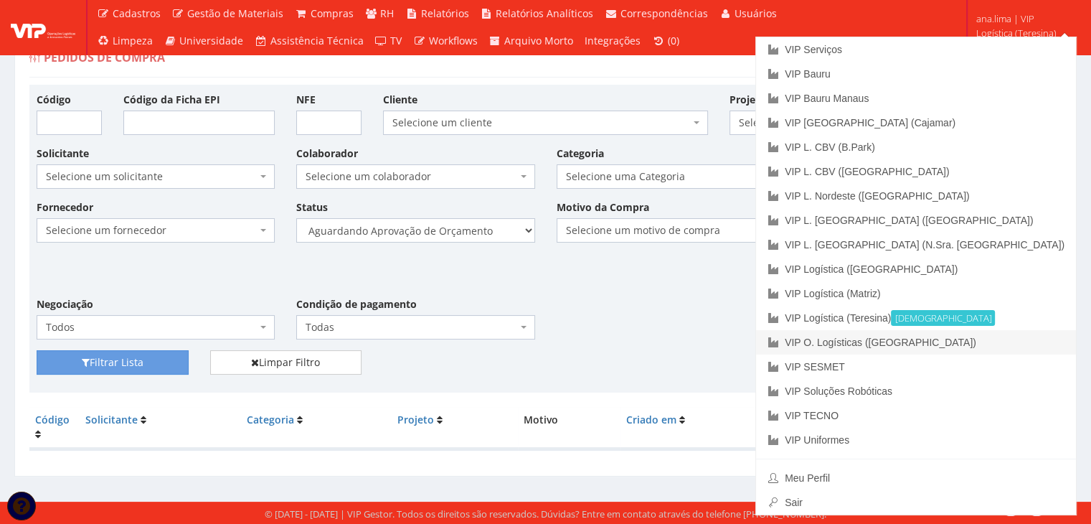
click at [1038, 344] on link "VIP O. Logísticas ([GEOGRAPHIC_DATA])" at bounding box center [916, 342] width 320 height 24
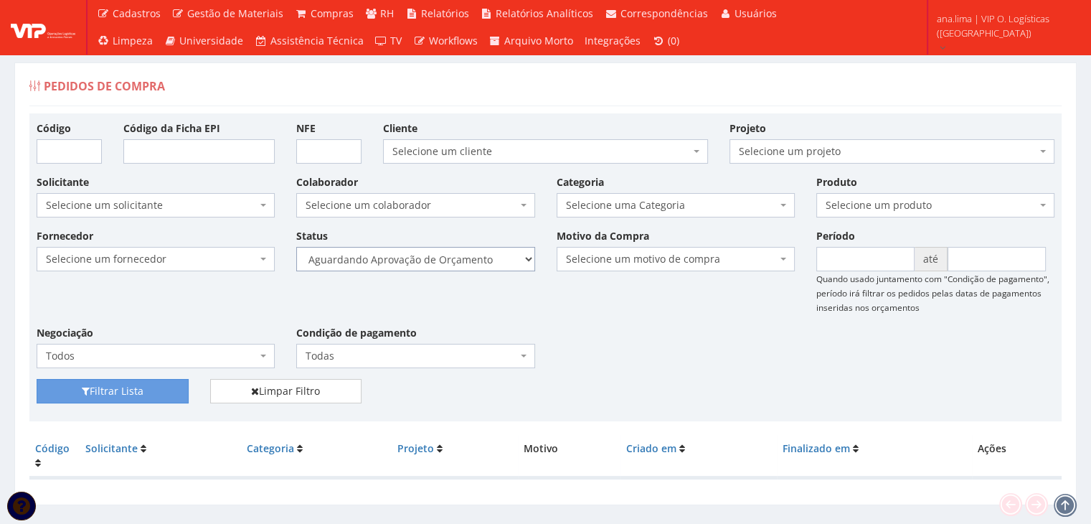
click at [468, 262] on select "Selecione um status Cancelado Aguardando Aprovação Diretoria Pedido Aprovado Ag…" at bounding box center [415, 259] width 238 height 24
select select "1"
click at [296, 247] on select "Selecione um status Cancelado Aguardando Aprovação Diretoria Pedido Aprovado Ag…" at bounding box center [415, 259] width 238 height 24
click at [152, 385] on button "Filtrar Lista" at bounding box center [113, 391] width 152 height 24
click at [459, 261] on select "Selecione um status Cancelado Aguardando Aprovação Diretoria Pedido Aprovado Ag…" at bounding box center [415, 259] width 238 height 24
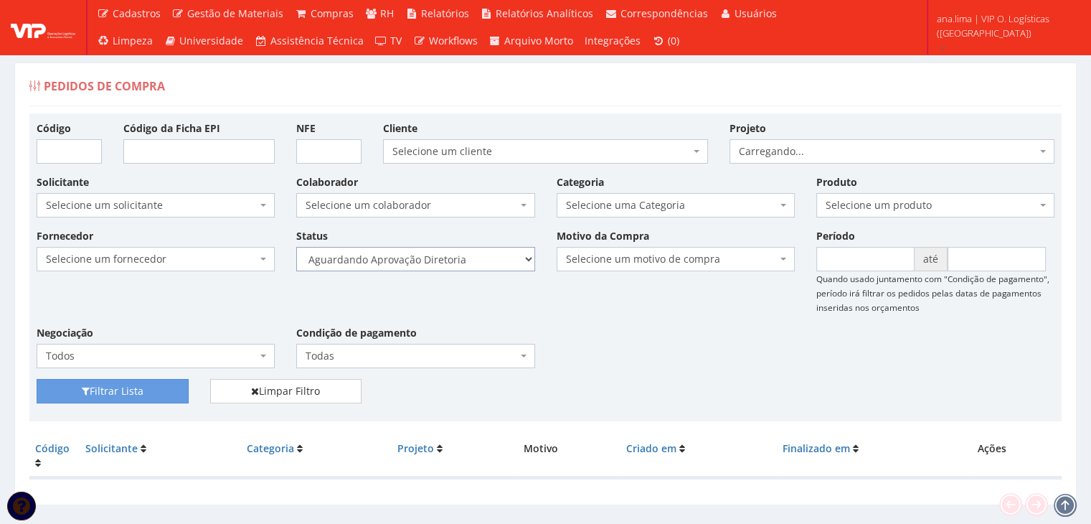
select select "4"
click at [296, 247] on select "Selecione um status Cancelado Aguardando Aprovação Diretoria Pedido Aprovado Ag…" at bounding box center [415, 259] width 238 height 24
click at [171, 390] on button "Filtrar Lista" at bounding box center [113, 391] width 152 height 24
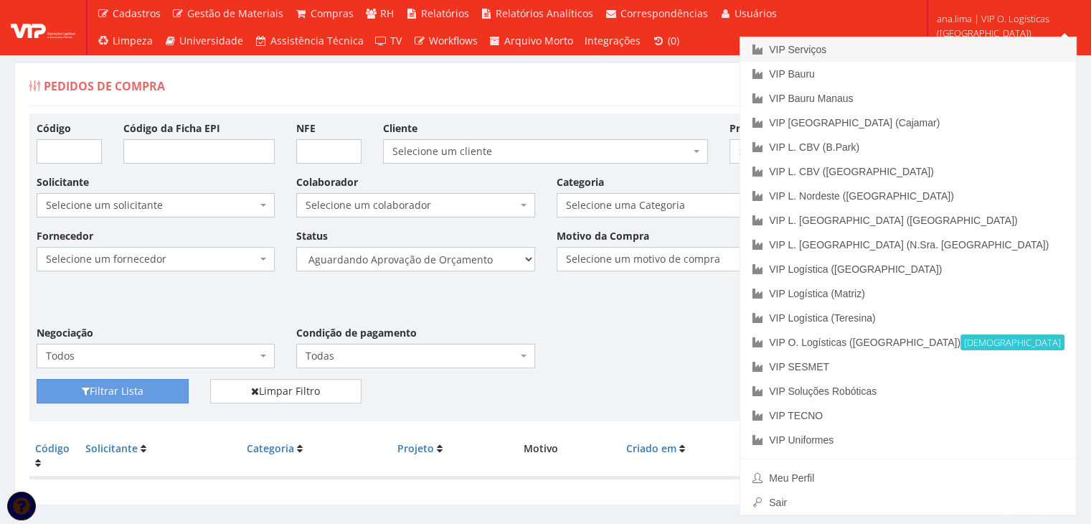
click at [943, 48] on link "VIP Serviços" at bounding box center [908, 49] width 336 height 24
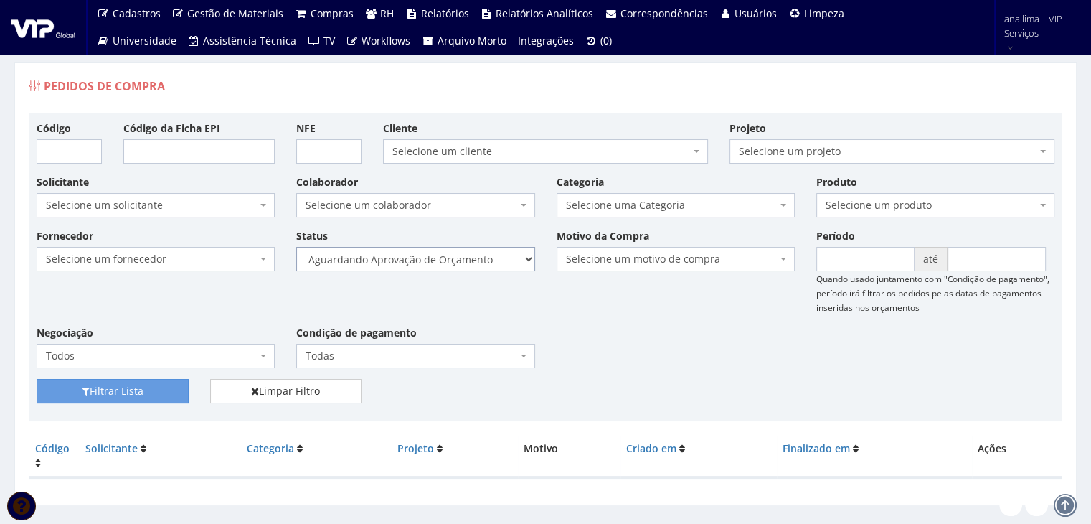
drag, startPoint x: 0, startPoint y: 0, endPoint x: 466, endPoint y: 265, distance: 535.9
click at [466, 265] on select "Selecione um status Cancelado Aguardando Aprovação Diretoria Pedido Aprovado Ag…" at bounding box center [415, 259] width 238 height 24
select select "1"
click at [296, 247] on select "Selecione um status Cancelado Aguardando Aprovação Diretoria Pedido Aprovado Ag…" at bounding box center [415, 259] width 238 height 24
click at [155, 384] on button "Filtrar Lista" at bounding box center [113, 391] width 152 height 24
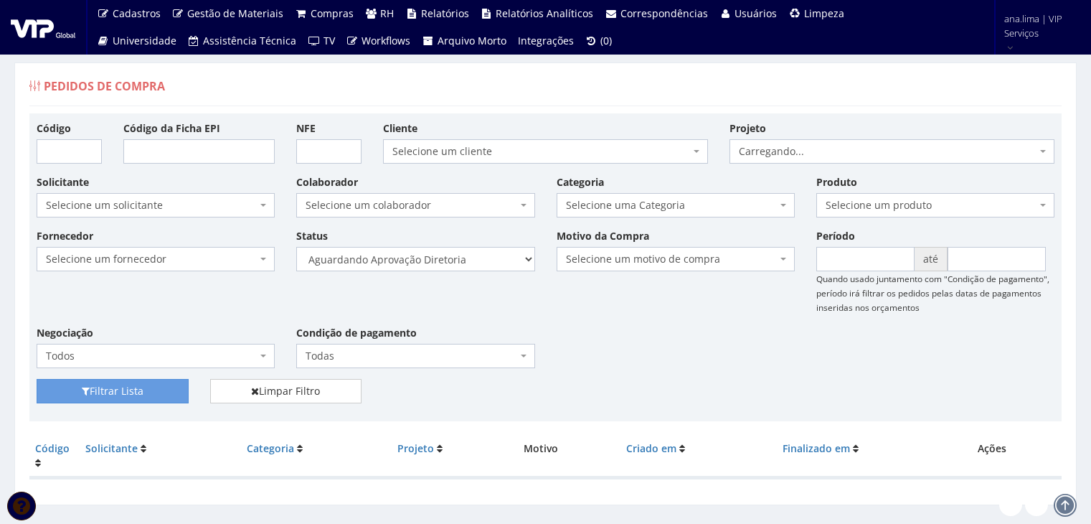
click at [483, 262] on select "Selecione um status Cancelado Aguardando Aprovação Diretoria Pedido Aprovado Ag…" at bounding box center [415, 259] width 238 height 24
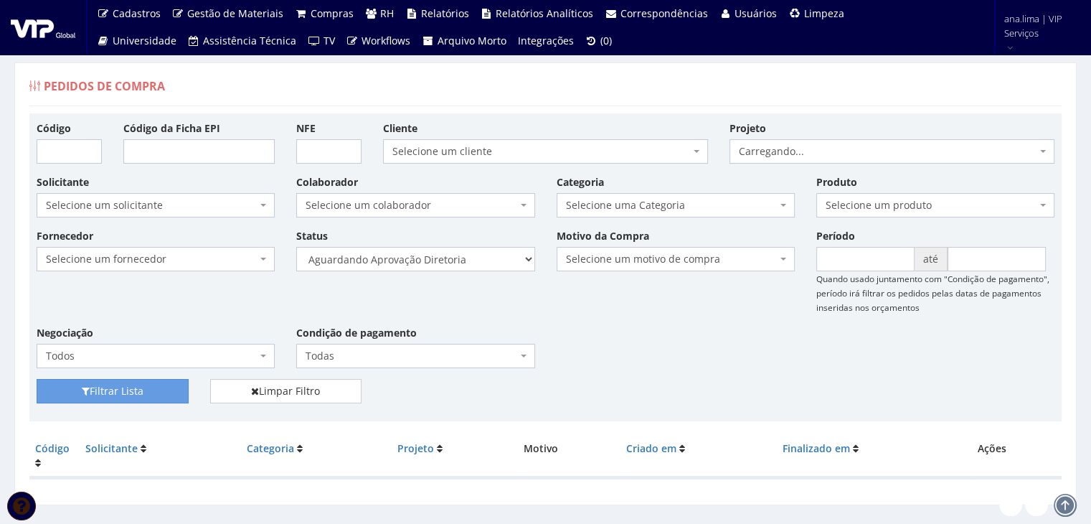
select select "4"
click at [296, 247] on select "Selecione um status Cancelado Aguardando Aprovação Diretoria Pedido Aprovado Ag…" at bounding box center [415, 259] width 238 height 24
click at [158, 397] on button "Filtrar Lista" at bounding box center [113, 391] width 152 height 24
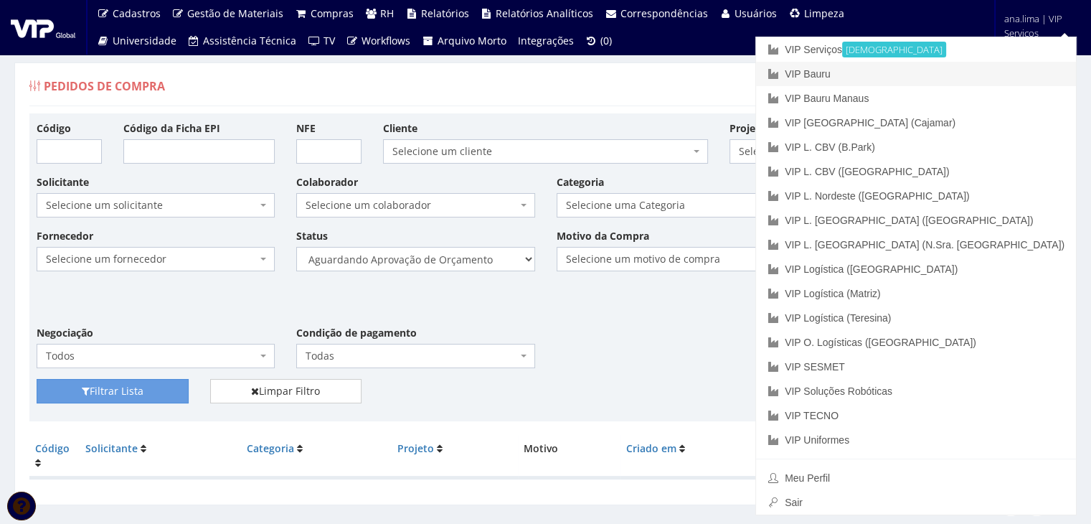
click at [973, 79] on link "VIP Bauru" at bounding box center [916, 74] width 320 height 24
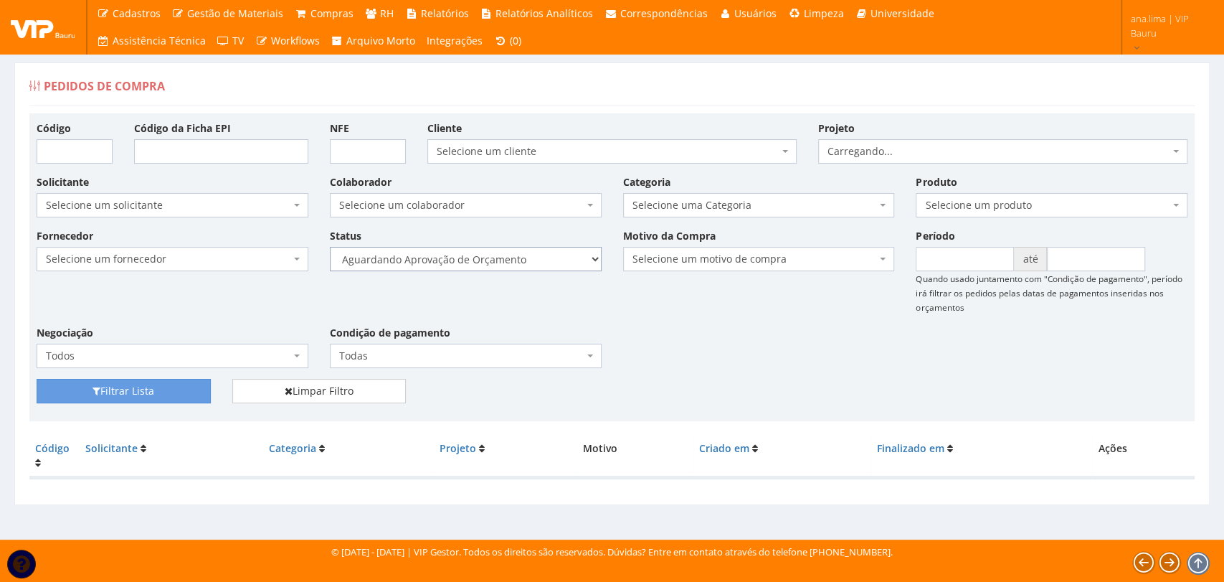
click at [551, 265] on select "Selecione um status Cancelado Aguardando Aprovação Diretoria Pedido Aprovado Ag…" at bounding box center [466, 259] width 272 height 24
select select "1"
click at [330, 247] on select "Selecione um status Cancelado Aguardando Aprovação Diretoria Pedido Aprovado Ag…" at bounding box center [466, 259] width 272 height 24
click at [166, 391] on button "Filtrar Lista" at bounding box center [124, 391] width 174 height 24
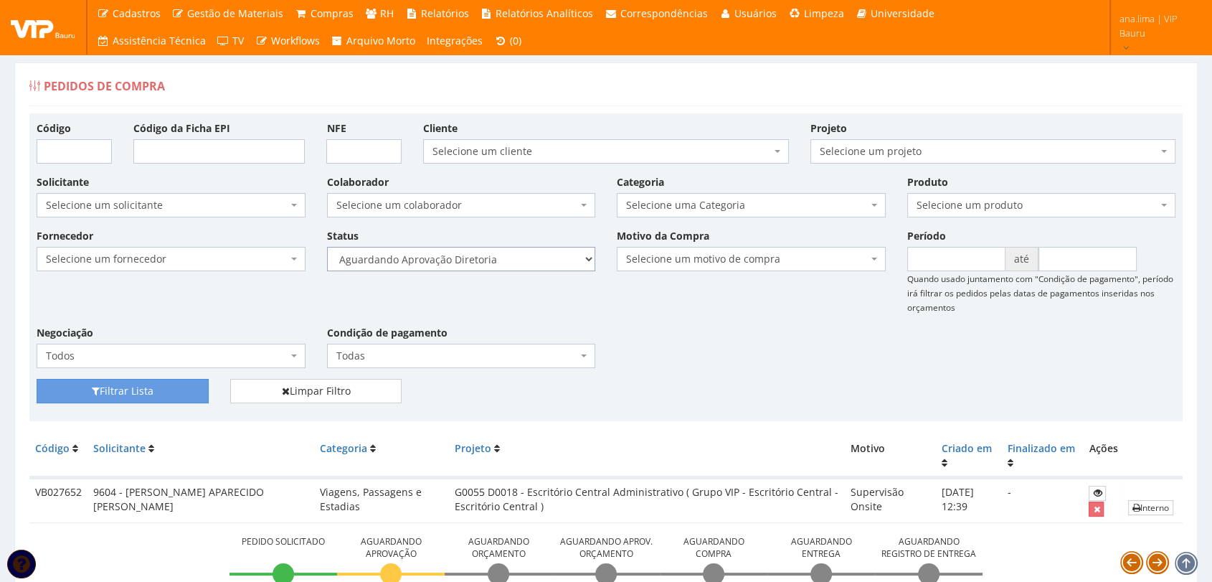
drag, startPoint x: 0, startPoint y: 0, endPoint x: 539, endPoint y: 260, distance: 598.0
click at [539, 260] on select "Selecione um status Cancelado Aguardando Aprovação Diretoria Pedido Aprovado Ag…" at bounding box center [461, 259] width 269 height 24
click at [637, 318] on div "Fornecedor Selecione um fornecedor ******** ******** 1000 MARCAS BRASIL 123 MIL…" at bounding box center [606, 303] width 1161 height 151
click at [549, 259] on select "Selecione um status Cancelado Aguardando Aprovação Diretoria Pedido Aprovado Ag…" at bounding box center [461, 259] width 269 height 24
select select "4"
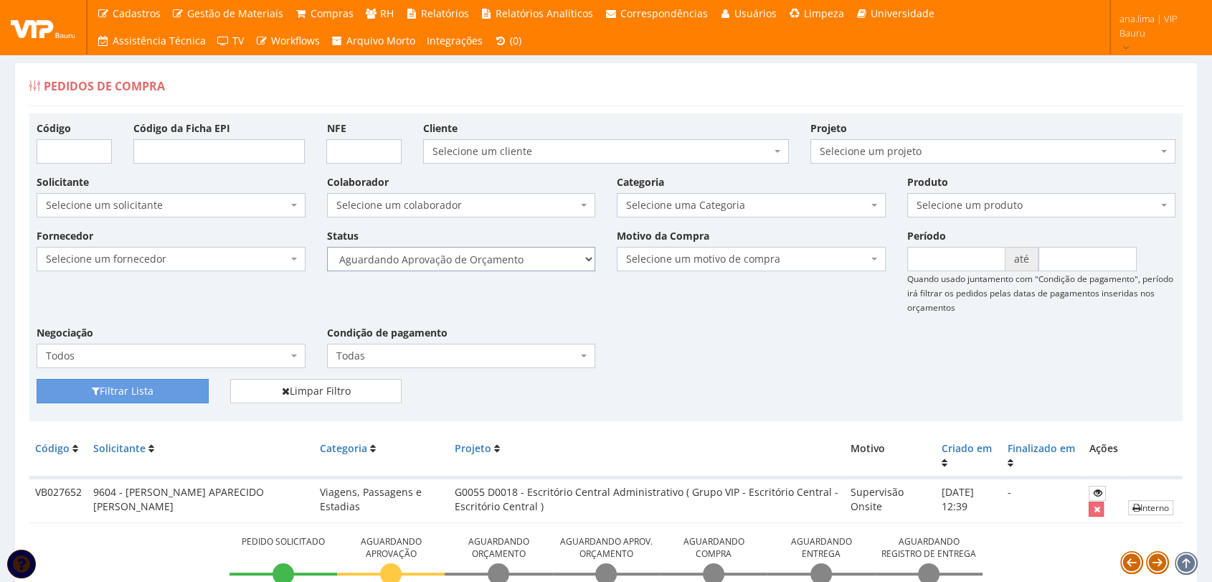
click at [327, 247] on select "Selecione um status Cancelado Aguardando Aprovação Diretoria Pedido Aprovado Ag…" at bounding box center [461, 259] width 269 height 24
drag, startPoint x: 172, startPoint y: 394, endPoint x: 184, endPoint y: 384, distance: 15.8
click at [172, 394] on button "Filtrar Lista" at bounding box center [123, 391] width 172 height 24
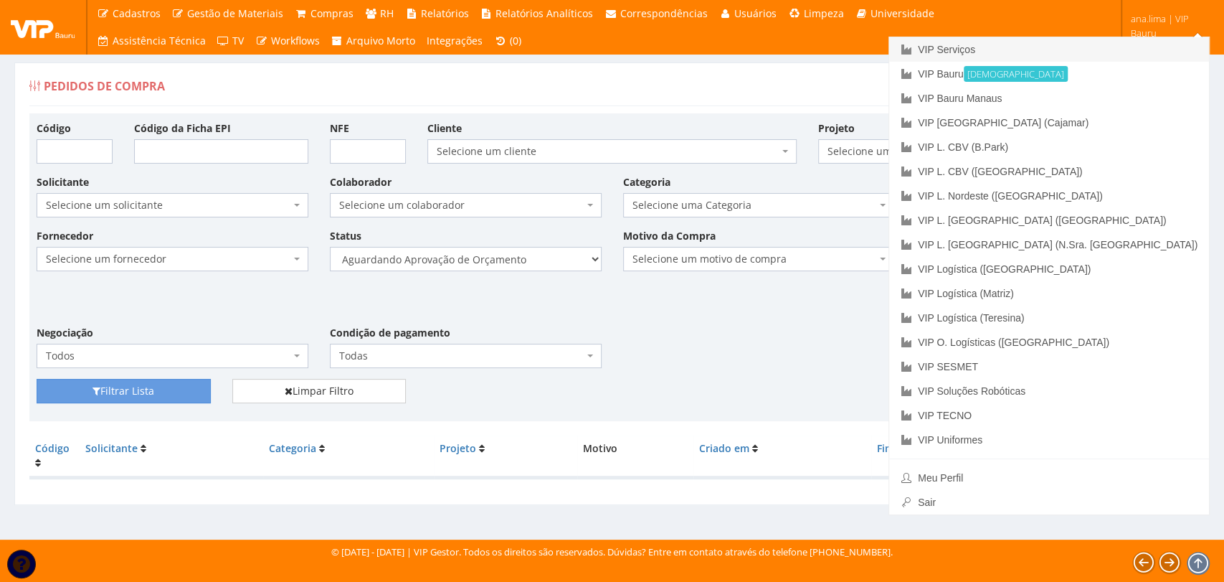
click at [1135, 47] on link "VIP Serviços" at bounding box center [1049, 49] width 320 height 24
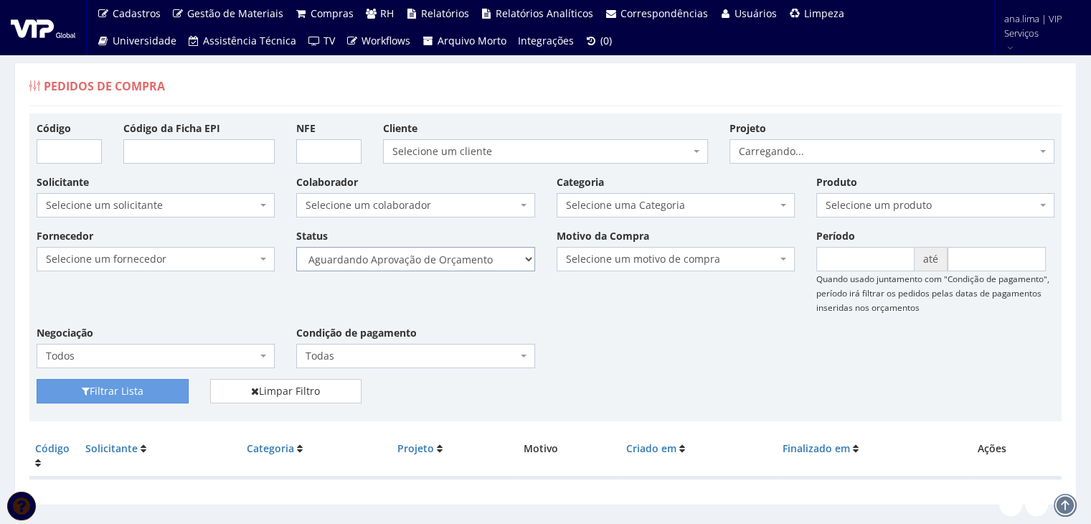
drag, startPoint x: 0, startPoint y: 0, endPoint x: 471, endPoint y: 263, distance: 538.8
click at [471, 263] on select "Selecione um status Cancelado Aguardando Aprovação Diretoria Pedido Aprovado Ag…" at bounding box center [415, 259] width 238 height 24
select select "1"
click at [296, 247] on select "Selecione um status Cancelado Aguardando Aprovação Diretoria Pedido Aprovado Ag…" at bounding box center [415, 259] width 238 height 24
click at [129, 388] on button "Filtrar Lista" at bounding box center [113, 391] width 152 height 24
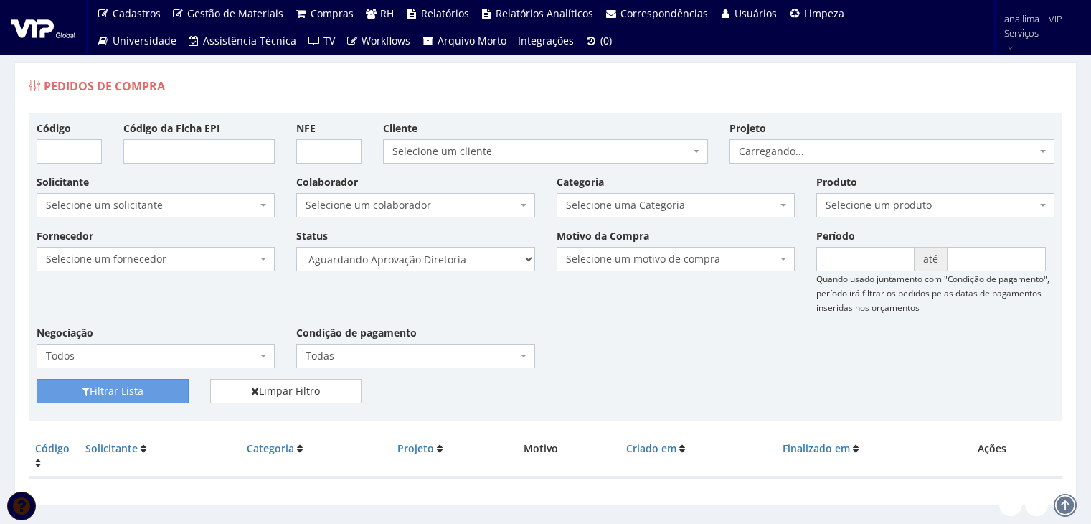
click at [456, 258] on select "Selecione um status Cancelado Aguardando Aprovação Diretoria Pedido Aprovado Ag…" at bounding box center [415, 259] width 238 height 24
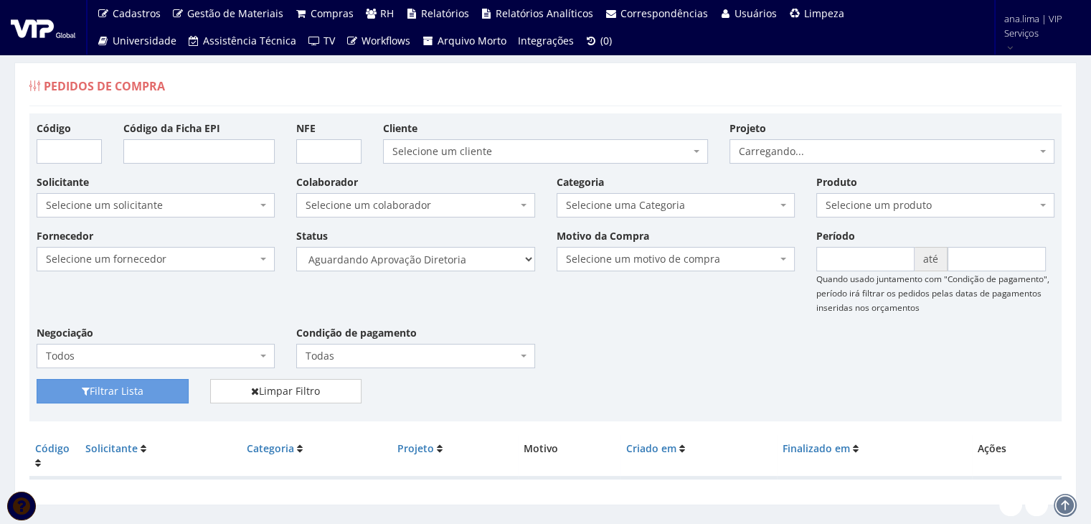
select select "4"
click at [296, 247] on select "Selecione um status Cancelado Aguardando Aprovação Diretoria Pedido Aprovado Ag…" at bounding box center [415, 259] width 238 height 24
drag, startPoint x: 186, startPoint y: 388, endPoint x: 195, endPoint y: 381, distance: 11.8
click at [186, 388] on button "Filtrar Lista" at bounding box center [113, 391] width 152 height 24
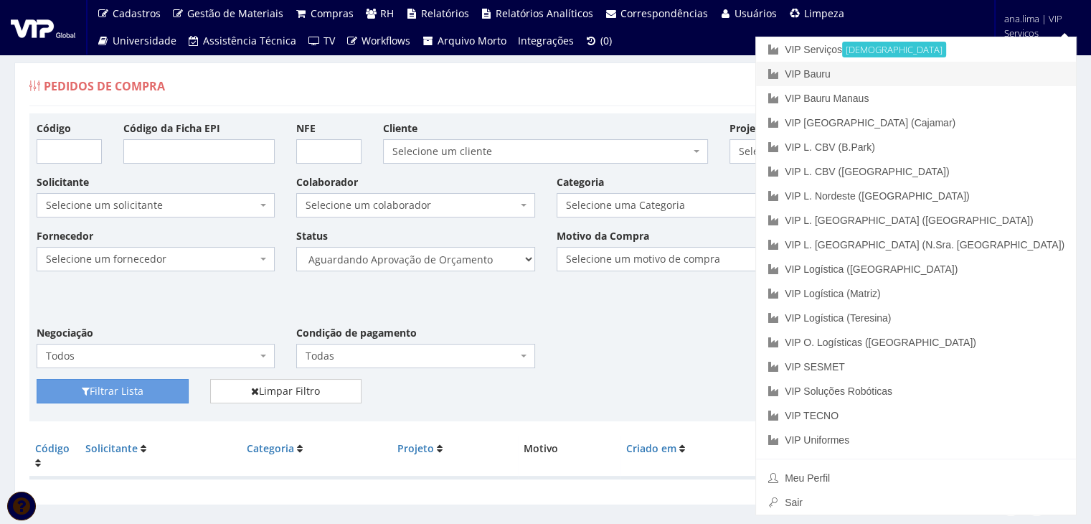
click at [953, 70] on link "VIP Bauru" at bounding box center [916, 74] width 320 height 24
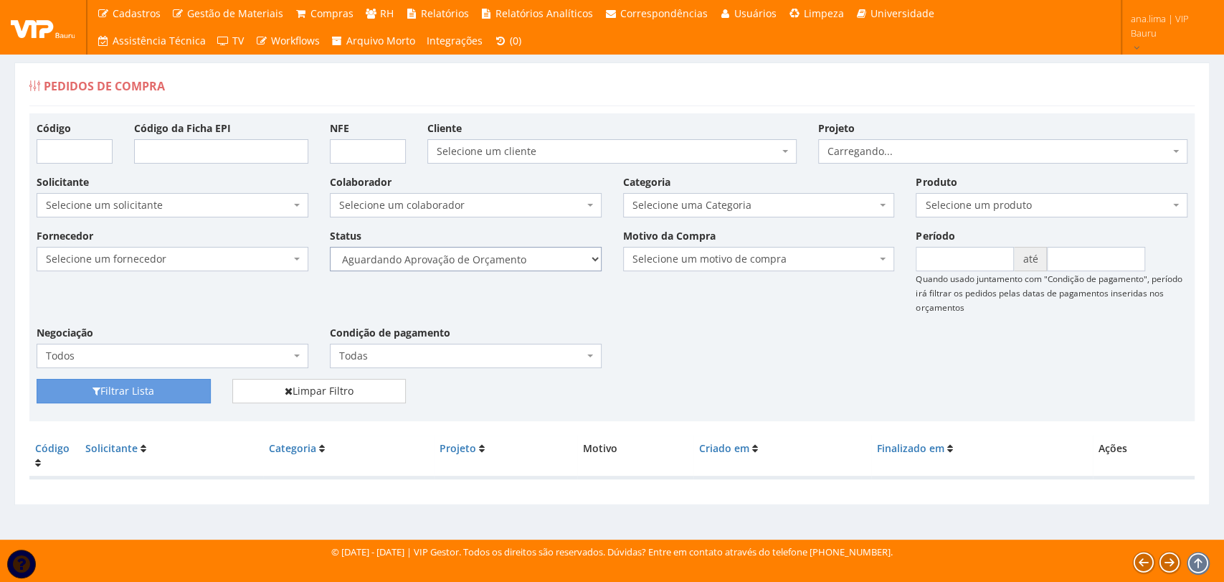
drag, startPoint x: 525, startPoint y: 260, endPoint x: 525, endPoint y: 268, distance: 8.6
click at [525, 260] on select "Selecione um status Cancelado Aguardando Aprovação Diretoria Pedido Aprovado Ag…" at bounding box center [466, 259] width 272 height 24
select select "1"
click at [330, 247] on select "Selecione um status Cancelado Aguardando Aprovação Diretoria Pedido Aprovado Ag…" at bounding box center [466, 259] width 272 height 24
click at [203, 386] on button "Filtrar Lista" at bounding box center [124, 391] width 174 height 24
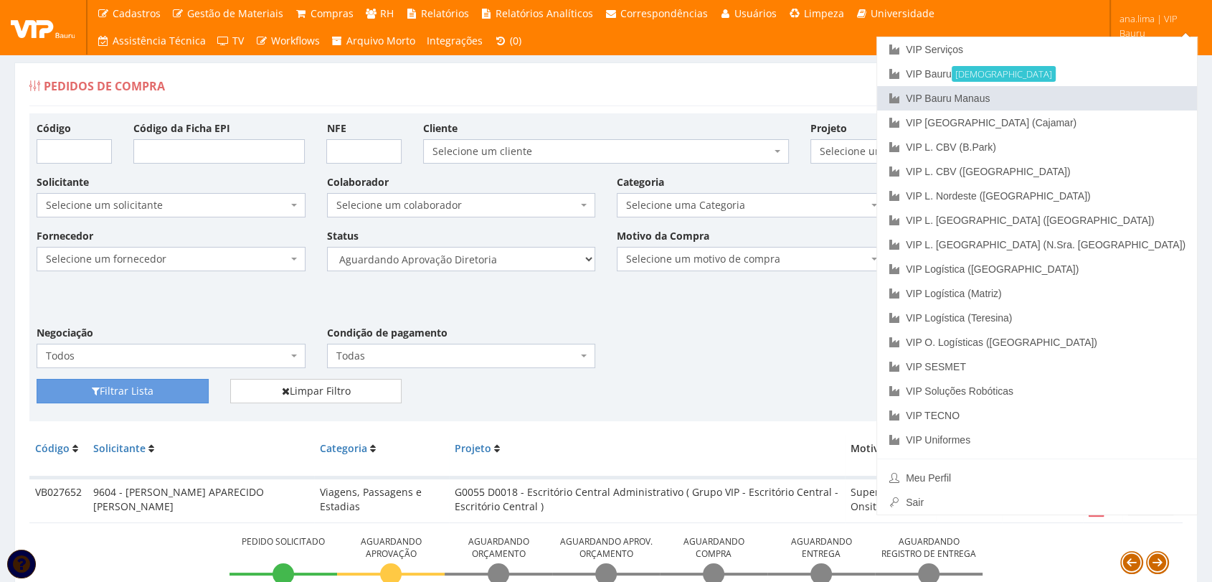
click at [1121, 98] on link "VIP Bauru Manaus" at bounding box center [1037, 98] width 320 height 24
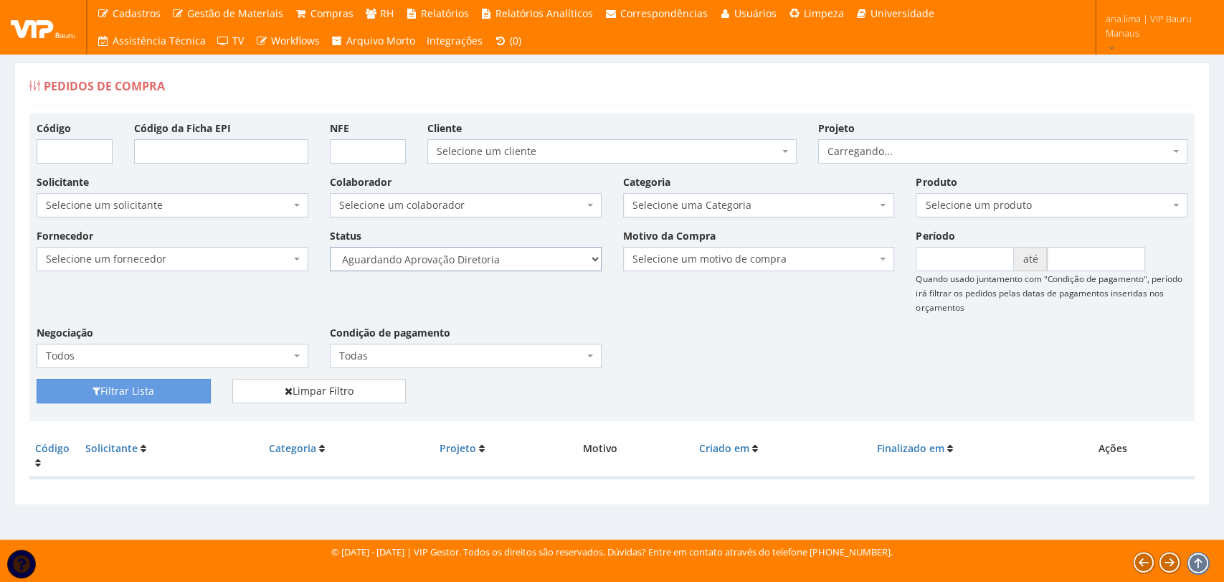
click at [544, 255] on select "Selecione um status Cancelado Aguardando Aprovação Diretoria Pedido Aprovado Ag…" at bounding box center [466, 259] width 272 height 24
click at [330, 247] on select "Selecione um status Cancelado Aguardando Aprovação Diretoria Pedido Aprovado Ag…" at bounding box center [466, 259] width 272 height 24
click at [169, 382] on button "Filtrar Lista" at bounding box center [124, 391] width 174 height 24
drag, startPoint x: 0, startPoint y: 0, endPoint x: 529, endPoint y: 255, distance: 587.1
click at [529, 255] on select "Selecione um status Cancelado Aguardando Aprovação Diretoria Pedido Aprovado Ag…" at bounding box center [466, 259] width 272 height 24
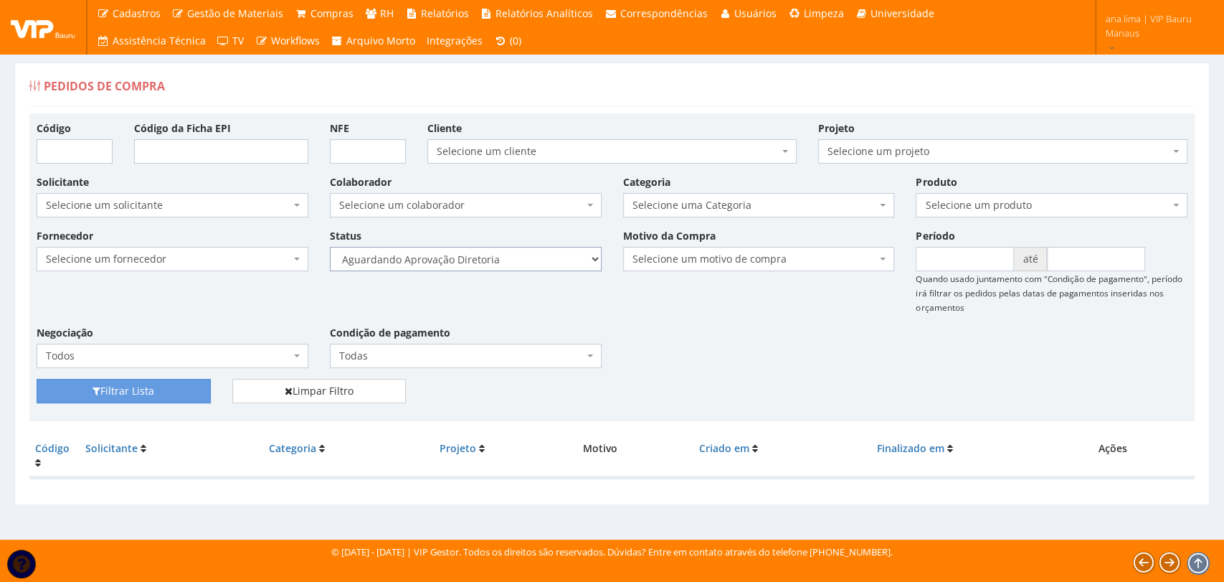
select select "4"
click at [330, 247] on select "Selecione um status Cancelado Aguardando Aprovação Diretoria Pedido Aprovado Ag…" at bounding box center [466, 259] width 272 height 24
click at [166, 386] on button "Filtrar Lista" at bounding box center [124, 391] width 174 height 24
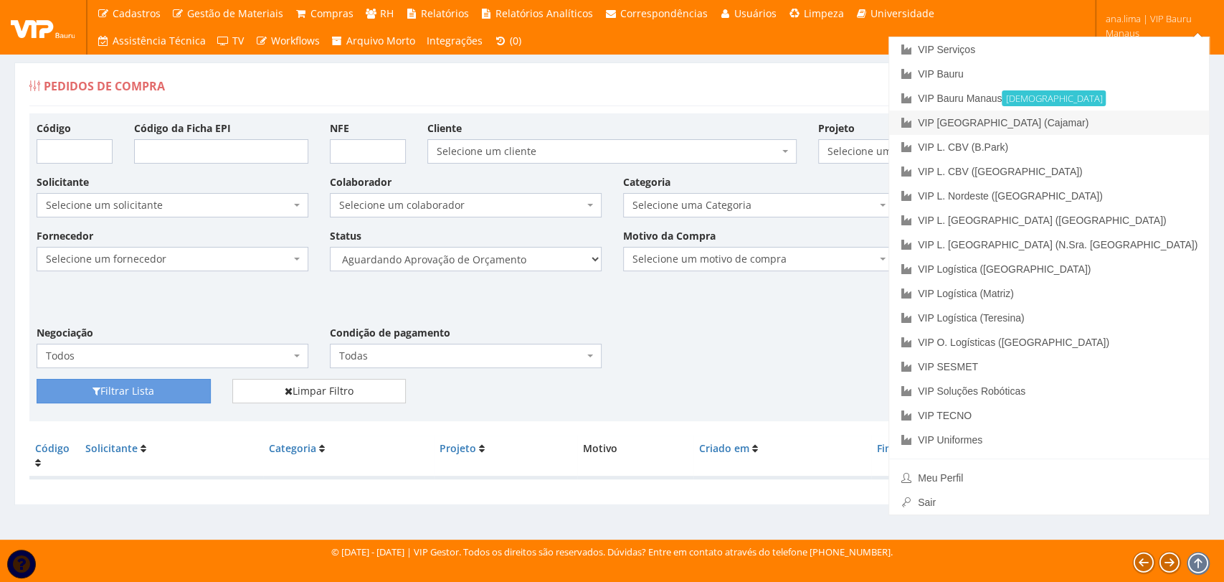
click at [1150, 123] on link "VIP [GEOGRAPHIC_DATA] (Cajamar)" at bounding box center [1049, 122] width 320 height 24
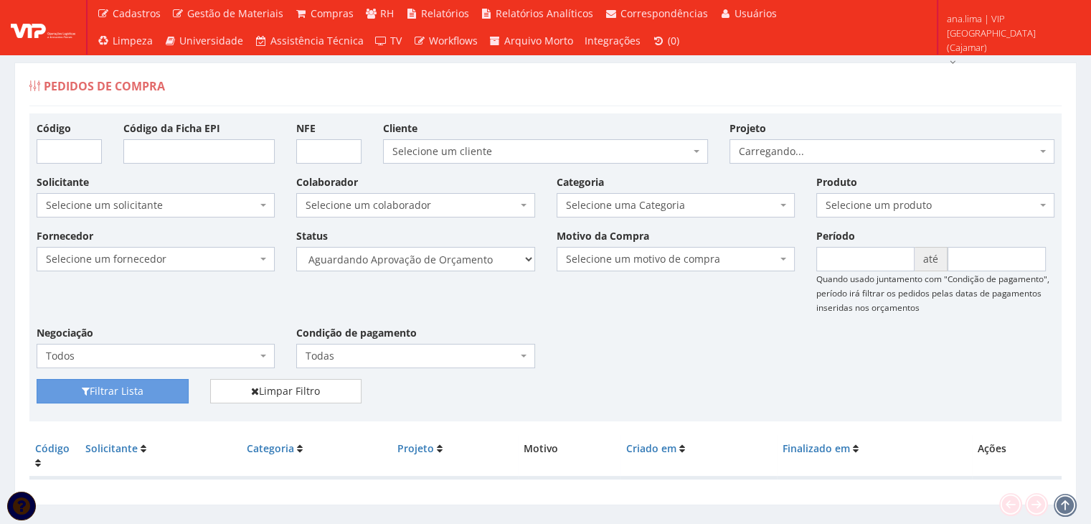
select select "1"
click at [296, 247] on select "Selecione um status Cancelado Aguardando Aprovação Diretoria Pedido Aprovado Ag…" at bounding box center [415, 259] width 238 height 24
click at [160, 382] on button "Filtrar Lista" at bounding box center [113, 391] width 152 height 24
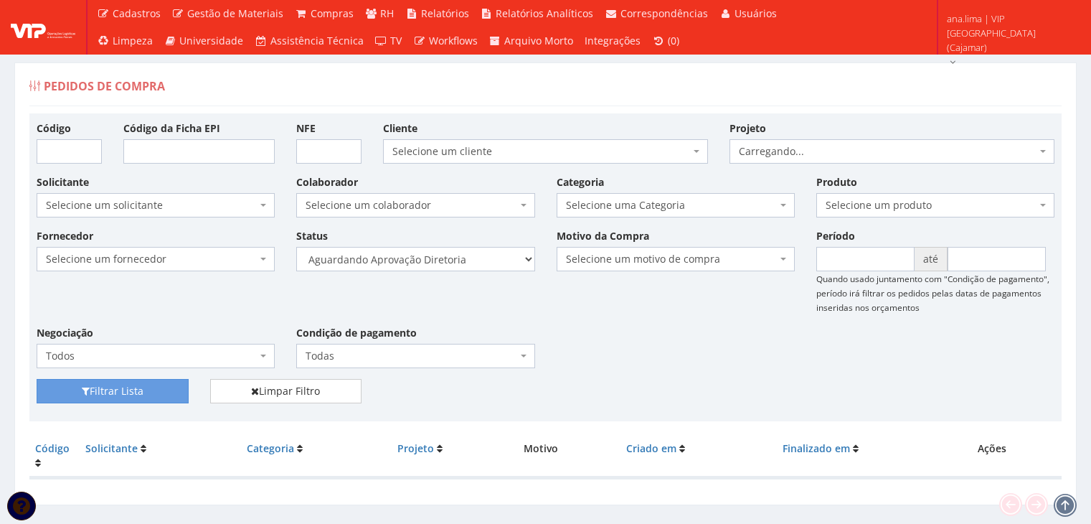
click at [502, 259] on select "Selecione um status Cancelado Aguardando Aprovação Diretoria Pedido Aprovado Ag…" at bounding box center [415, 259] width 238 height 24
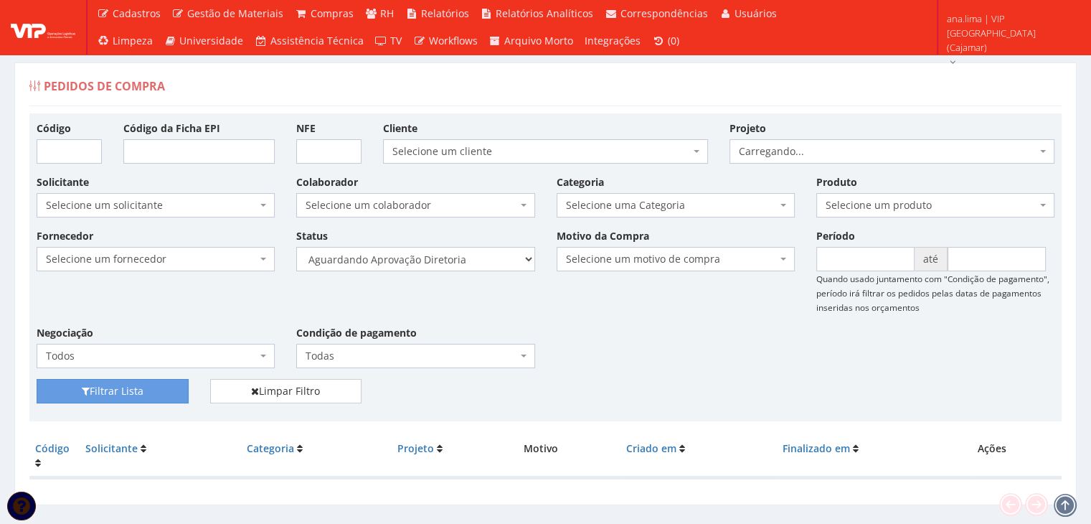
select select "4"
click at [296, 247] on select "Selecione um status Cancelado Aguardando Aprovação Diretoria Pedido Aprovado Ag…" at bounding box center [415, 259] width 238 height 24
click at [135, 391] on button "Filtrar Lista" at bounding box center [113, 391] width 152 height 24
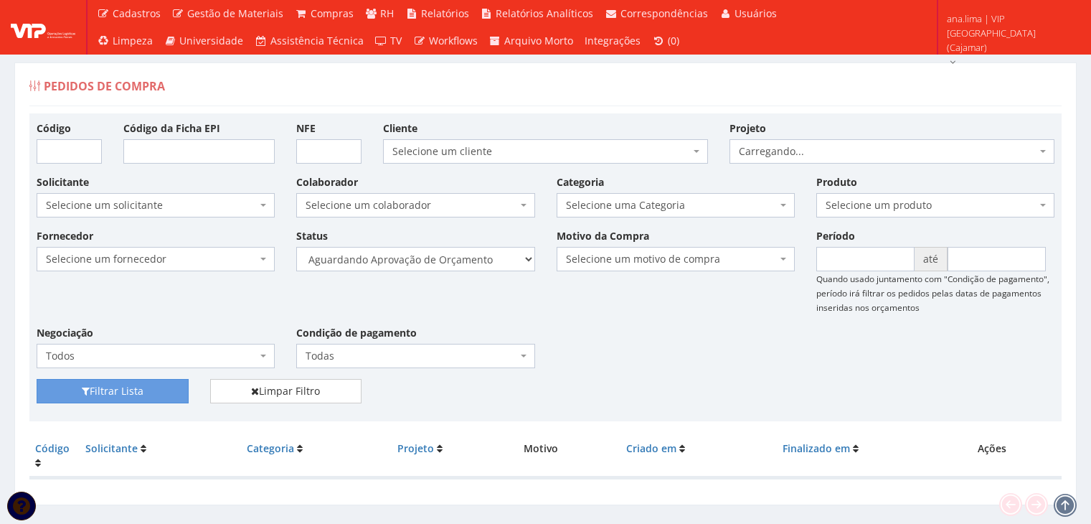
scroll to position [29, 0]
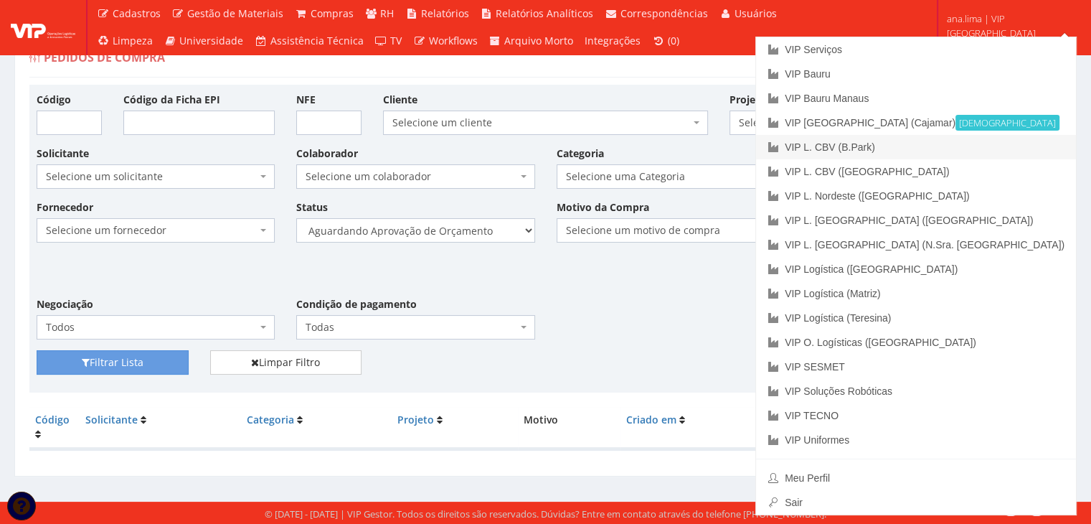
click at [1007, 147] on link "VIP L. CBV (B.Park)" at bounding box center [916, 147] width 320 height 24
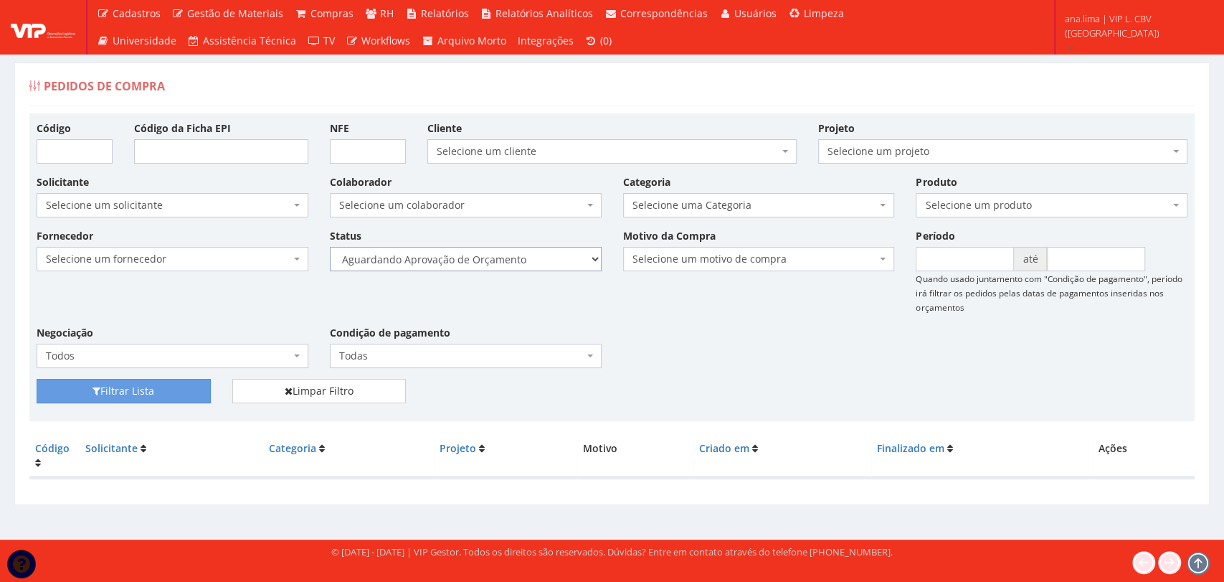
drag, startPoint x: 538, startPoint y: 260, endPoint x: 536, endPoint y: 269, distance: 8.9
click at [538, 260] on select "Selecione um status Cancelado Aguardando Aprovação Diretoria Pedido Aprovado Ag…" at bounding box center [466, 259] width 272 height 24
select select "1"
click at [330, 247] on select "Selecione um status Cancelado Aguardando Aprovação Diretoria Pedido Aprovado Ag…" at bounding box center [466, 259] width 272 height 24
click at [143, 387] on button "Filtrar Lista" at bounding box center [124, 391] width 174 height 24
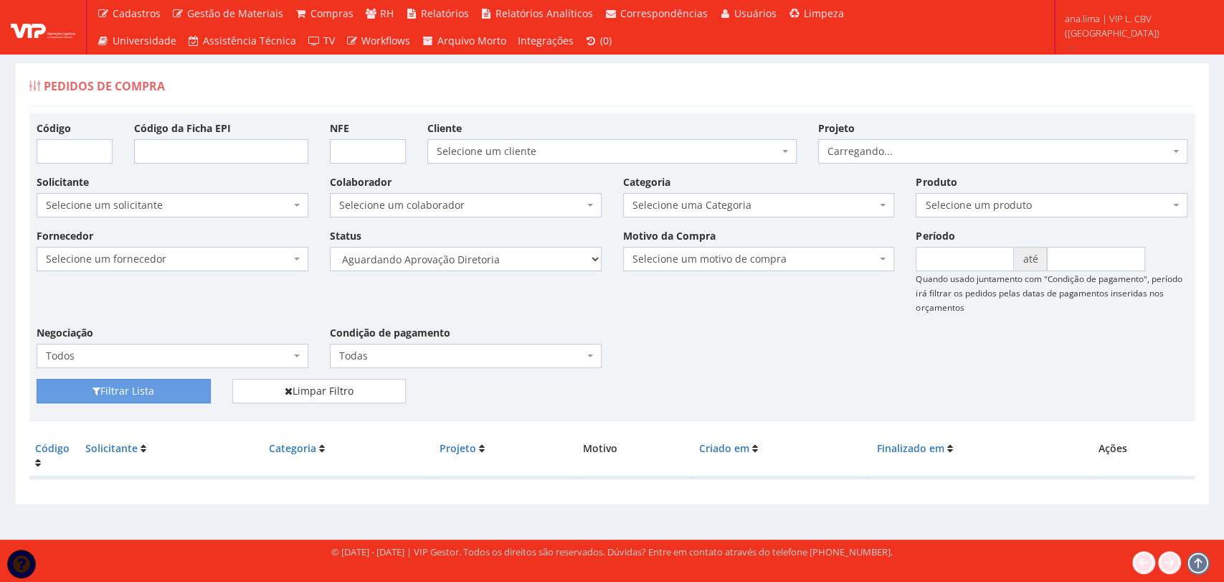
click at [542, 271] on div "Fornecedor Selecione um fornecedor ******** ******** 1000 MARCAS BRASIL 123 MIL…" at bounding box center [612, 303] width 1173 height 151
click at [543, 264] on select "Selecione um status Cancelado Aguardando Aprovação Diretoria Pedido Aprovado Ag…" at bounding box center [466, 259] width 272 height 24
select select "4"
click at [330, 247] on select "Selecione um status Cancelado Aguardando Aprovação Diretoria Pedido Aprovado Ag…" at bounding box center [466, 259] width 272 height 24
drag, startPoint x: 183, startPoint y: 393, endPoint x: 230, endPoint y: 375, distance: 50.0
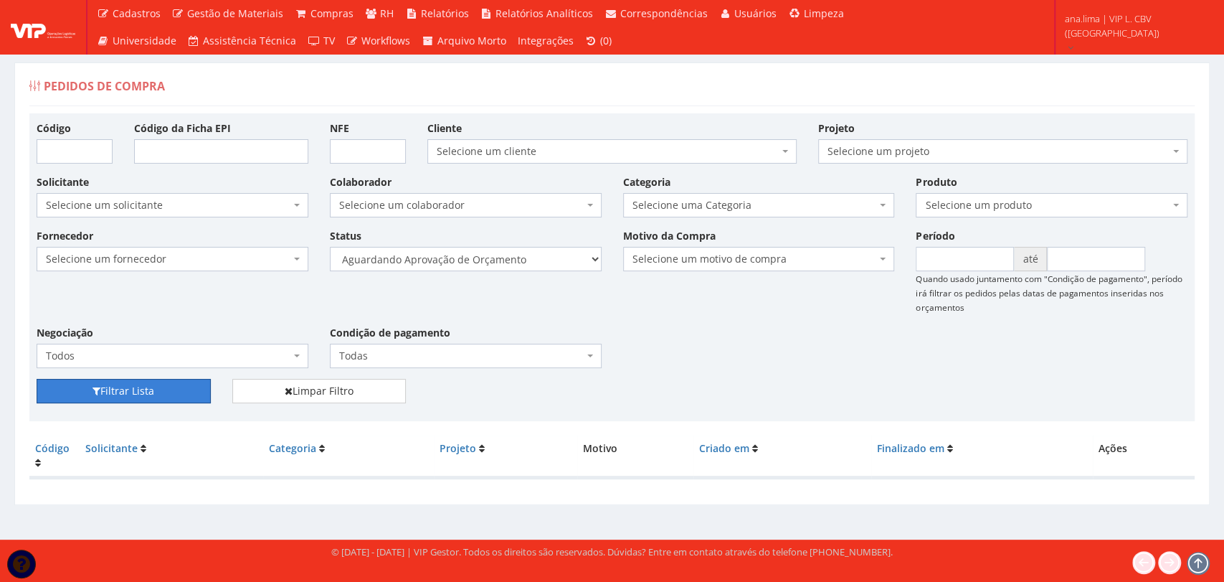
click at [183, 392] on button "Filtrar Lista" at bounding box center [124, 391] width 174 height 24
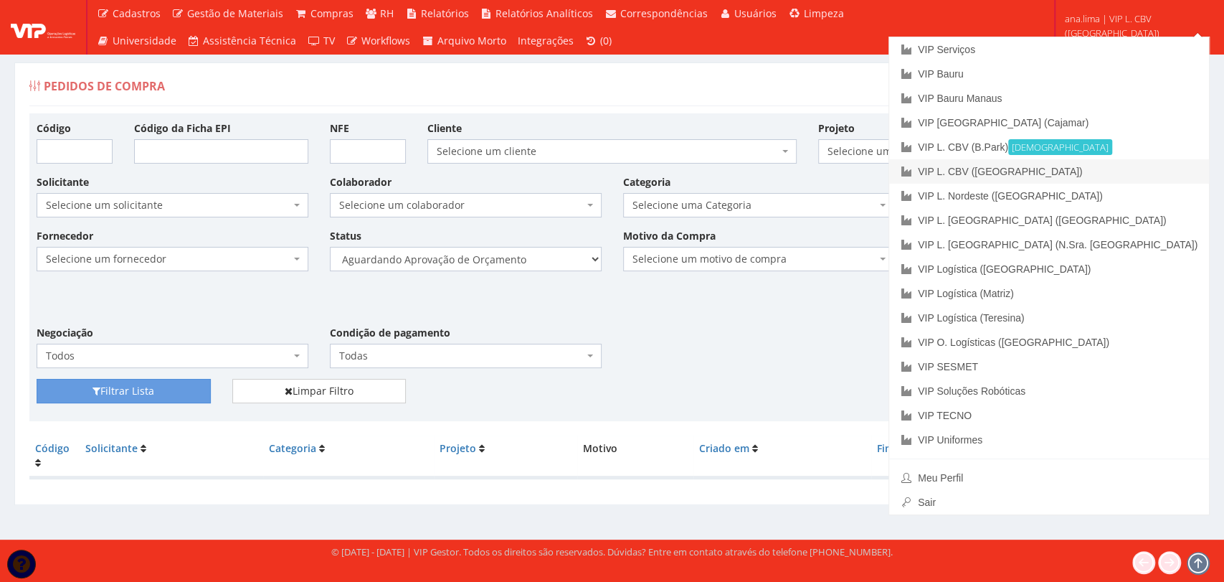
click at [1159, 164] on link "VIP L. CBV ([GEOGRAPHIC_DATA])" at bounding box center [1049, 171] width 320 height 24
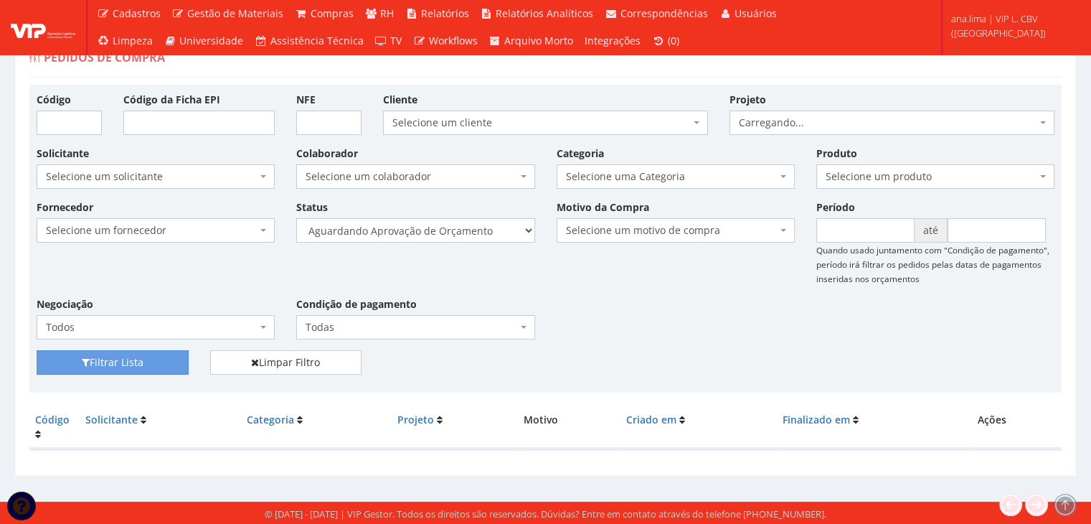
scroll to position [29, 0]
click at [495, 219] on select "Selecione um status Cancelado Aguardando Aprovação Diretoria Pedido Aprovado Ag…" at bounding box center [415, 230] width 238 height 24
select select "1"
click at [296, 218] on select "Selecione um status Cancelado Aguardando Aprovação Diretoria Pedido Aprovado Ag…" at bounding box center [415, 230] width 238 height 24
click at [161, 359] on button "Filtrar Lista" at bounding box center [113, 362] width 152 height 24
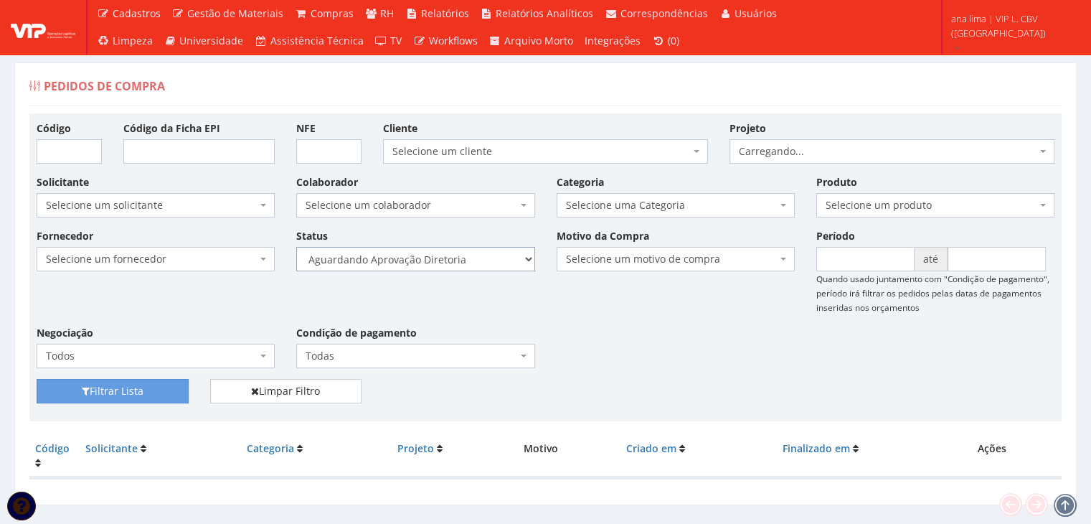
click at [473, 260] on select "Selecione um status Cancelado Aguardando Aprovação Diretoria Pedido Aprovado Ag…" at bounding box center [415, 259] width 238 height 24
select select "4"
click at [296, 247] on select "Selecione um status Cancelado Aguardando Aprovação Diretoria Pedido Aprovado Ag…" at bounding box center [415, 259] width 238 height 24
click at [154, 387] on button "Filtrar Lista" at bounding box center [113, 391] width 152 height 24
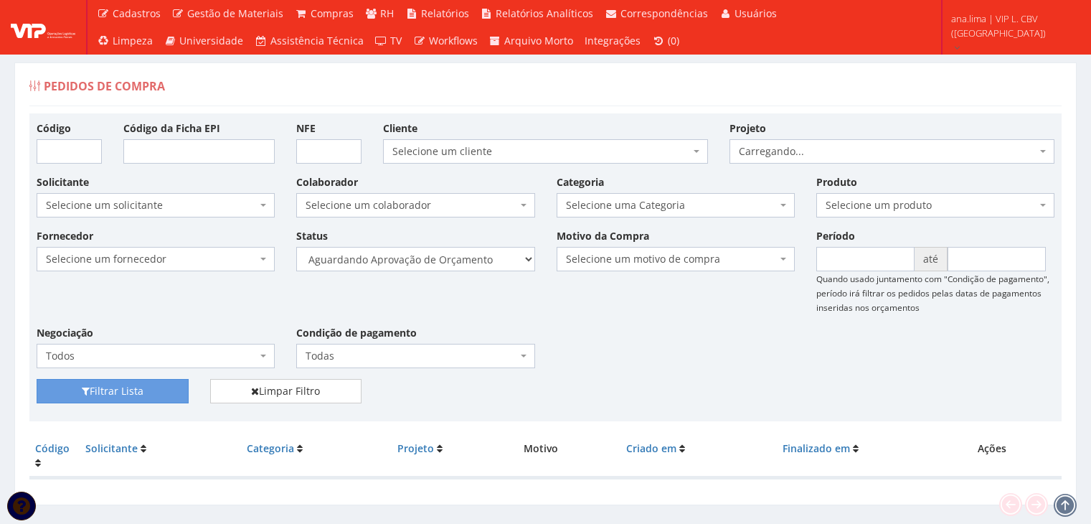
scroll to position [29, 0]
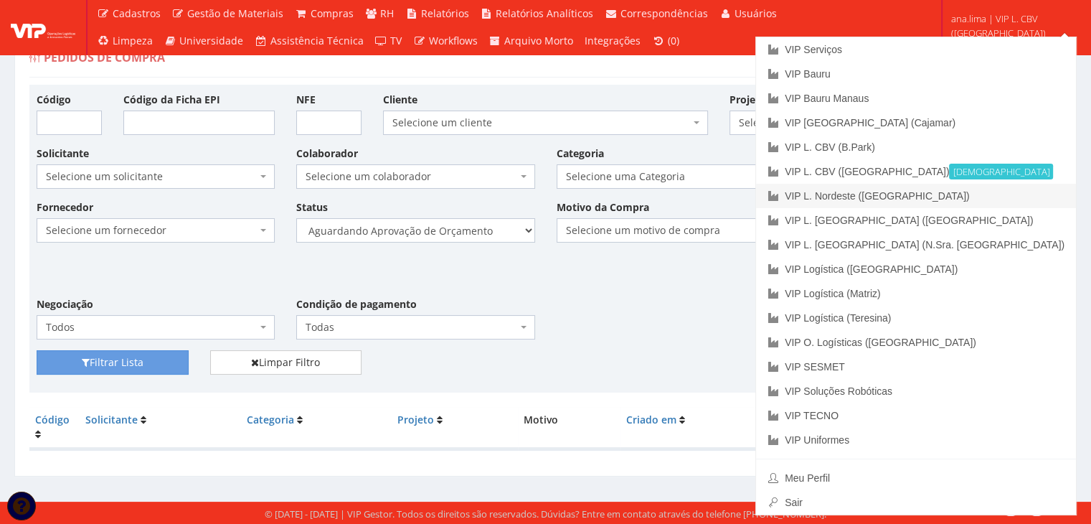
click at [1023, 199] on link "VIP L. Nordeste ([GEOGRAPHIC_DATA])" at bounding box center [916, 196] width 320 height 24
